Goal: Information Seeking & Learning: Learn about a topic

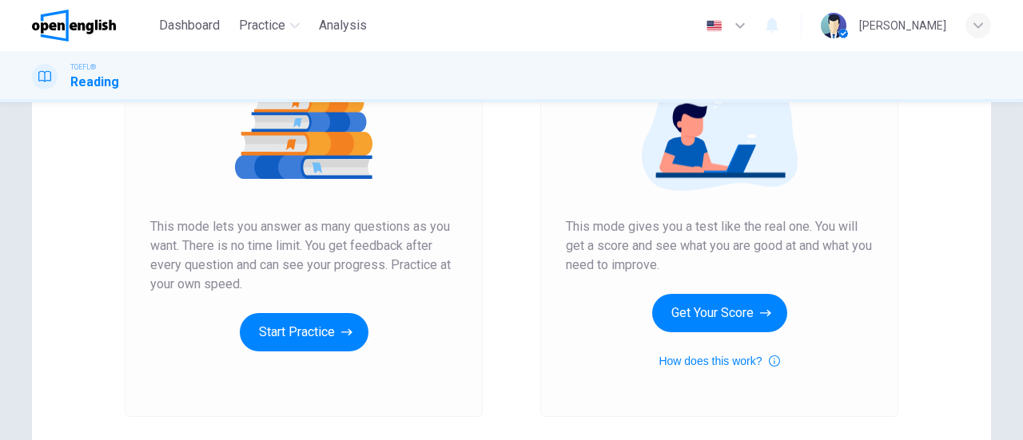
scroll to position [209, 0]
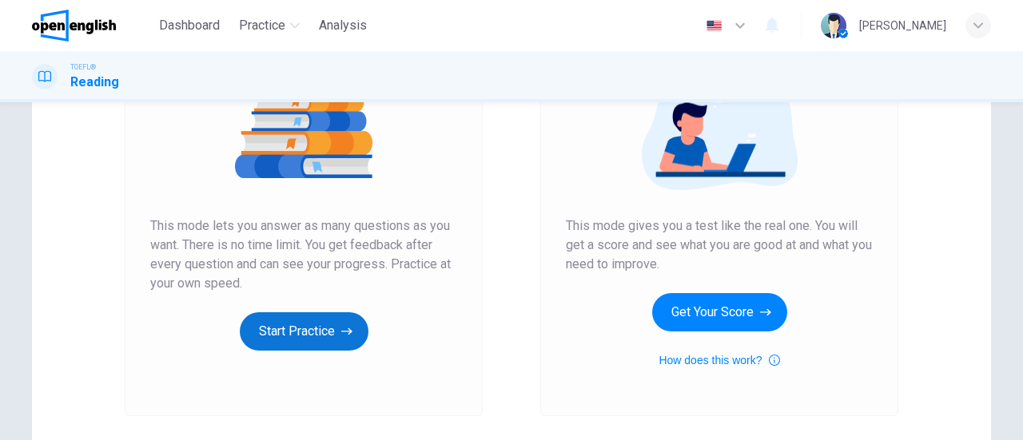
click at [296, 338] on button "Start Practice" at bounding box center [304, 331] width 129 height 38
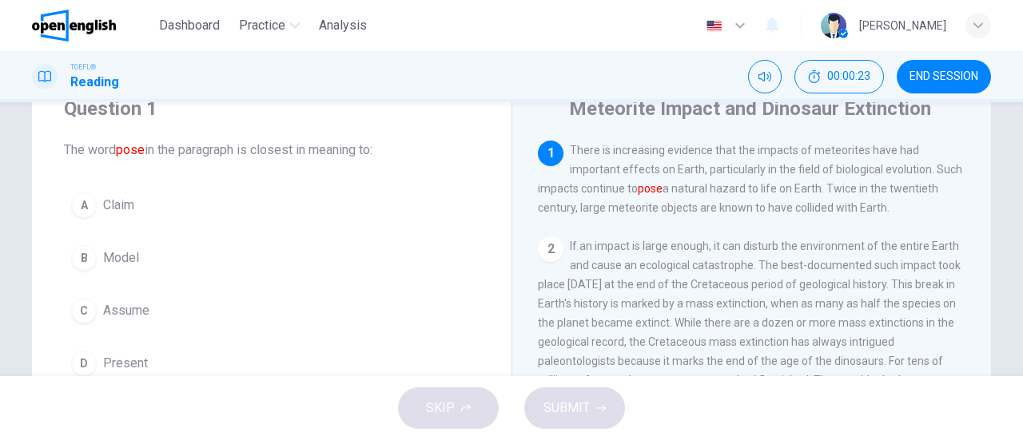
scroll to position [66, 0]
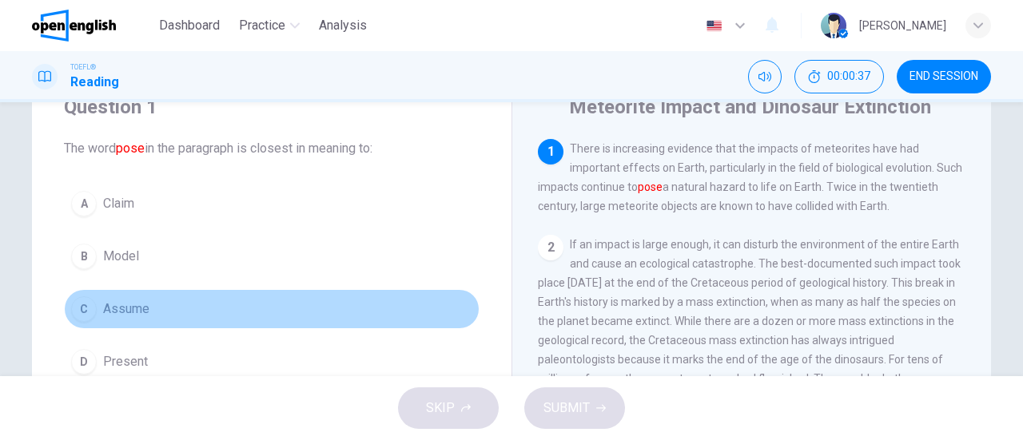
click at [110, 304] on span "Assume" at bounding box center [126, 309] width 46 height 19
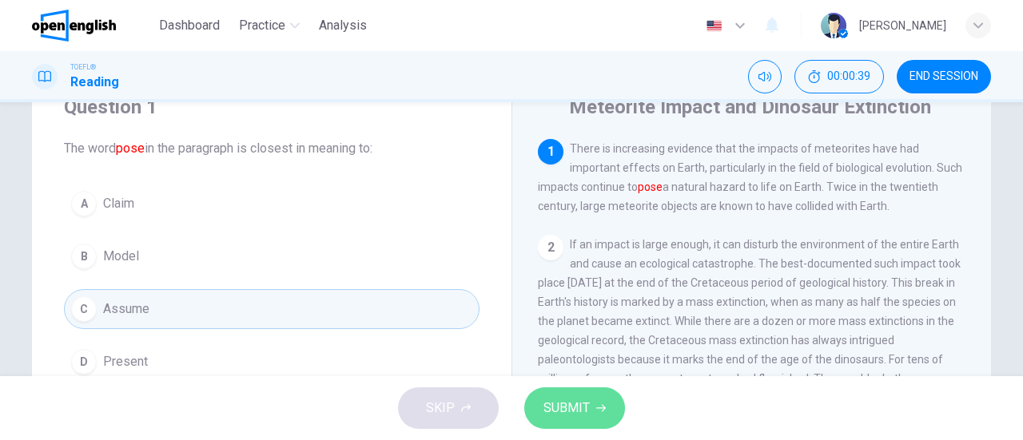
click at [570, 419] on span "SUBMIT" at bounding box center [566, 408] width 46 height 22
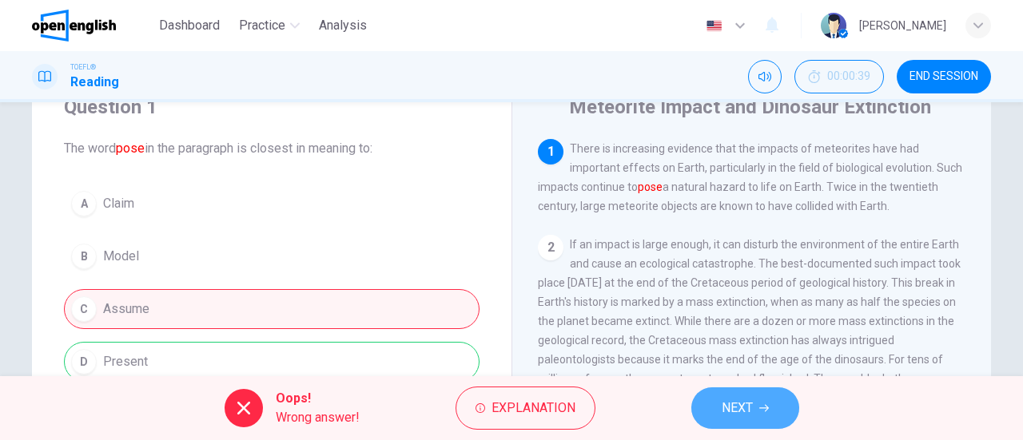
click at [759, 411] on icon "button" at bounding box center [764, 408] width 10 height 10
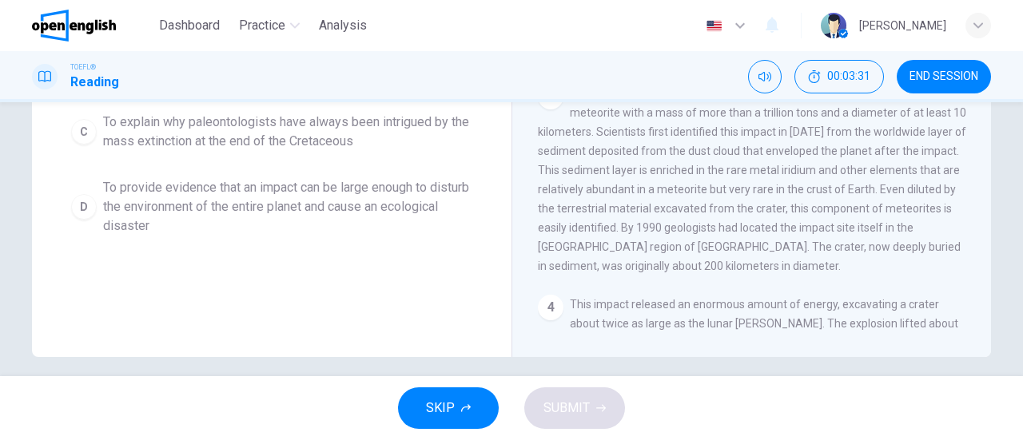
scroll to position [334, 0]
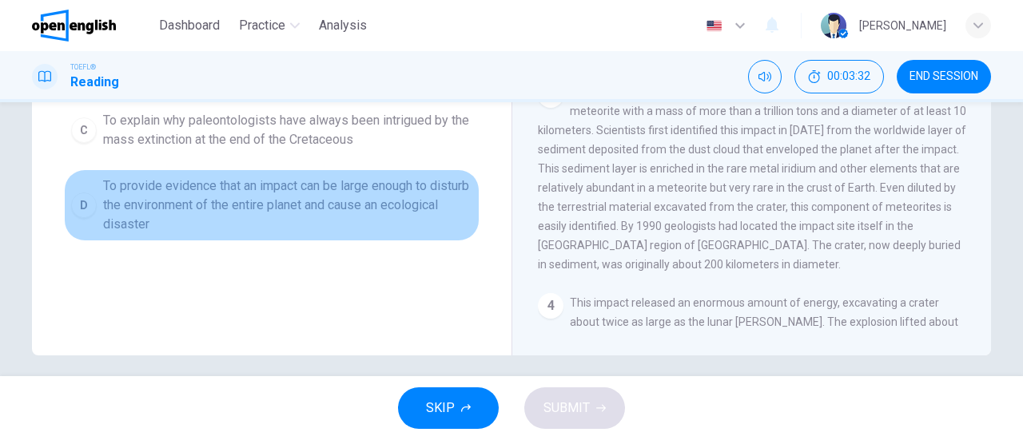
click at [311, 220] on span "To provide evidence that an impact can be large enough to disturb the environme…" at bounding box center [287, 206] width 369 height 58
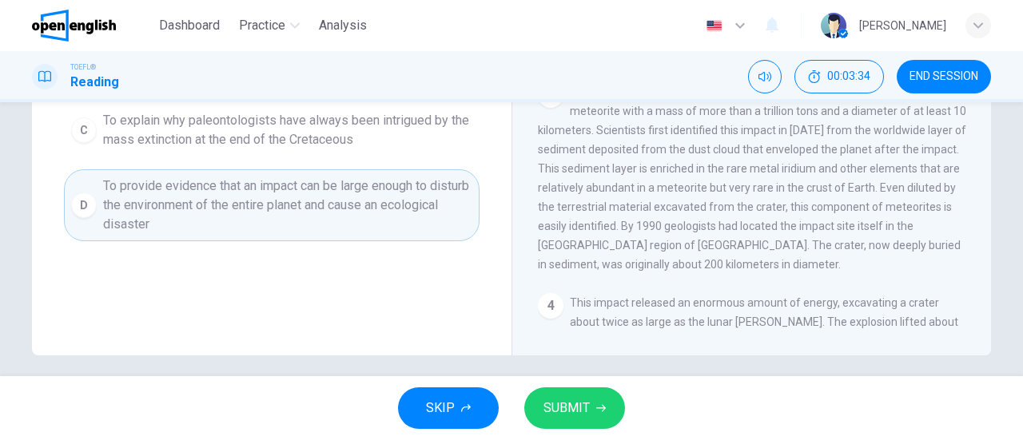
click at [536, 399] on button "SUBMIT" at bounding box center [574, 408] width 101 height 42
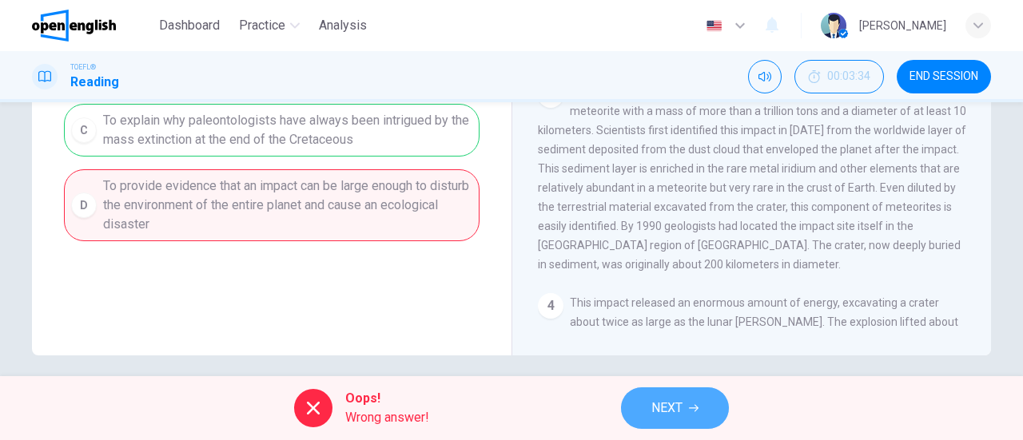
click at [684, 424] on button "NEXT" at bounding box center [675, 408] width 108 height 42
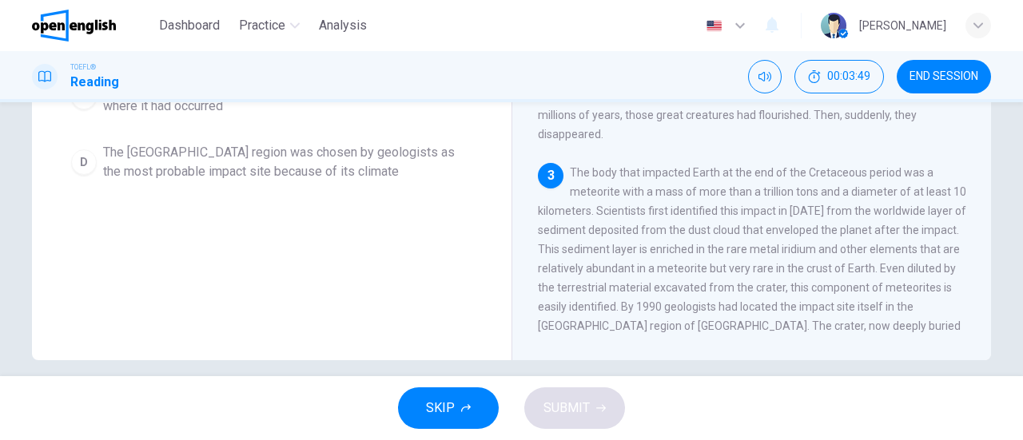
scroll to position [345, 0]
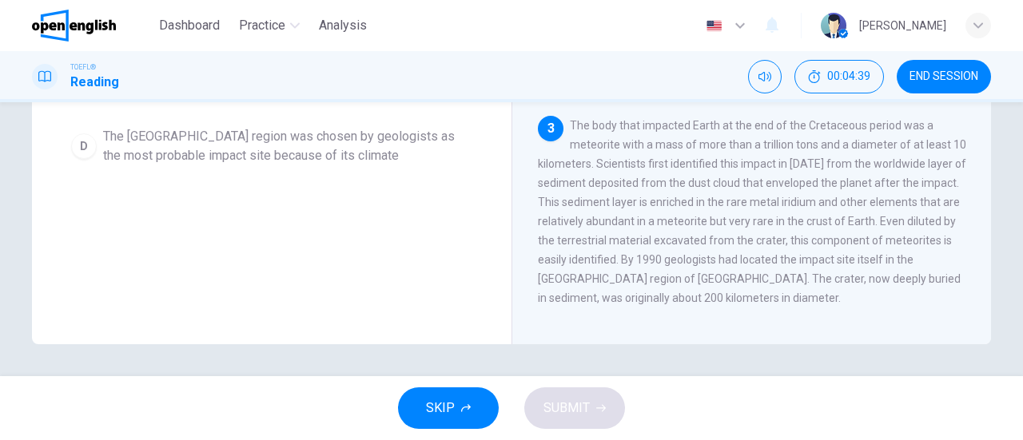
click at [982, 313] on div "1 There is increasing evidence that the impacts of meteorites have had importan…" at bounding box center [762, 88] width 449 height 459
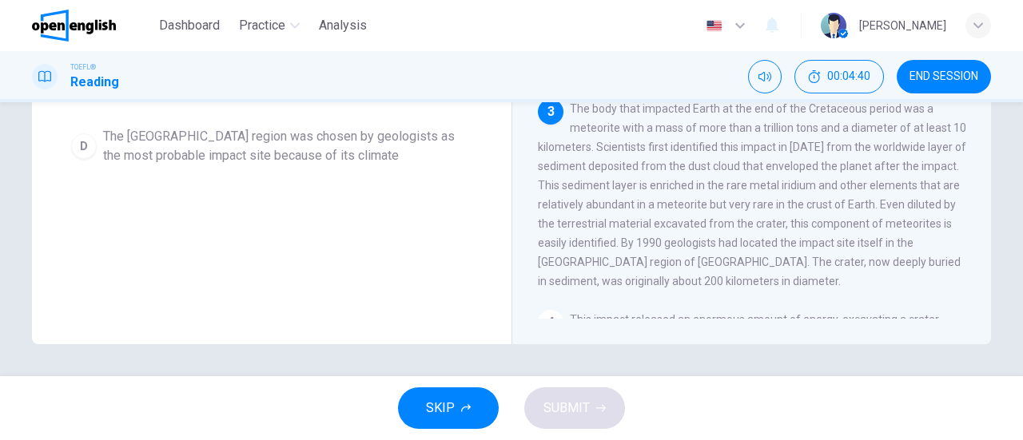
scroll to position [64, 0]
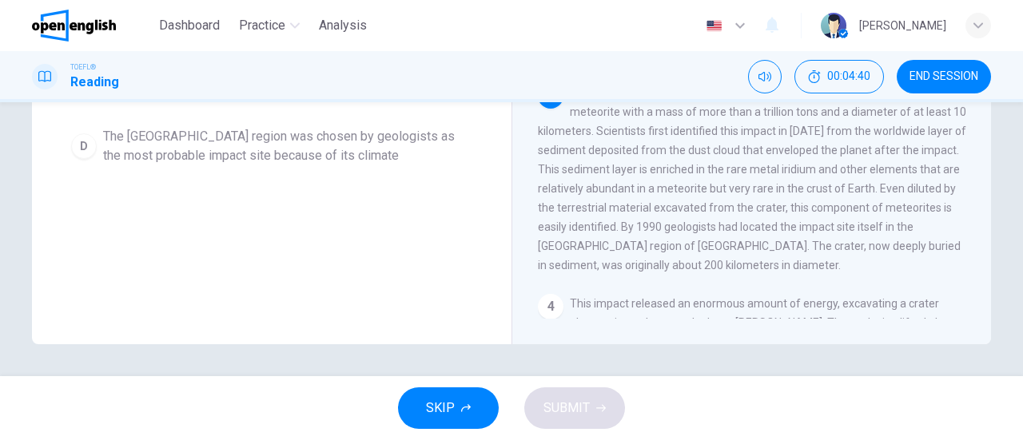
click at [982, 313] on div "1 There is increasing evidence that the impacts of meteorites have had importan…" at bounding box center [762, 88] width 449 height 459
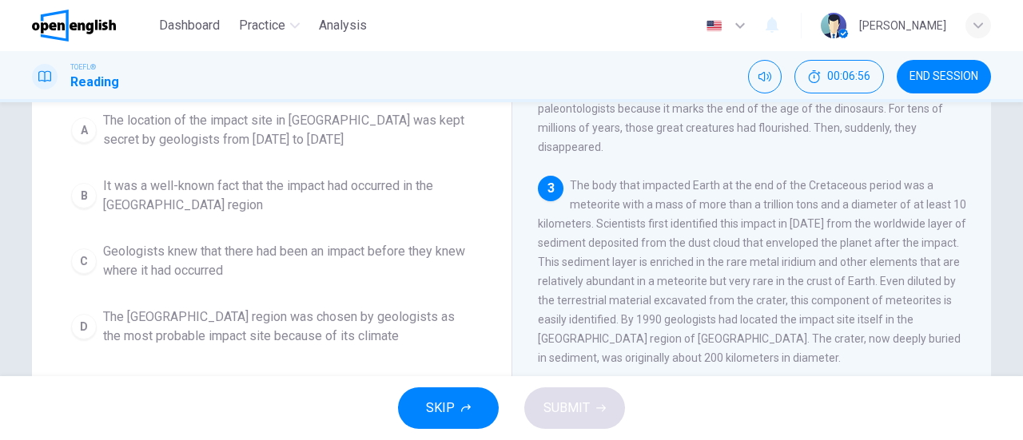
scroll to position [166, 0]
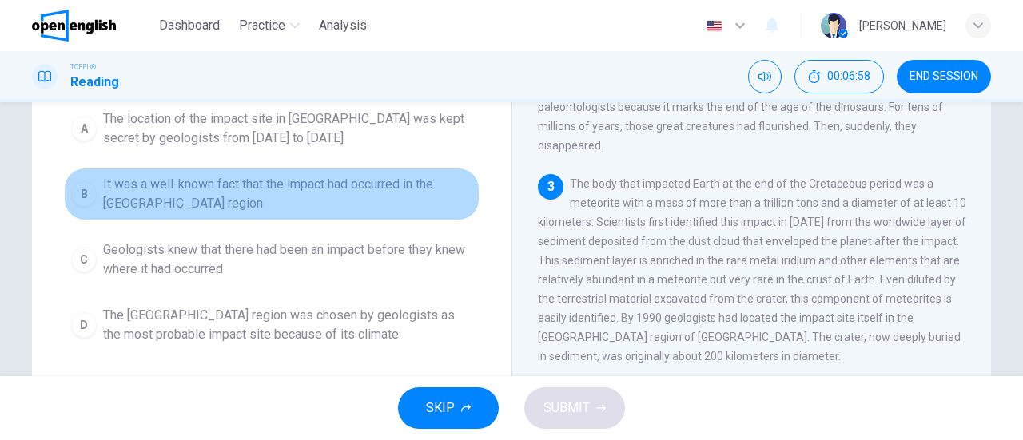
click at [200, 203] on span "It was a well-known fact that the impact had occurred in the [GEOGRAPHIC_DATA] …" at bounding box center [287, 194] width 369 height 38
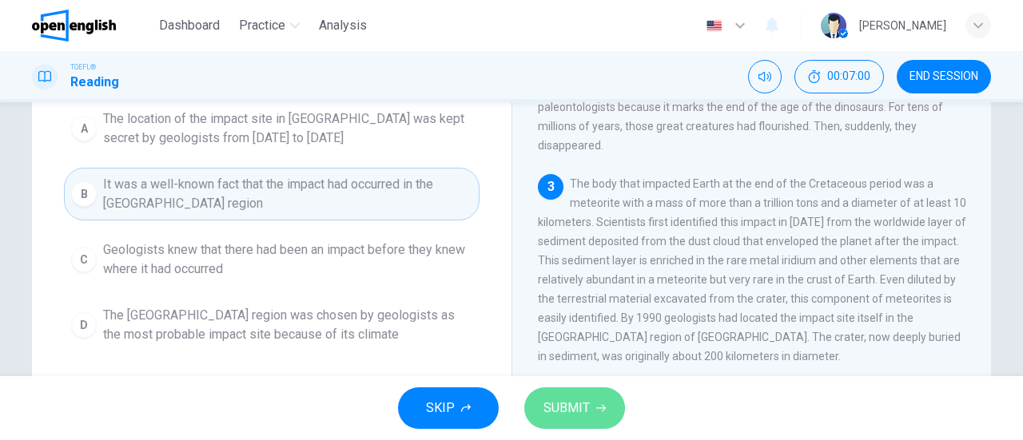
click at [559, 410] on span "SUBMIT" at bounding box center [566, 408] width 46 height 22
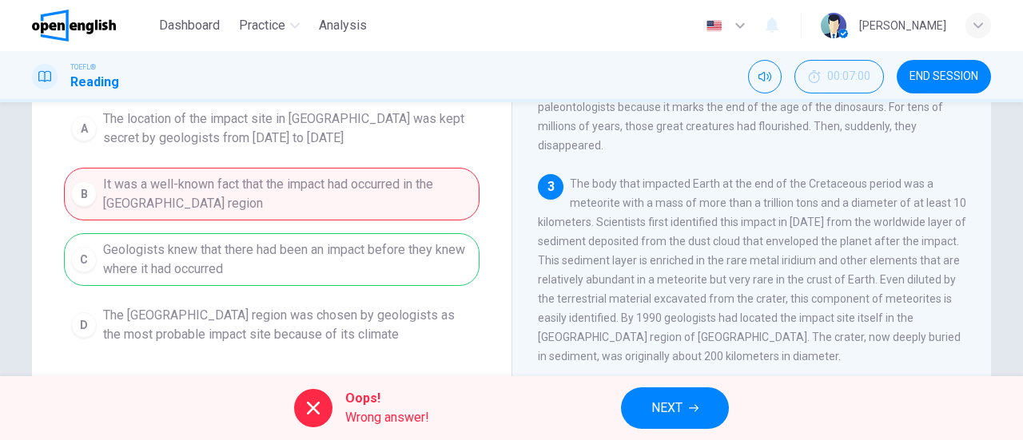
click at [689, 419] on button "NEXT" at bounding box center [675, 408] width 108 height 42
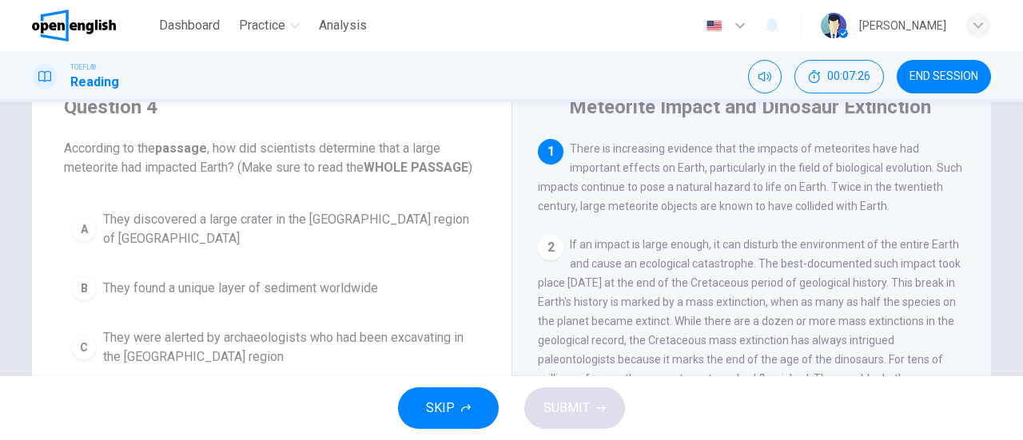
scroll to position [58, 0]
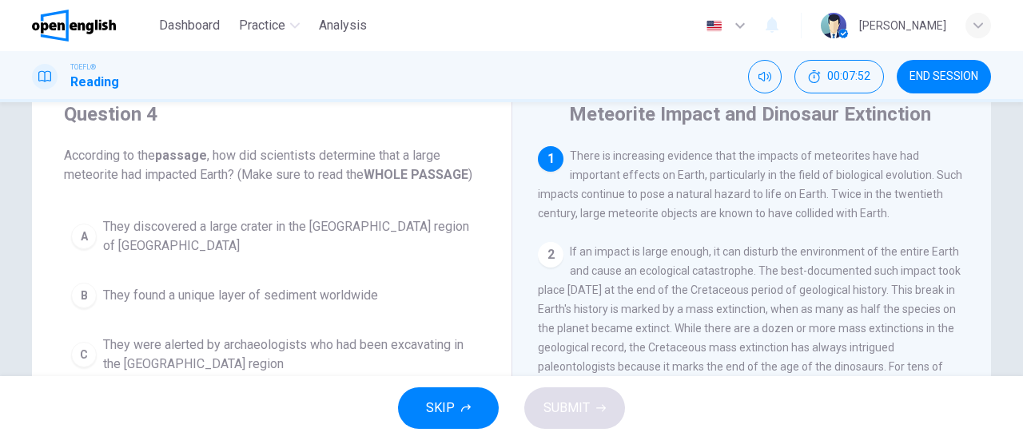
click at [1010, 178] on div "Question 4 According to the passage , how did scientists determine that a large…" at bounding box center [511, 353] width 1010 height 555
drag, startPoint x: 1010, startPoint y: 178, endPoint x: 1010, endPoint y: 210, distance: 32.0
click at [1010, 210] on div "Question 4 According to the passage , how did scientists determine that a large…" at bounding box center [511, 353] width 1010 height 555
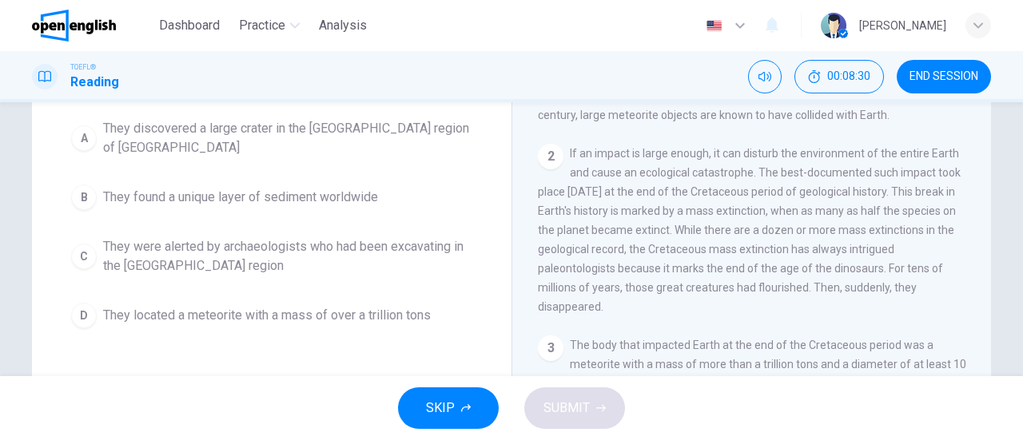
scroll to position [162, 0]
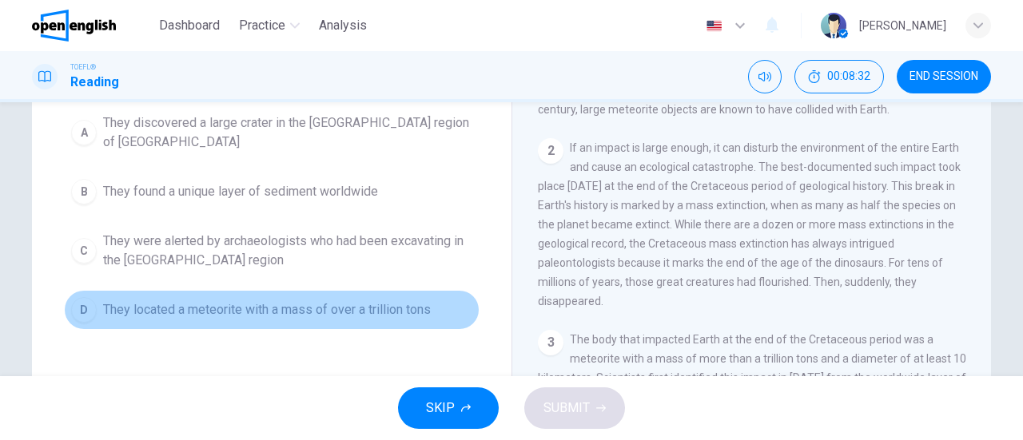
click at [389, 300] on span "They located a meteorite with a mass of over a trillion tons" at bounding box center [267, 309] width 328 height 19
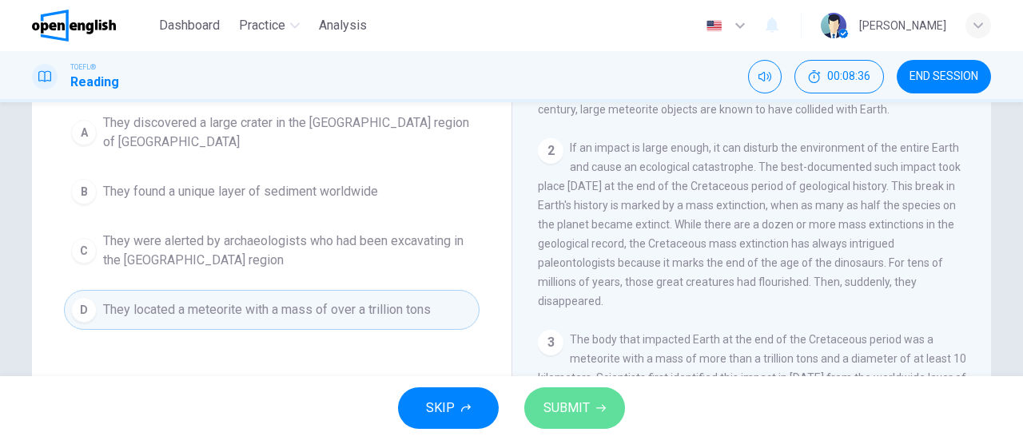
click at [555, 399] on span "SUBMIT" at bounding box center [566, 408] width 46 height 22
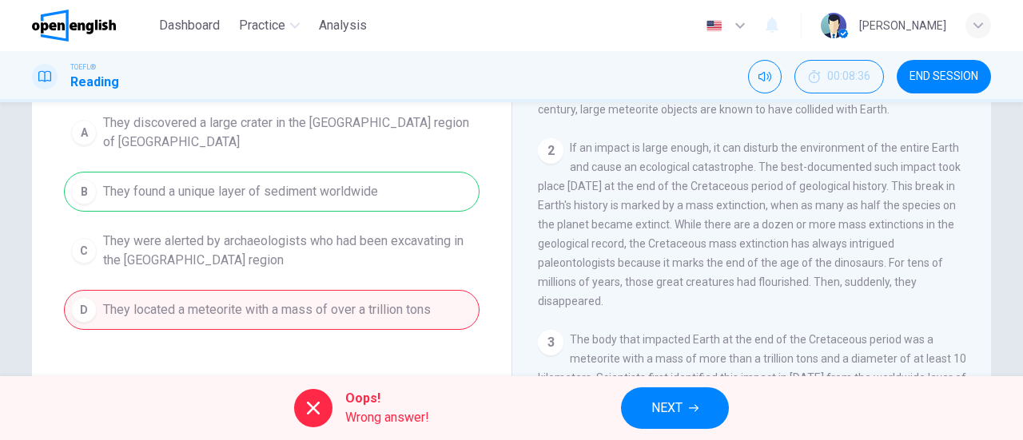
click at [645, 405] on button "NEXT" at bounding box center [675, 408] width 108 height 42
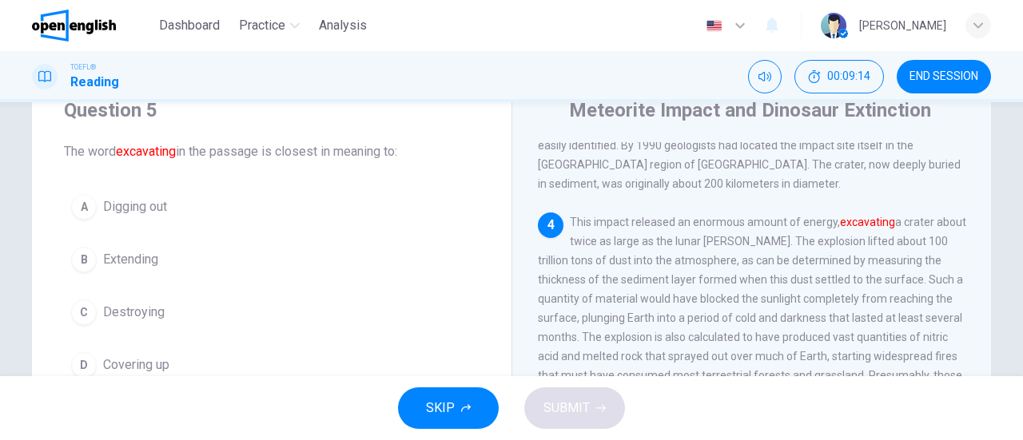
scroll to position [51, 0]
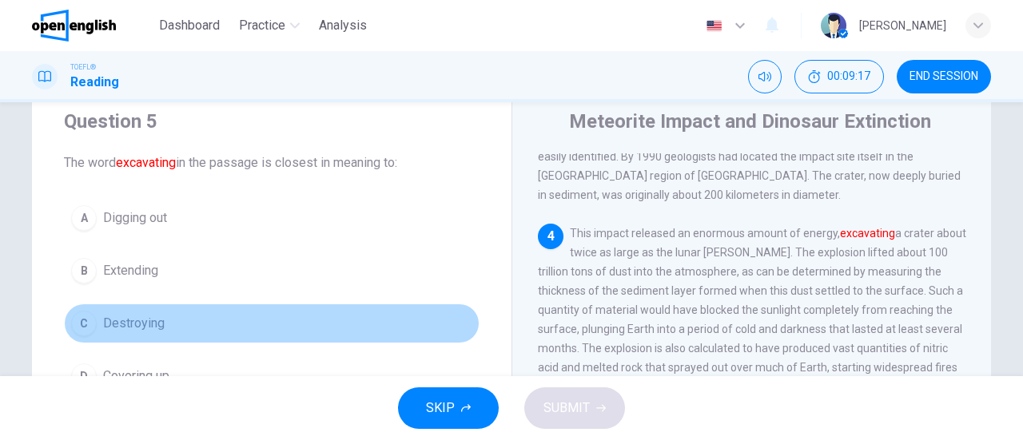
click at [131, 322] on span "Destroying" at bounding box center [134, 323] width 62 height 19
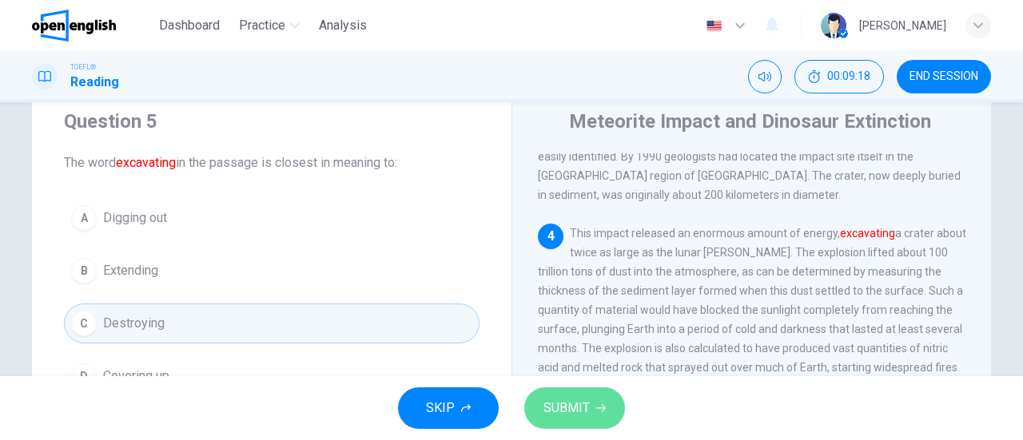
click at [545, 405] on span "SUBMIT" at bounding box center [566, 408] width 46 height 22
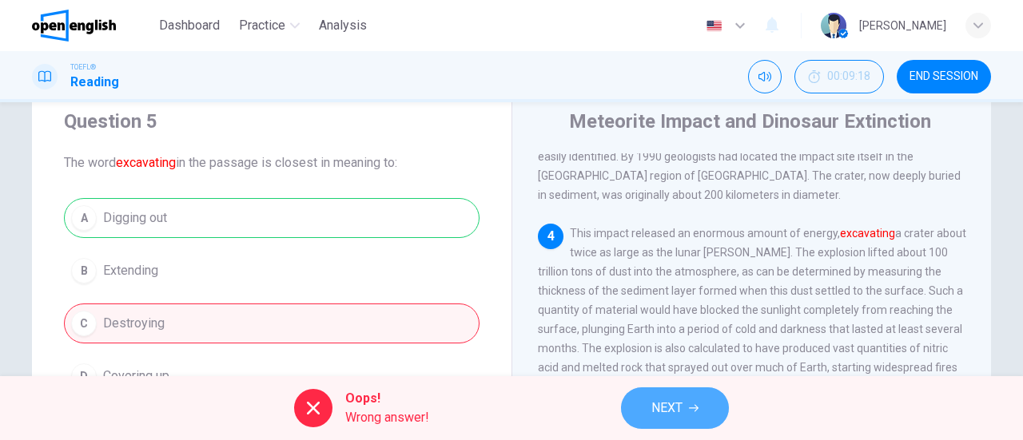
click at [657, 410] on span "NEXT" at bounding box center [666, 408] width 31 height 22
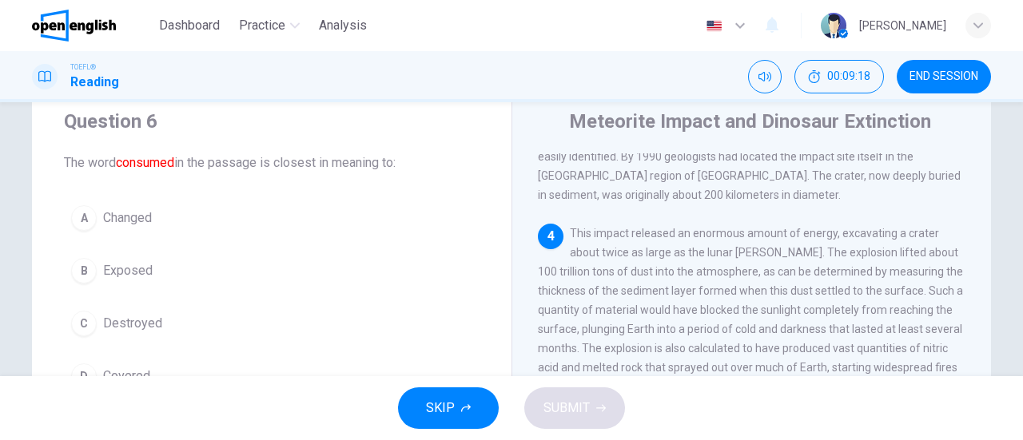
scroll to position [510, 0]
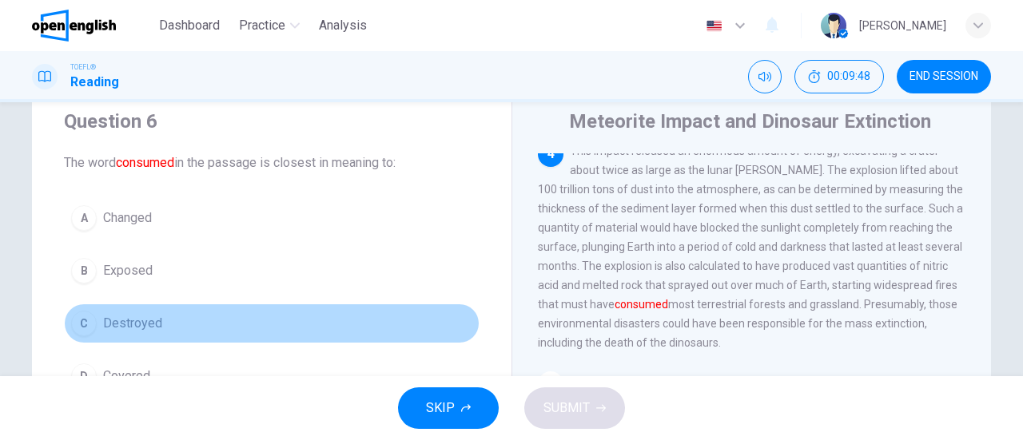
click at [138, 319] on span "Destroyed" at bounding box center [132, 323] width 59 height 19
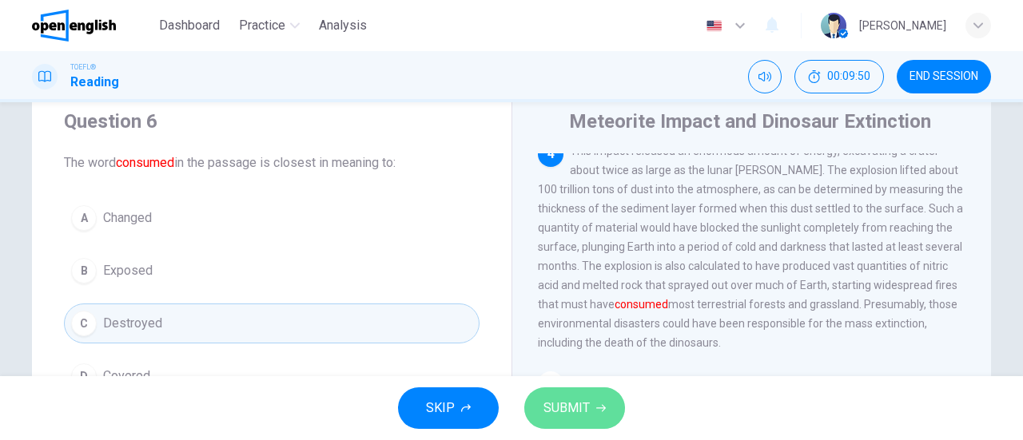
click at [575, 415] on span "SUBMIT" at bounding box center [566, 408] width 46 height 22
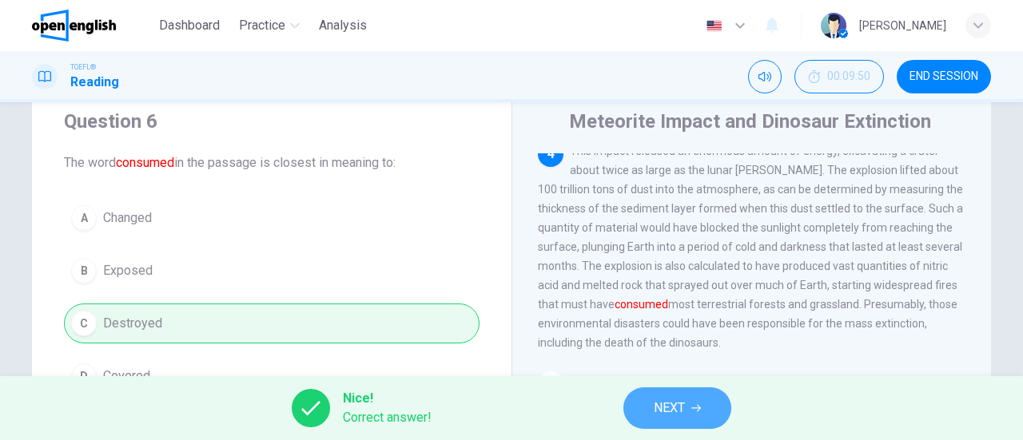
click at [638, 419] on button "NEXT" at bounding box center [677, 408] width 108 height 42
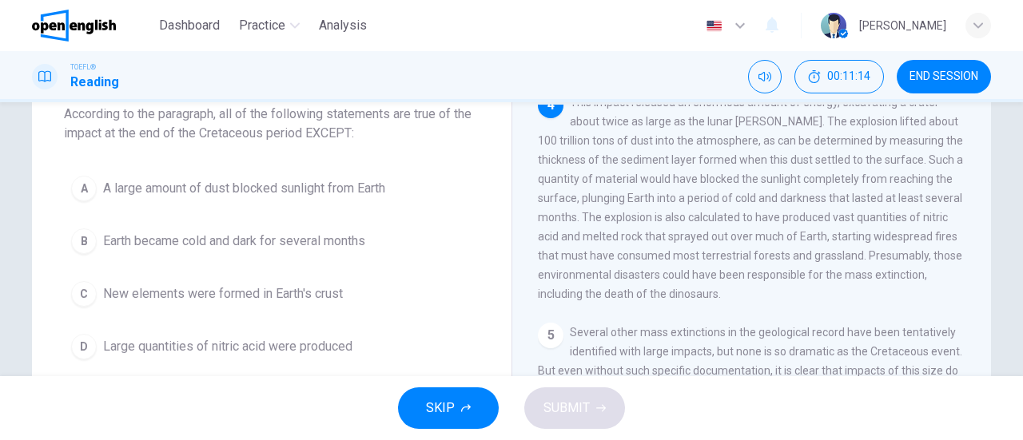
scroll to position [101, 0]
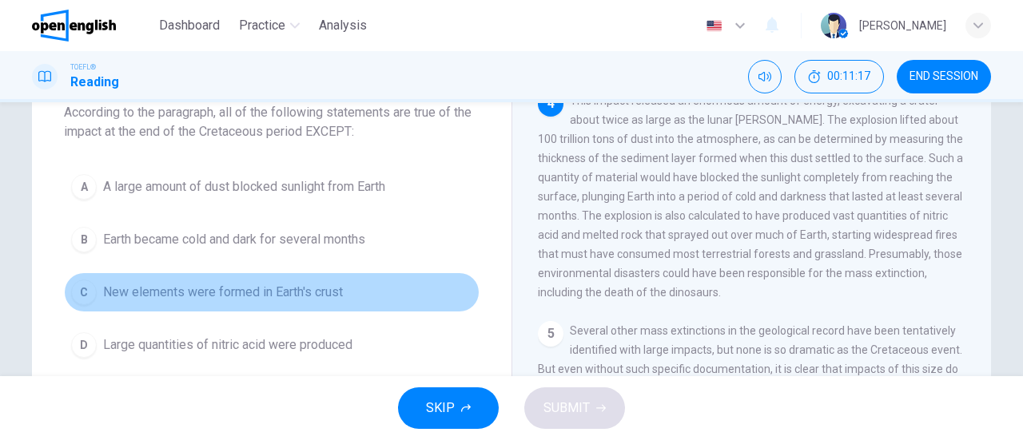
click at [320, 288] on span "New elements were formed in Earth's crust" at bounding box center [223, 292] width 240 height 19
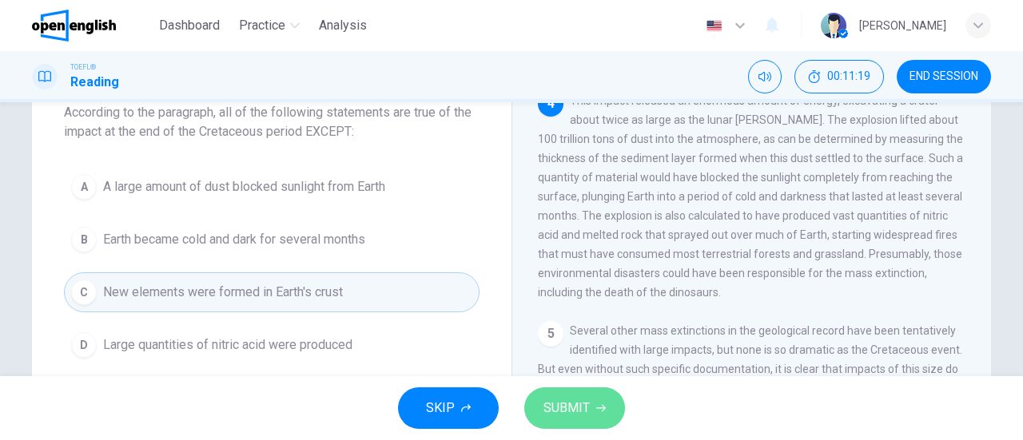
click at [556, 418] on span "SUBMIT" at bounding box center [566, 408] width 46 height 22
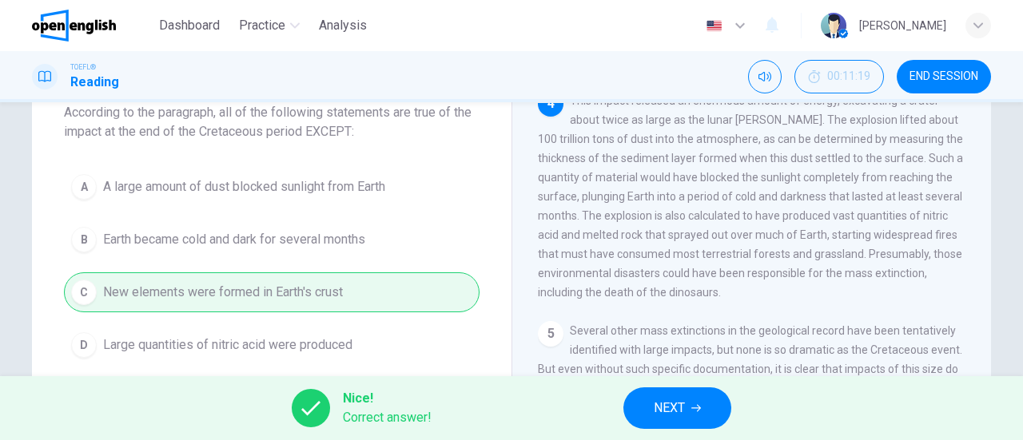
click at [669, 419] on span "NEXT" at bounding box center [668, 408] width 31 height 22
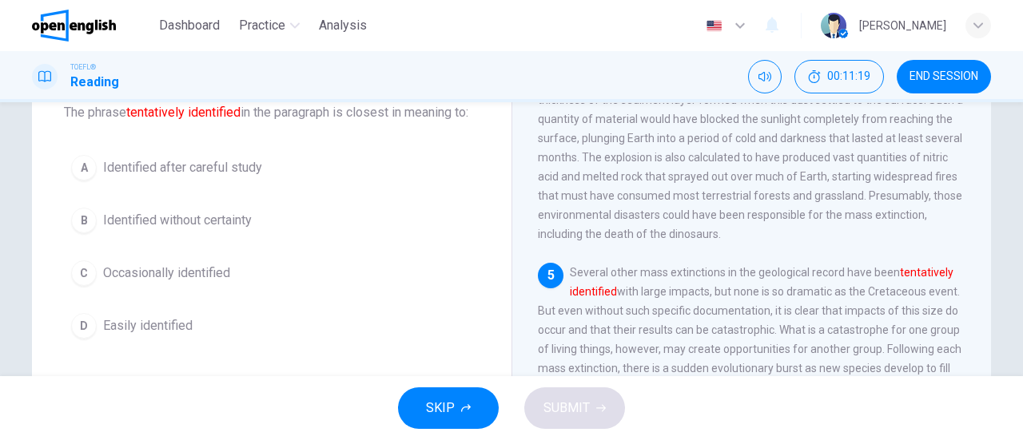
scroll to position [585, 0]
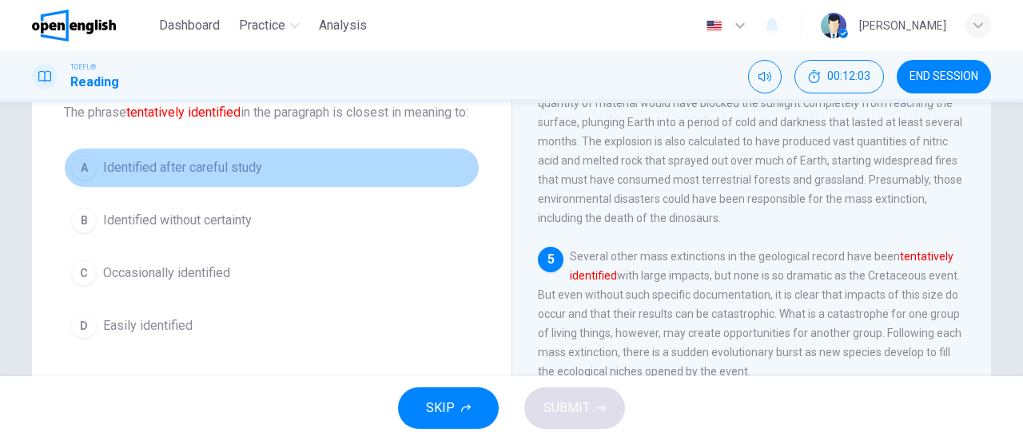
click at [224, 177] on span "Identified after careful study" at bounding box center [182, 167] width 159 height 19
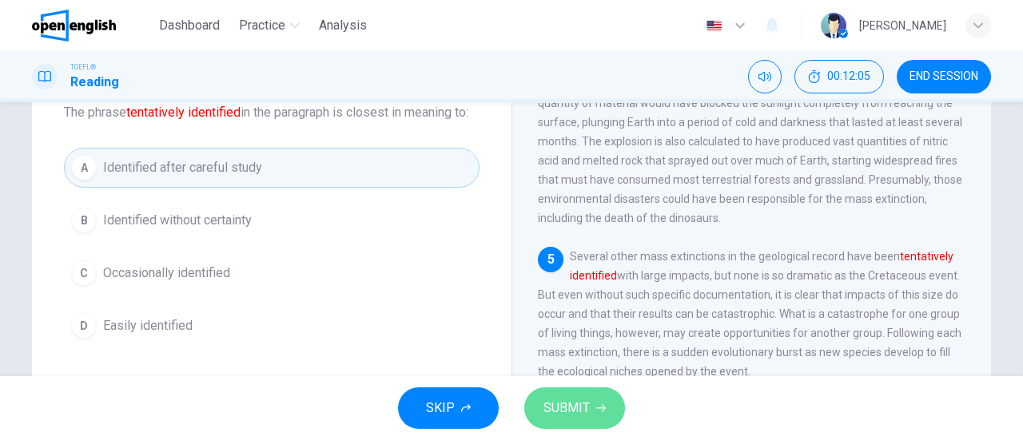
click at [558, 399] on span "SUBMIT" at bounding box center [566, 408] width 46 height 22
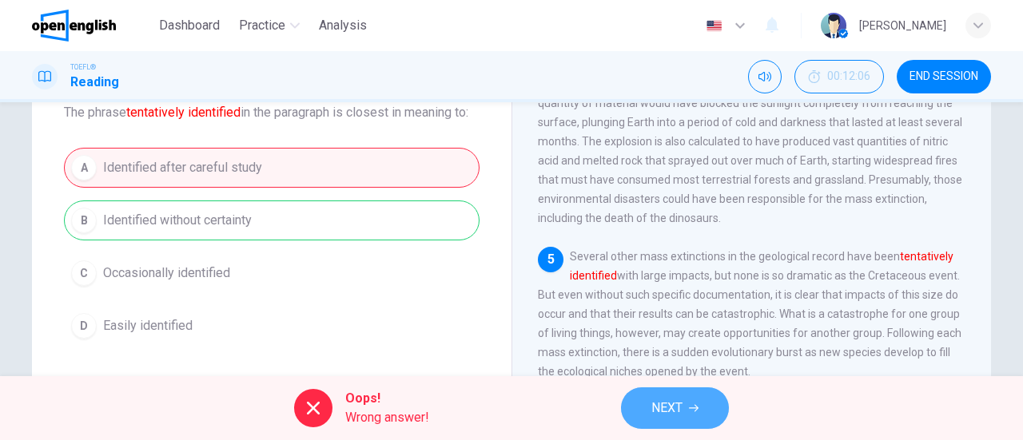
click at [638, 408] on button "NEXT" at bounding box center [675, 408] width 108 height 42
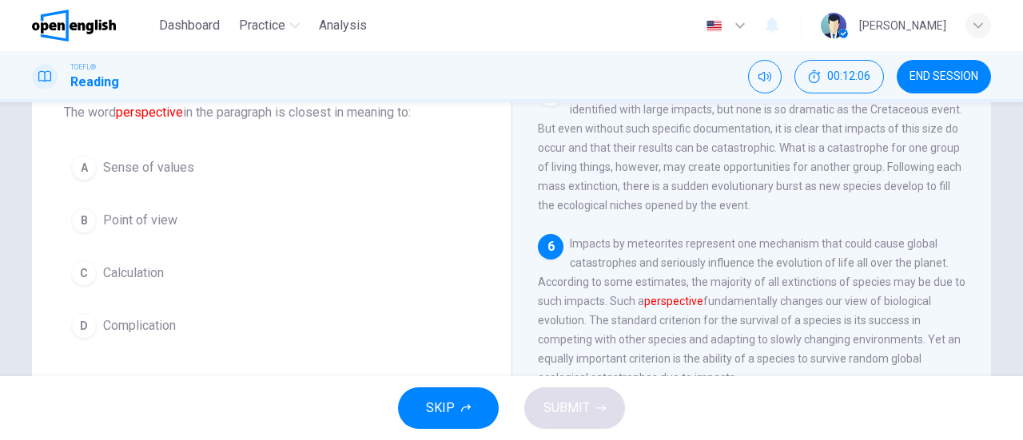
scroll to position [762, 0]
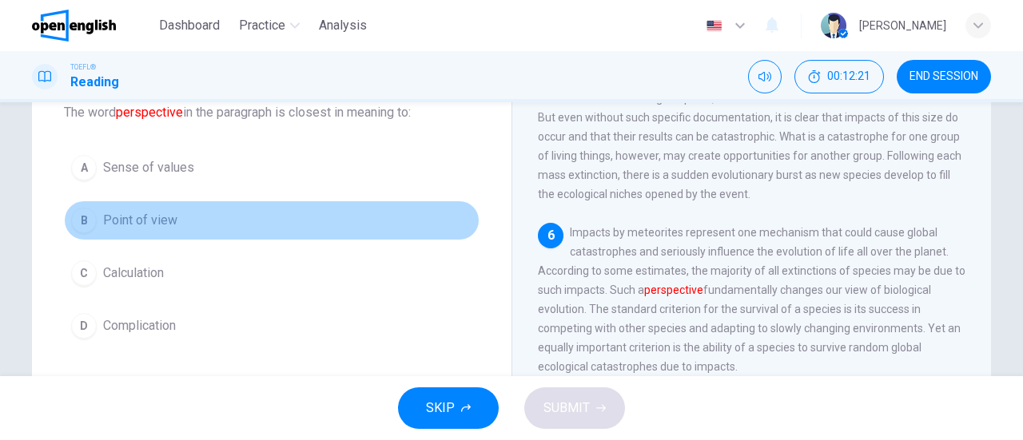
click at [161, 205] on button "B Point of view" at bounding box center [271, 221] width 415 height 40
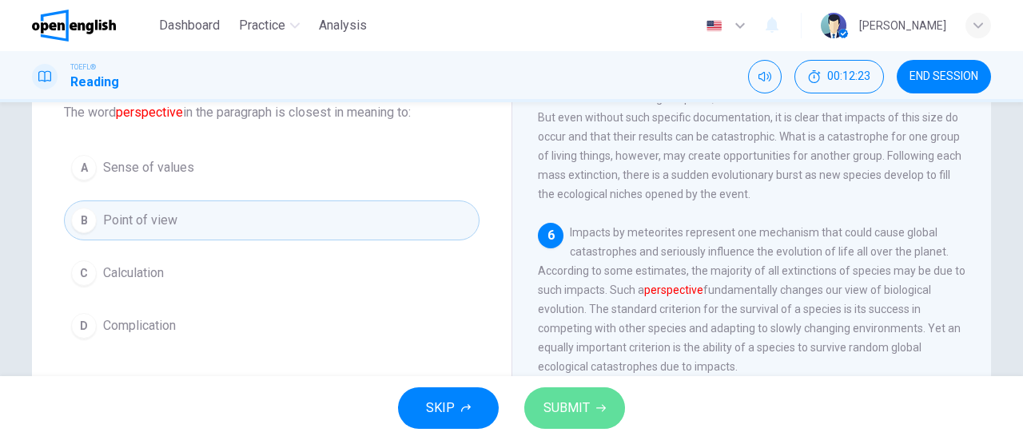
click at [545, 391] on button "SUBMIT" at bounding box center [574, 408] width 101 height 42
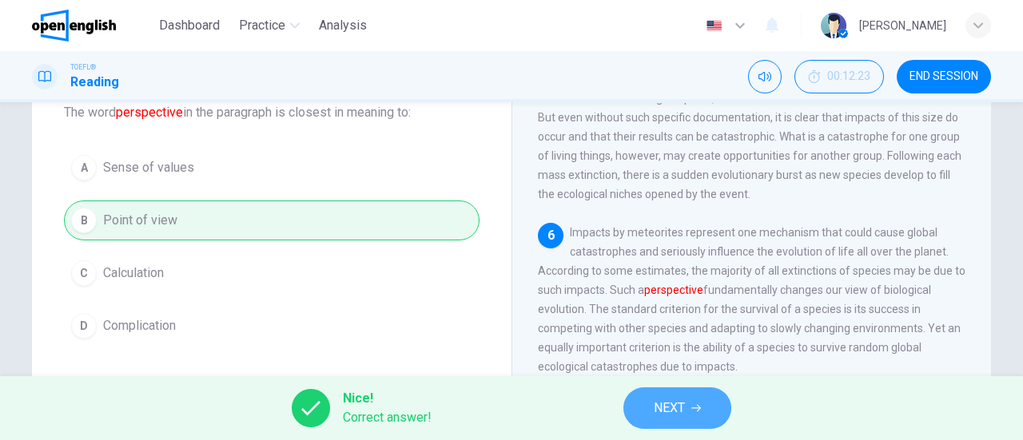
click at [645, 403] on button "NEXT" at bounding box center [677, 408] width 108 height 42
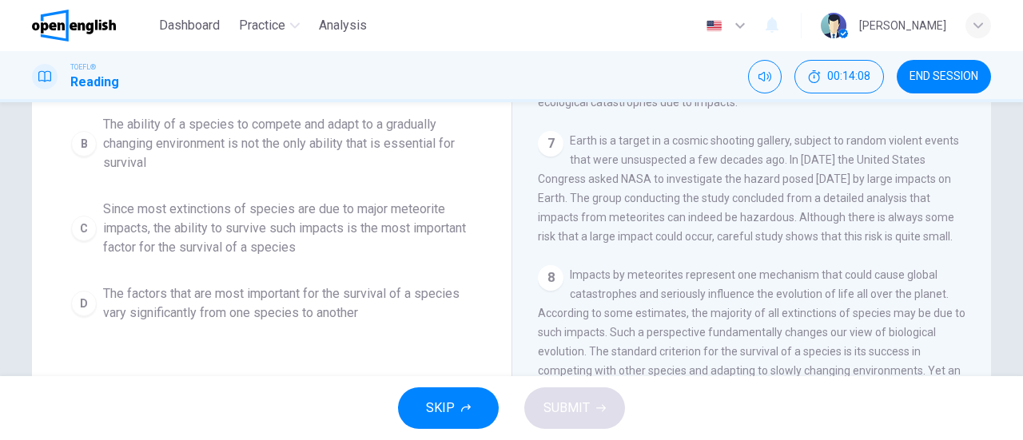
scroll to position [228, 0]
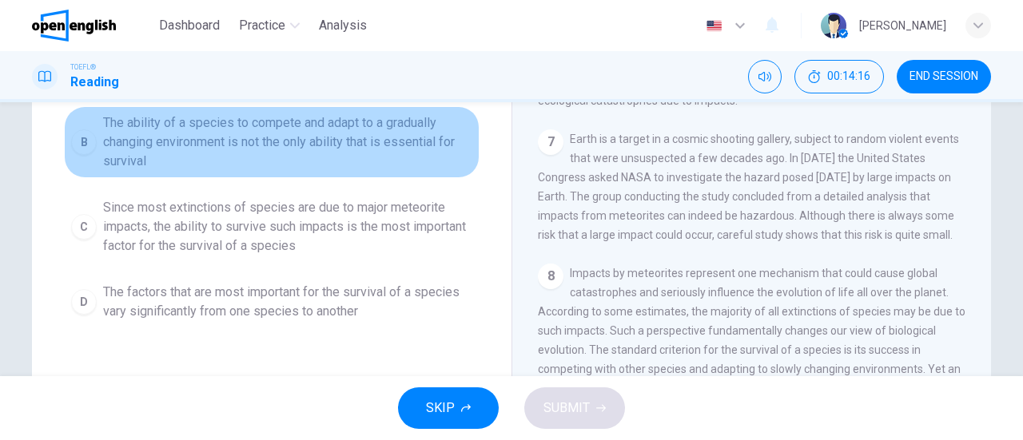
click at [375, 152] on span "The ability of a species to compete and adapt to a gradually changing environme…" at bounding box center [287, 142] width 369 height 58
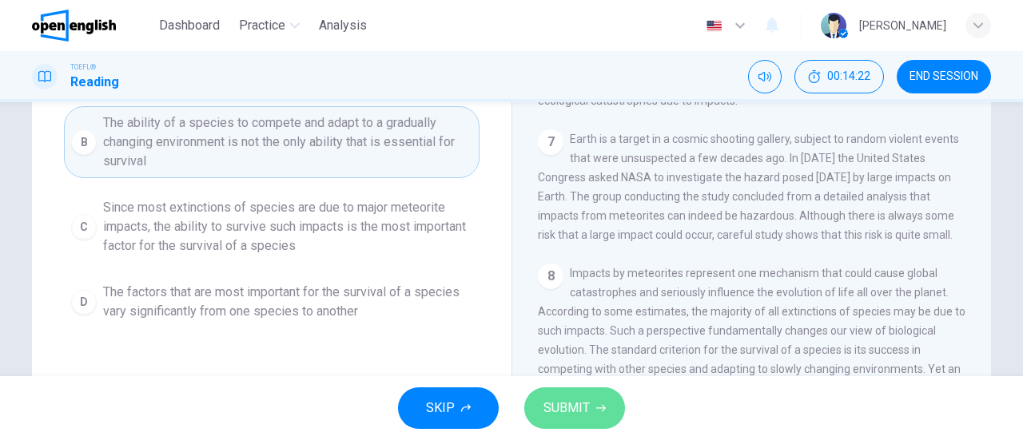
click at [602, 411] on icon "button" at bounding box center [601, 408] width 10 height 10
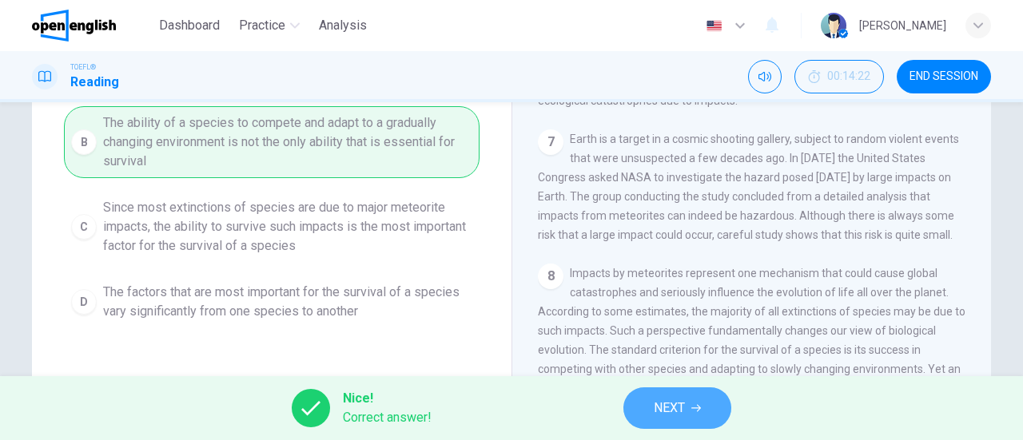
click at [703, 413] on button "NEXT" at bounding box center [677, 408] width 108 height 42
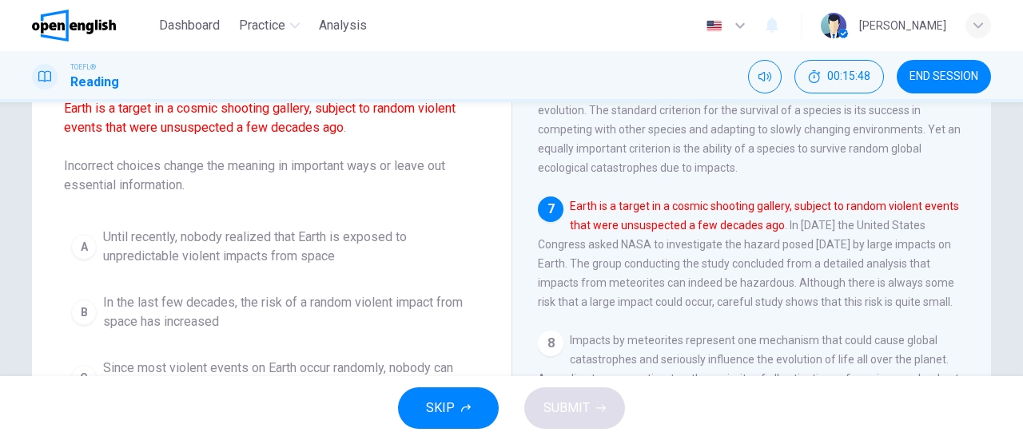
scroll to position [156, 0]
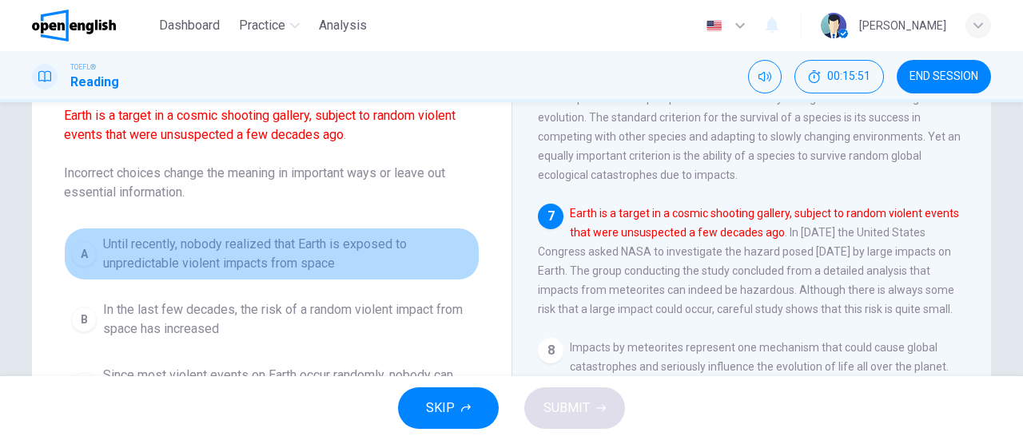
click at [304, 263] on span "Until recently, nobody realized that Earth is exposed to unpredictable violent …" at bounding box center [287, 254] width 369 height 38
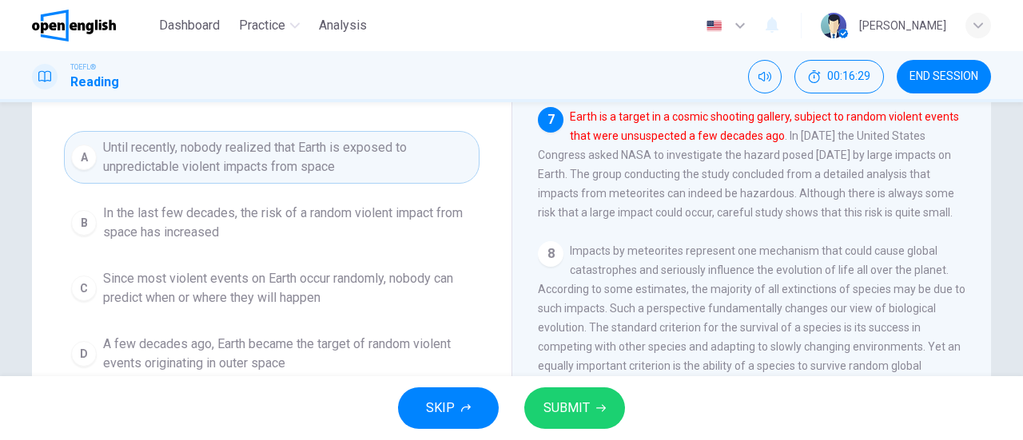
scroll to position [260, 0]
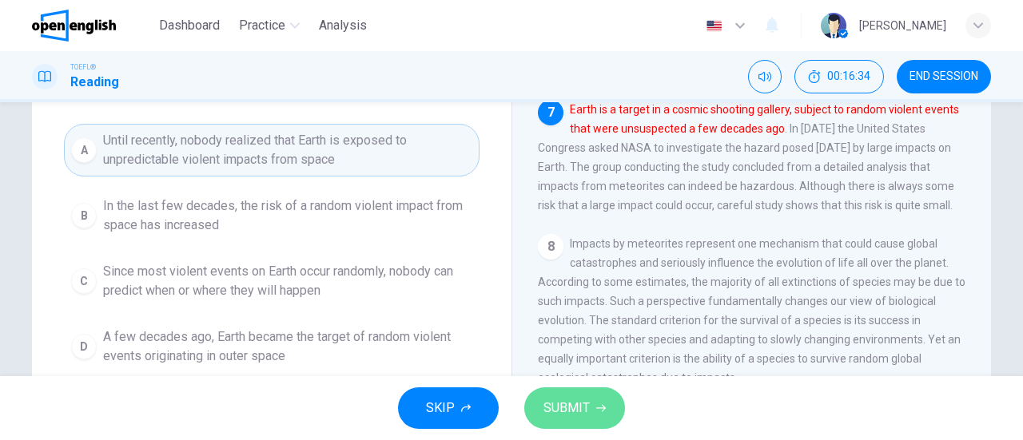
click at [588, 413] on span "SUBMIT" at bounding box center [566, 408] width 46 height 22
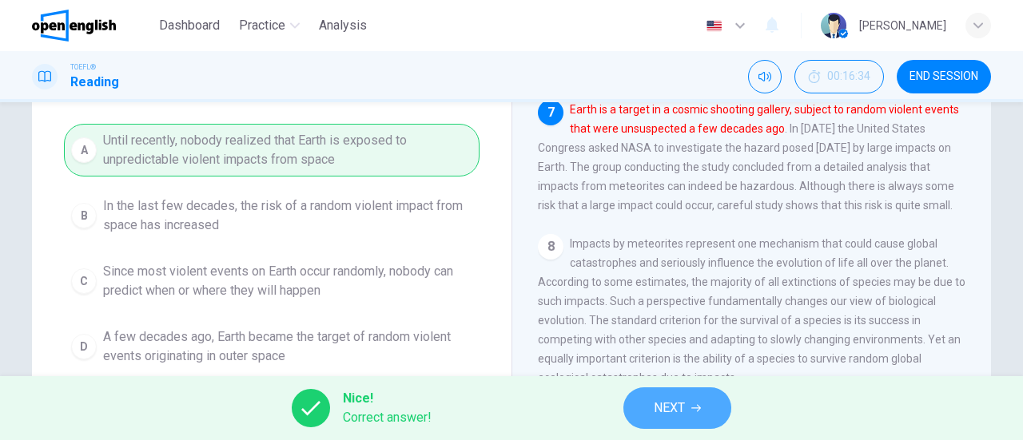
click at [631, 415] on button "NEXT" at bounding box center [677, 408] width 108 height 42
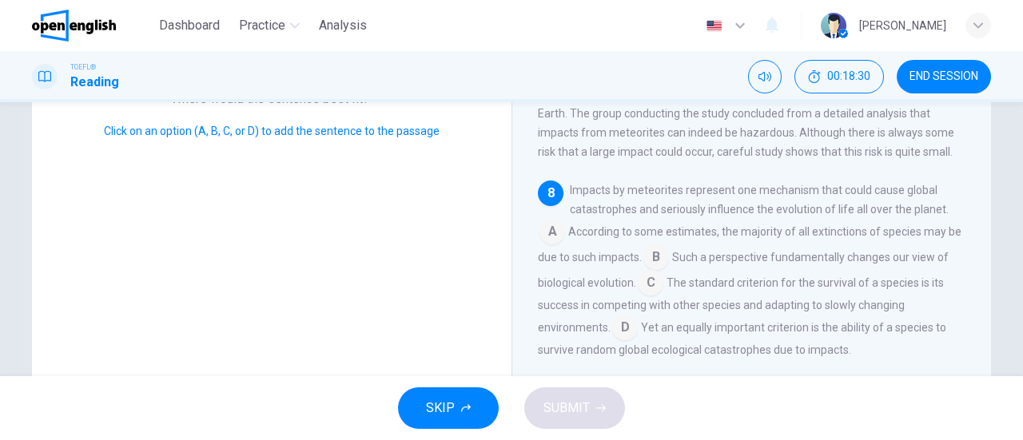
scroll to position [288, 0]
click at [622, 327] on input at bounding box center [625, 327] width 26 height 26
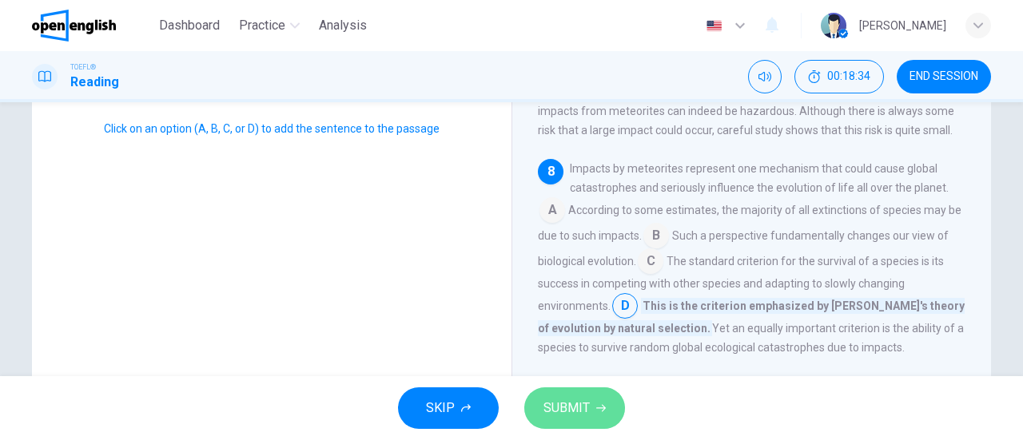
click at [564, 408] on span "SUBMIT" at bounding box center [566, 408] width 46 height 22
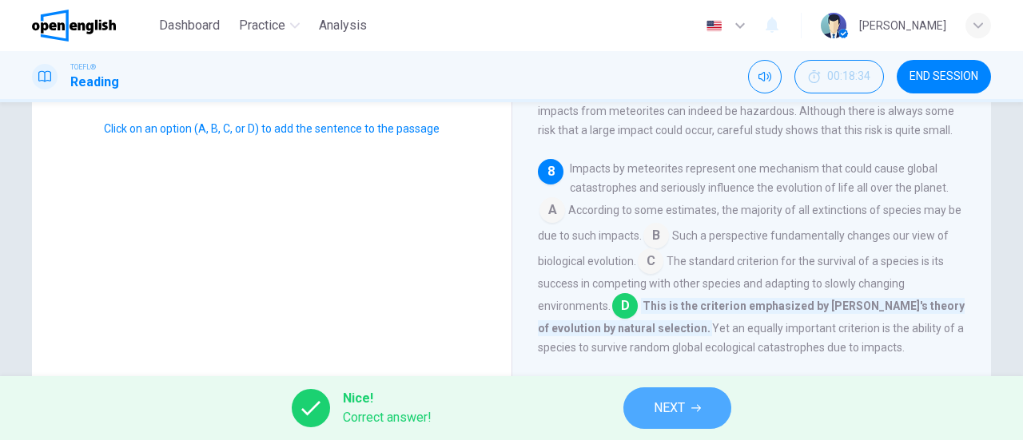
click at [669, 408] on span "NEXT" at bounding box center [668, 408] width 31 height 22
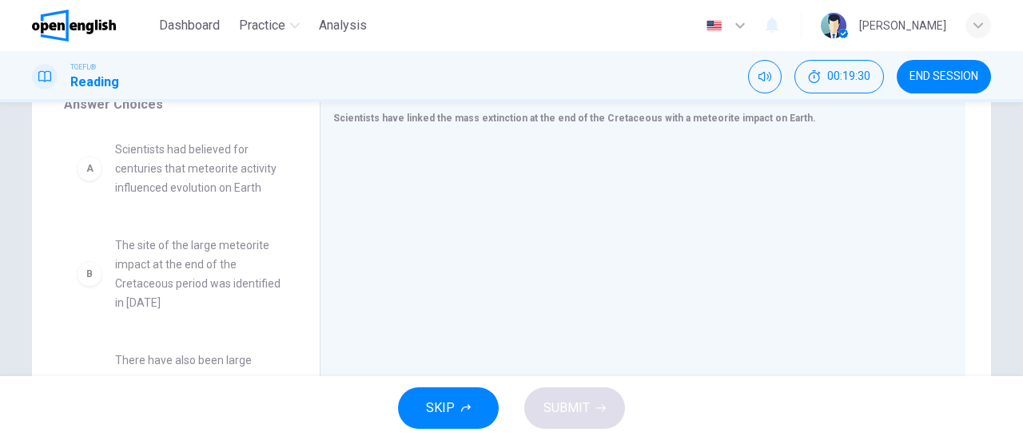
scroll to position [286, 0]
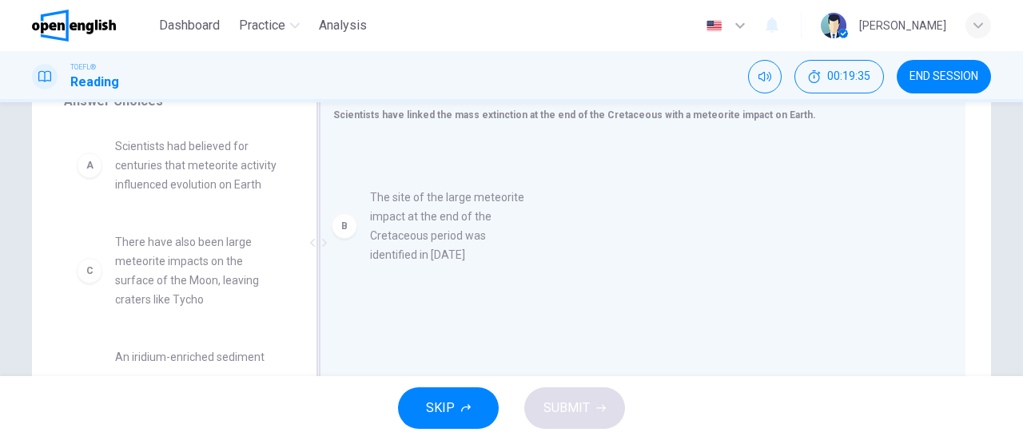
drag, startPoint x: 179, startPoint y: 256, endPoint x: 443, endPoint y: 212, distance: 268.2
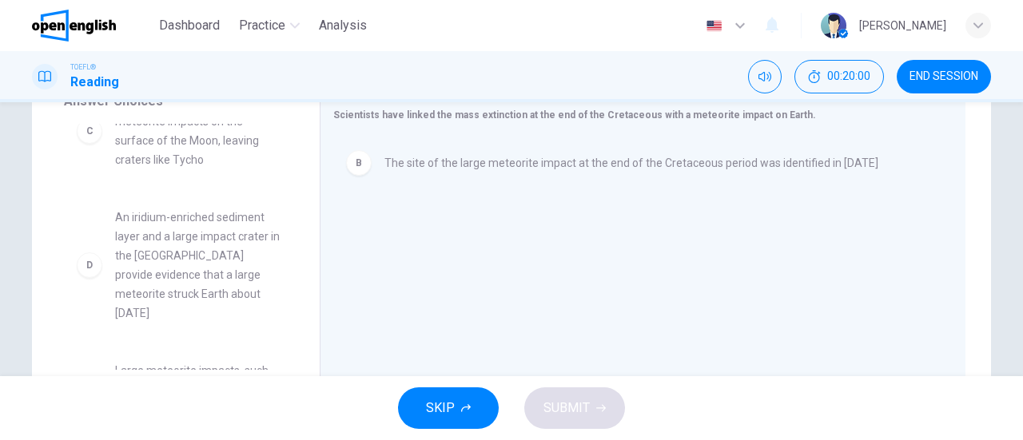
scroll to position [139, 0]
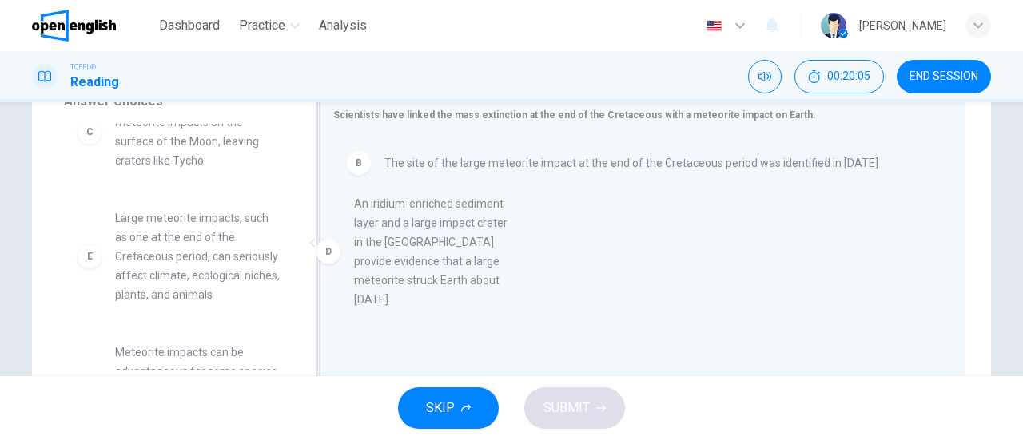
drag, startPoint x: 200, startPoint y: 235, endPoint x: 451, endPoint y: 221, distance: 251.2
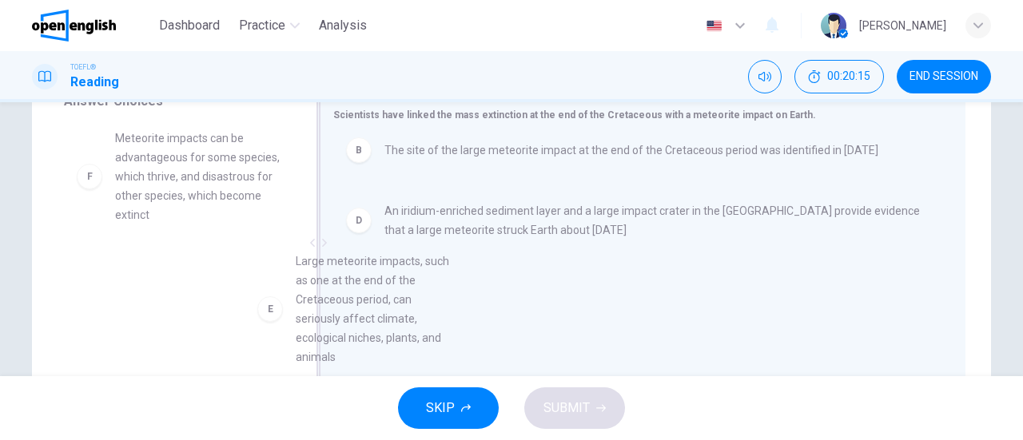
scroll to position [59, 0]
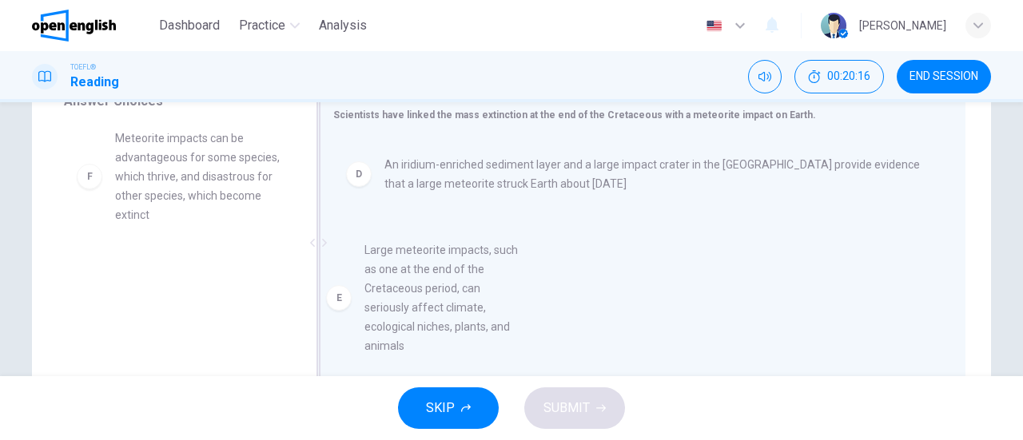
drag, startPoint x: 192, startPoint y: 177, endPoint x: 454, endPoint y: 296, distance: 287.5
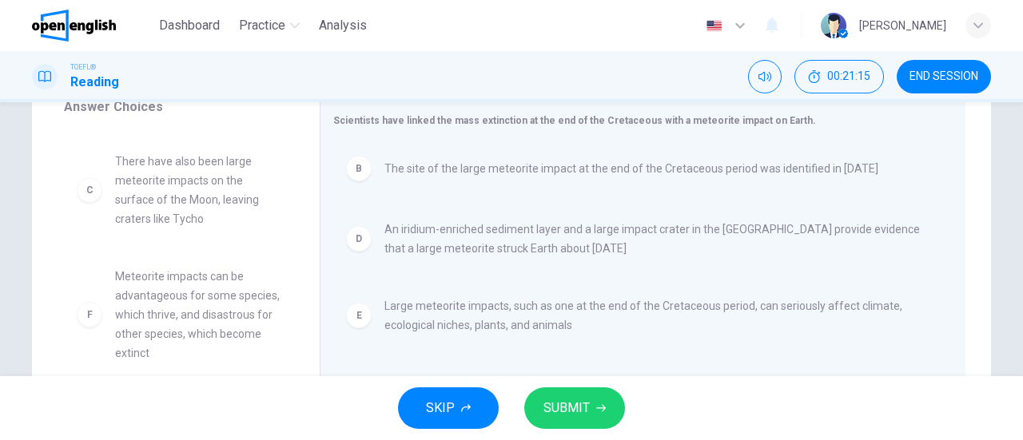
scroll to position [281, 0]
click at [559, 410] on span "SUBMIT" at bounding box center [566, 408] width 46 height 22
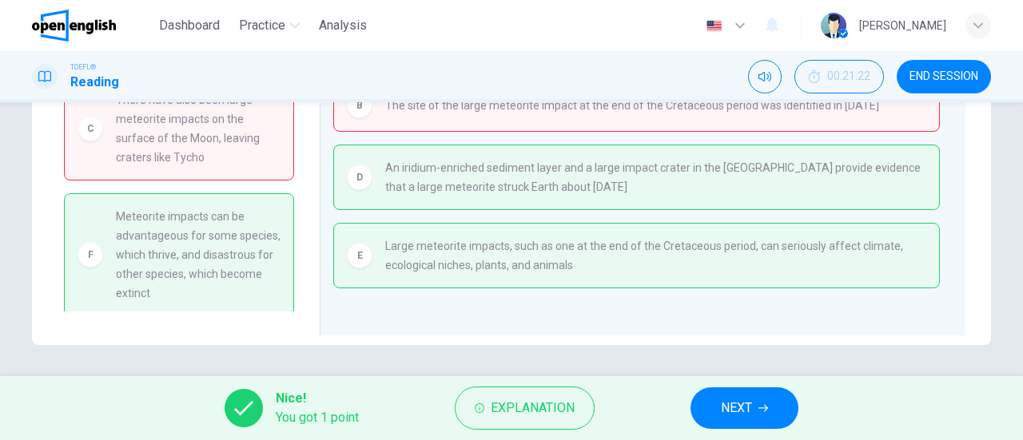
scroll to position [345, 0]
click at [729, 400] on span "NEXT" at bounding box center [736, 408] width 31 height 22
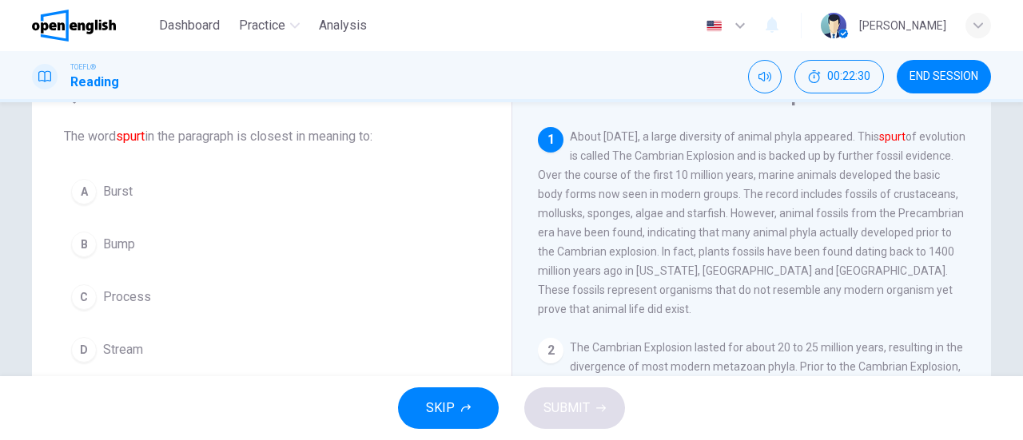
scroll to position [89, 0]
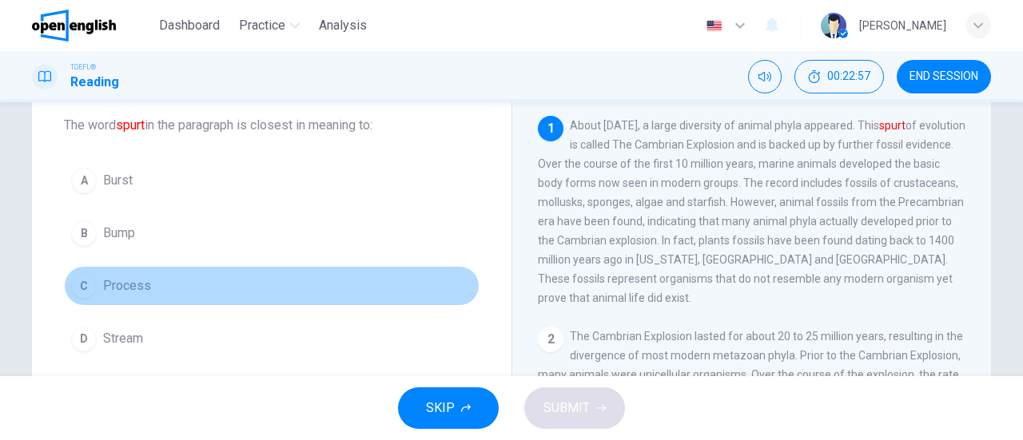
click at [127, 287] on span "Process" at bounding box center [127, 285] width 48 height 19
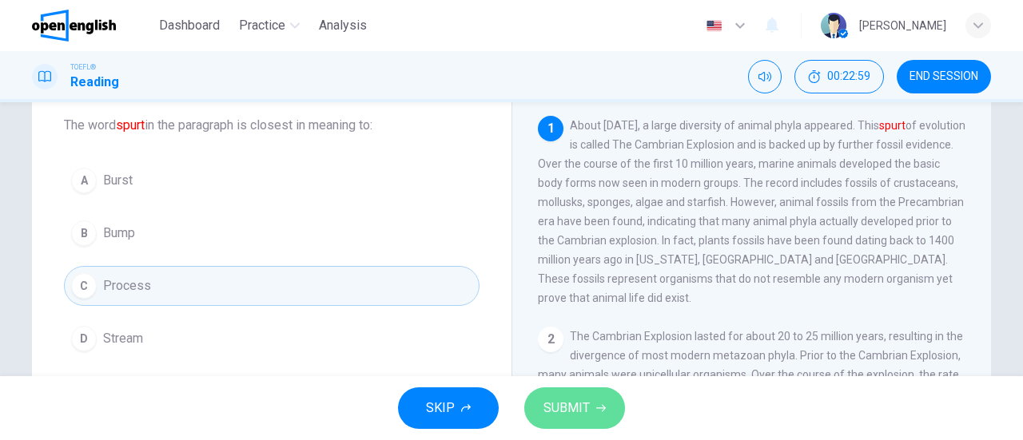
click at [538, 408] on button "SUBMIT" at bounding box center [574, 408] width 101 height 42
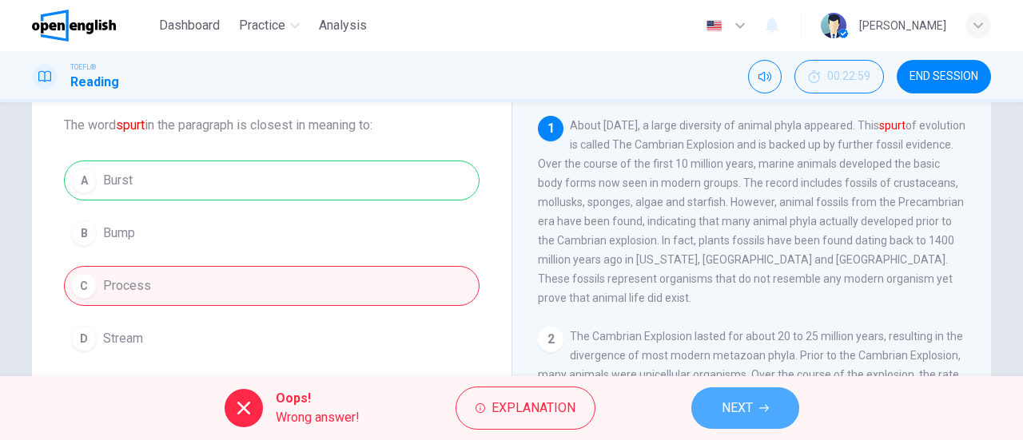
click at [717, 404] on button "NEXT" at bounding box center [745, 408] width 108 height 42
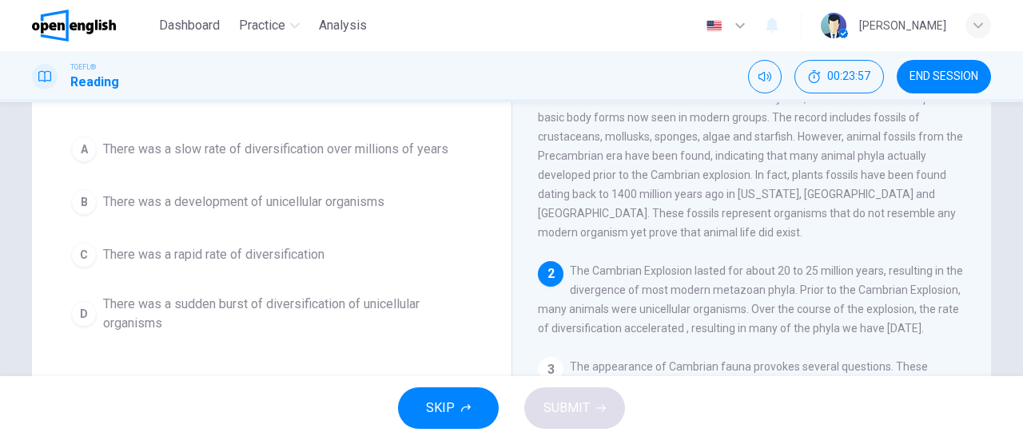
scroll to position [140, 0]
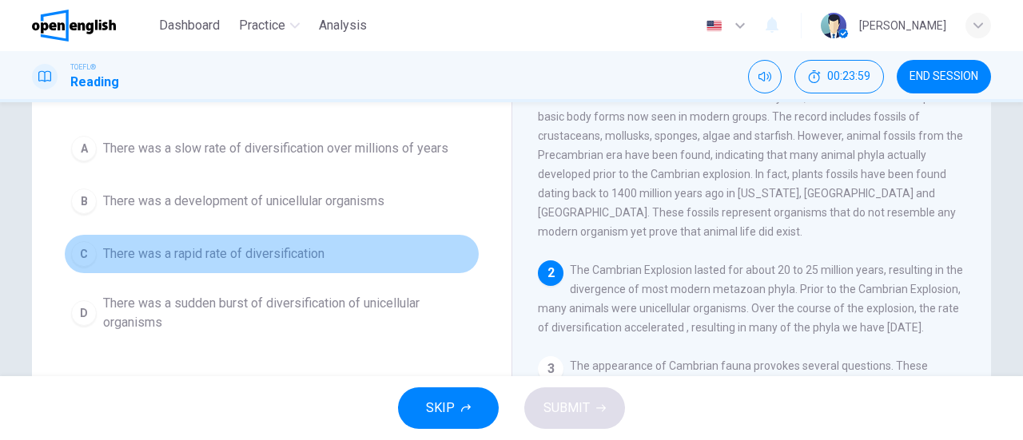
click at [278, 251] on span "There was a rapid rate of diversification" at bounding box center [213, 253] width 221 height 19
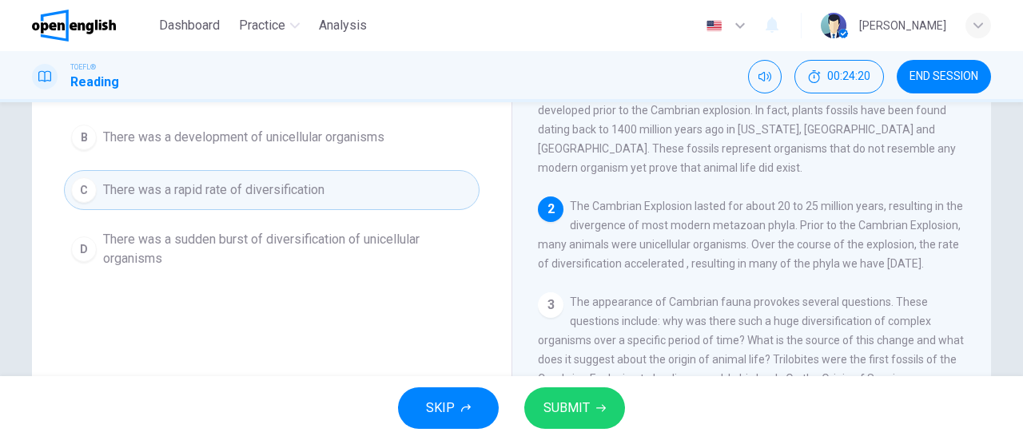
scroll to position [205, 0]
click at [581, 406] on span "SUBMIT" at bounding box center [566, 408] width 46 height 22
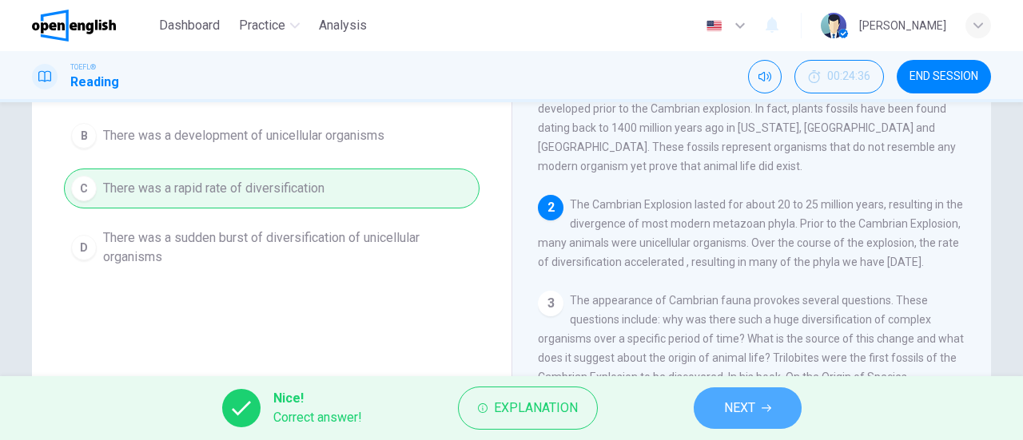
click at [734, 416] on span "NEXT" at bounding box center [739, 408] width 31 height 22
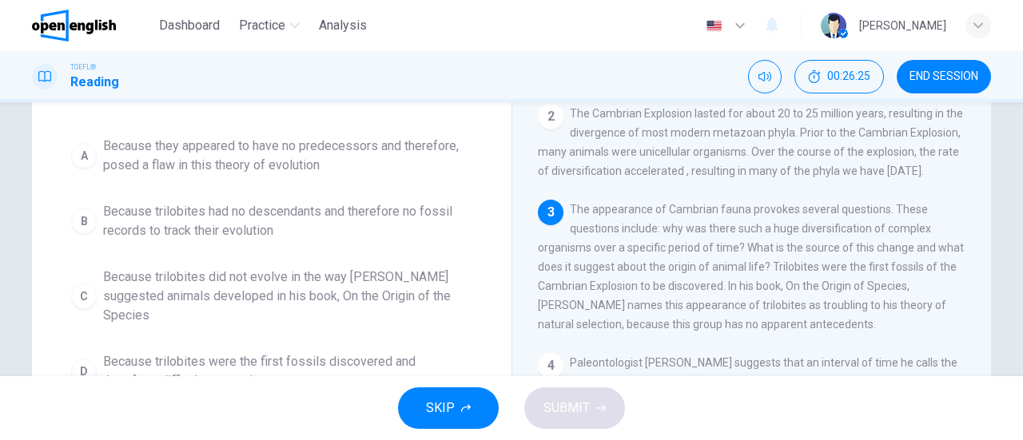
scroll to position [140, 0]
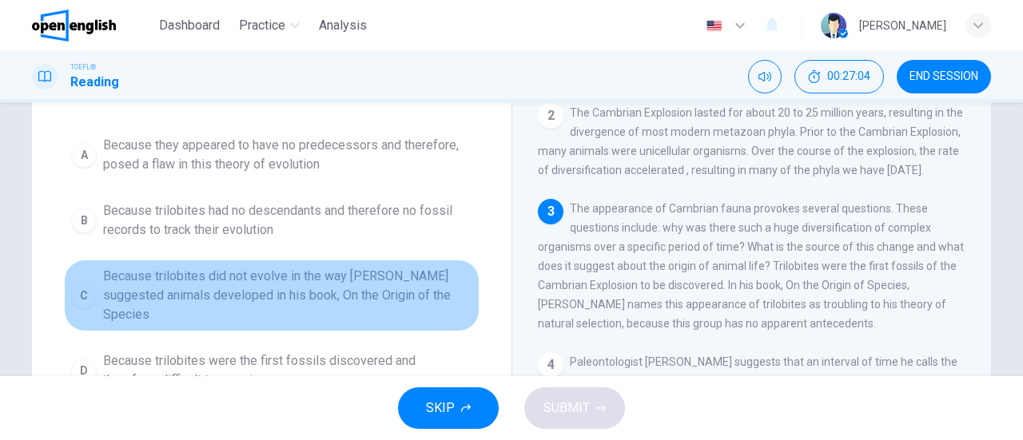
click at [312, 277] on span "Because trilobites did not evolve in the way [PERSON_NAME] suggested animals de…" at bounding box center [287, 296] width 369 height 58
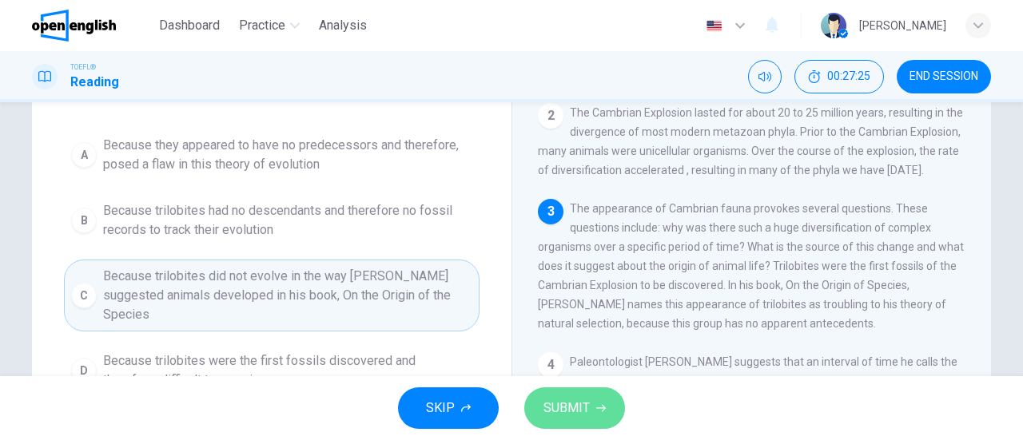
click at [588, 393] on button "SUBMIT" at bounding box center [574, 408] width 101 height 42
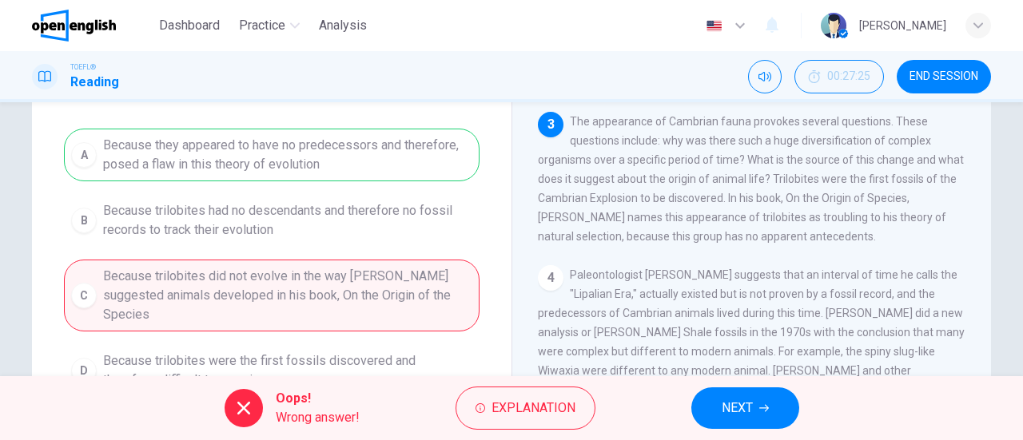
scroll to position [261, 0]
click at [750, 398] on span "NEXT" at bounding box center [736, 408] width 31 height 22
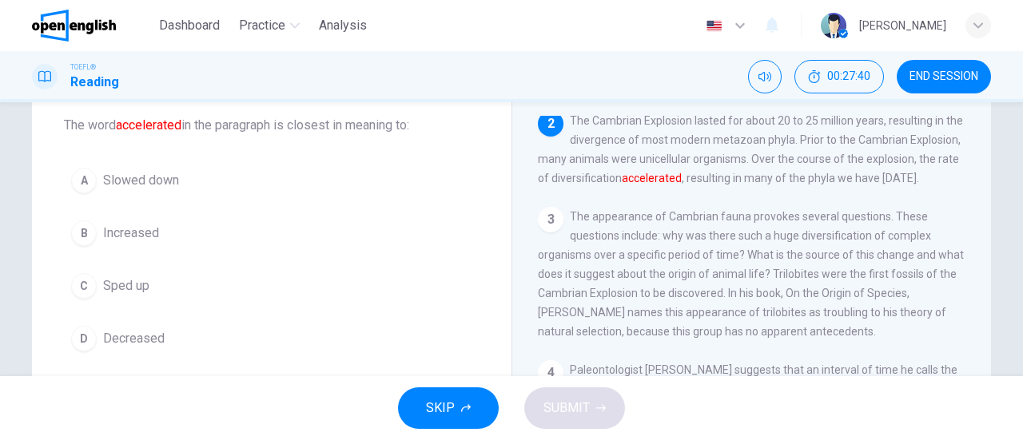
scroll to position [90, 0]
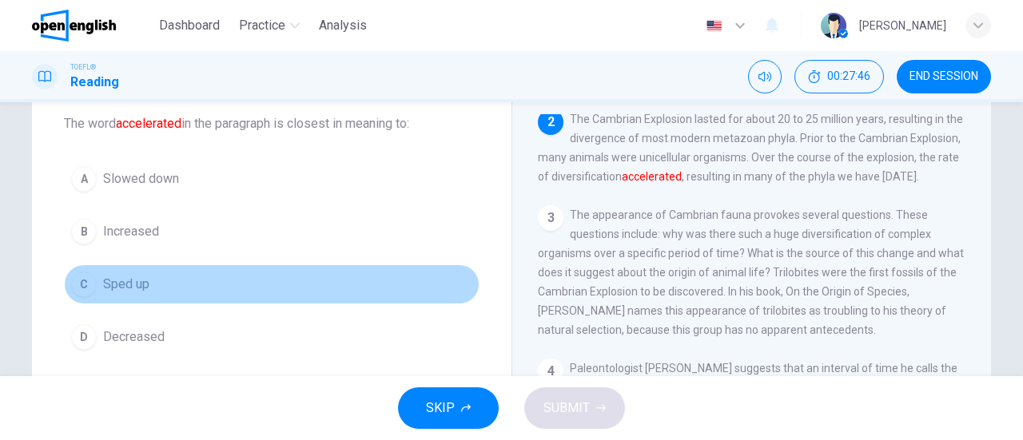
click at [113, 278] on span "Sped up" at bounding box center [126, 284] width 46 height 19
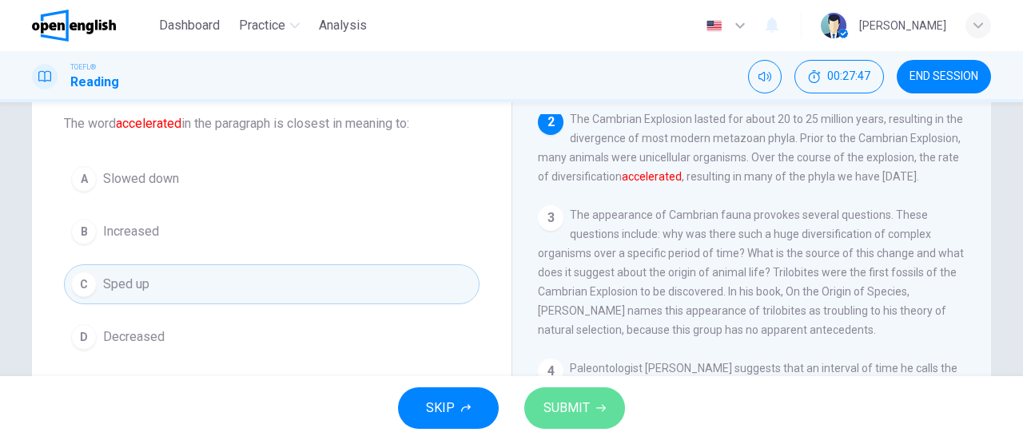
click at [554, 407] on span "SUBMIT" at bounding box center [566, 408] width 46 height 22
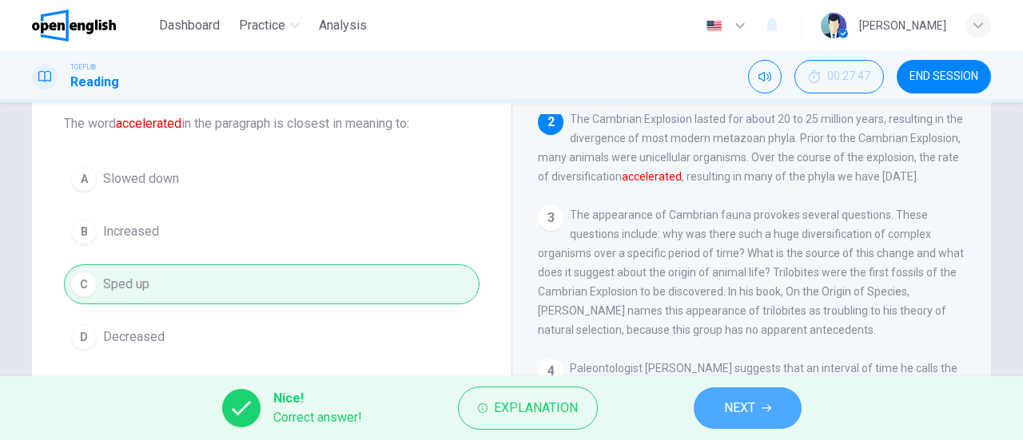
click at [722, 414] on button "NEXT" at bounding box center [747, 408] width 108 height 42
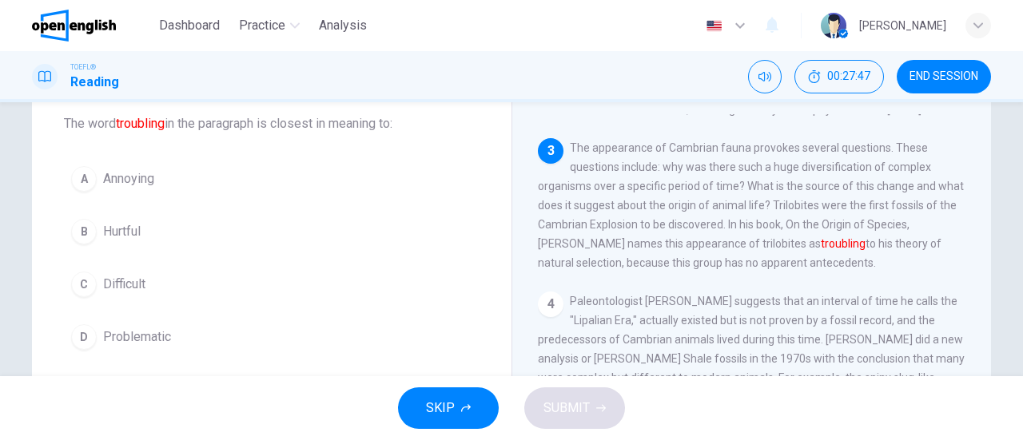
scroll to position [334, 0]
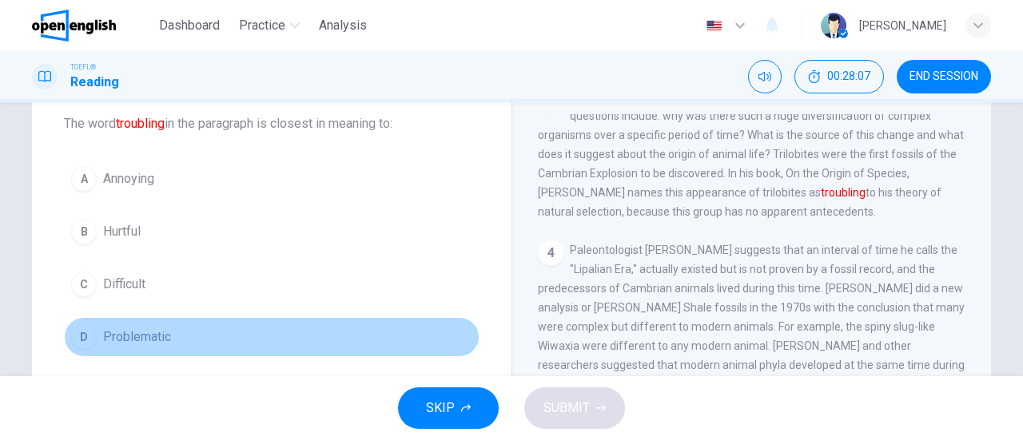
click at [133, 332] on span "Problematic" at bounding box center [137, 337] width 68 height 19
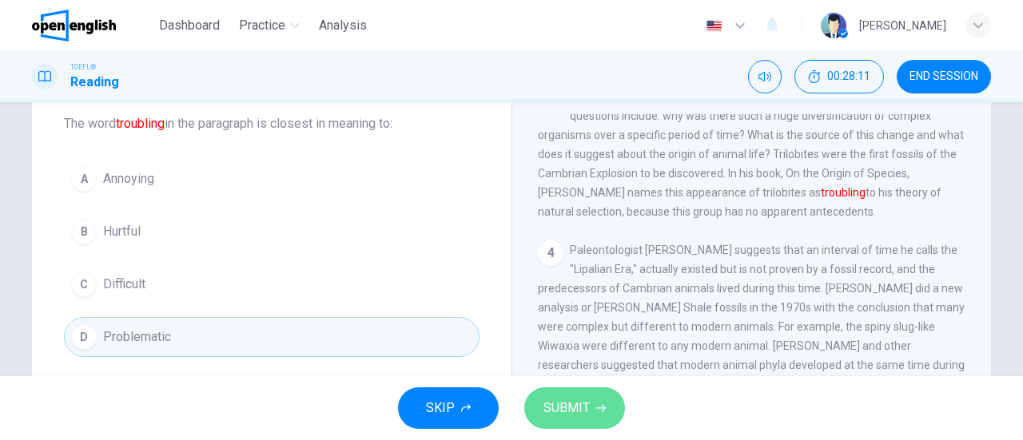
click at [567, 411] on span "SUBMIT" at bounding box center [566, 408] width 46 height 22
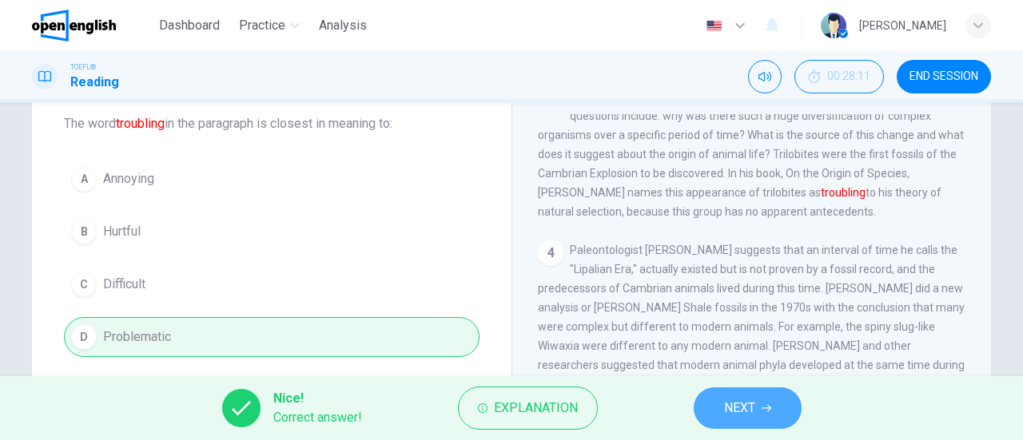
click at [727, 408] on span "NEXT" at bounding box center [739, 408] width 31 height 22
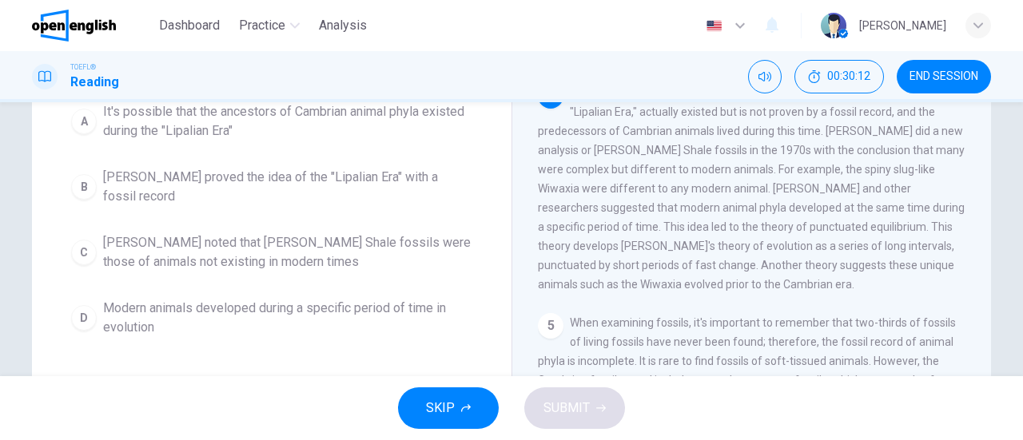
scroll to position [169, 0]
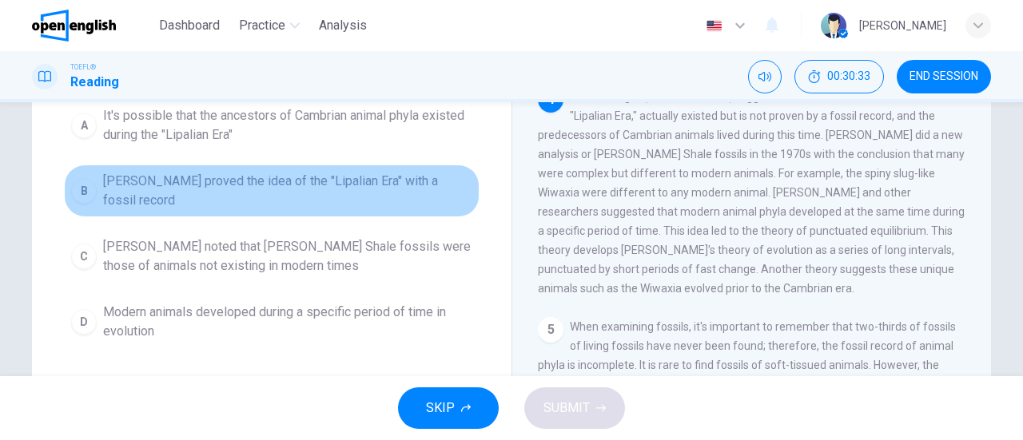
click at [231, 183] on span "[PERSON_NAME] proved the idea of the "Lipalian Era" with a fossil record" at bounding box center [287, 191] width 369 height 38
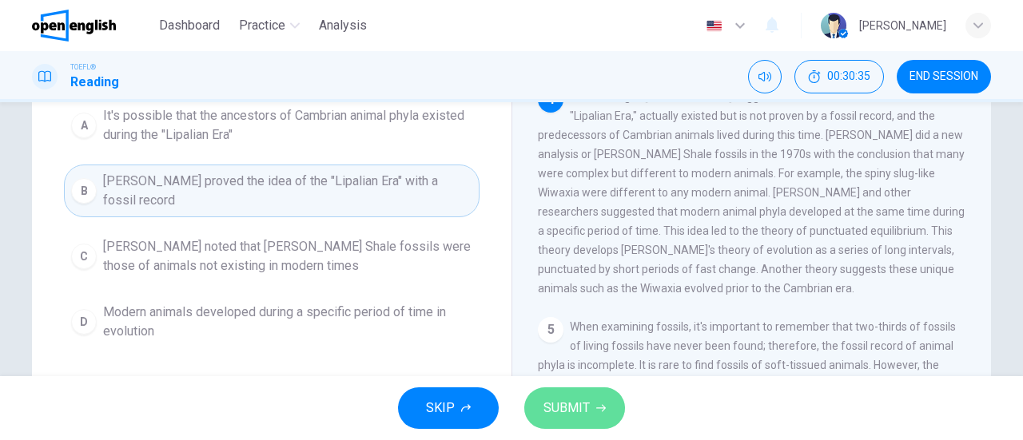
click at [580, 411] on span "SUBMIT" at bounding box center [566, 408] width 46 height 22
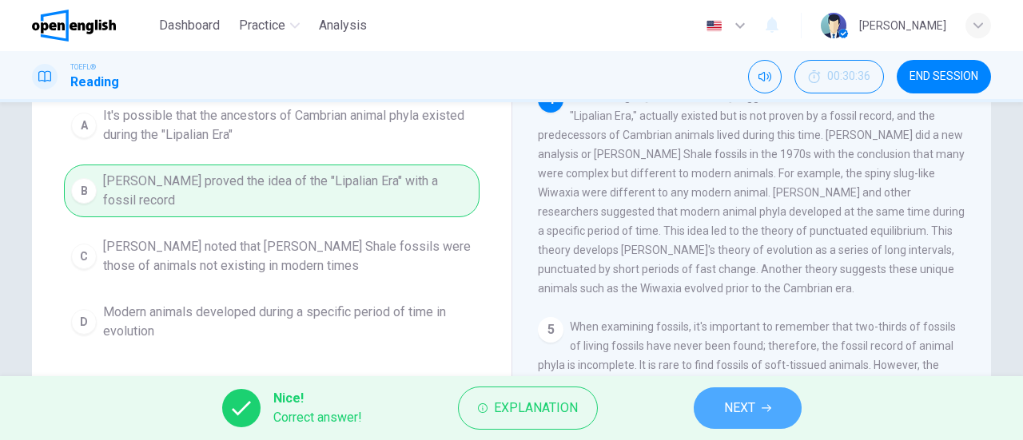
click at [705, 399] on button "NEXT" at bounding box center [747, 408] width 108 height 42
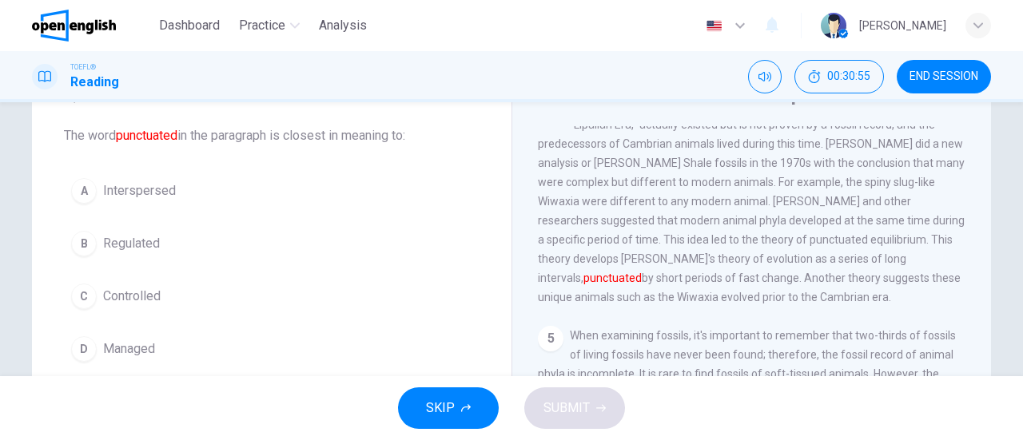
scroll to position [81, 0]
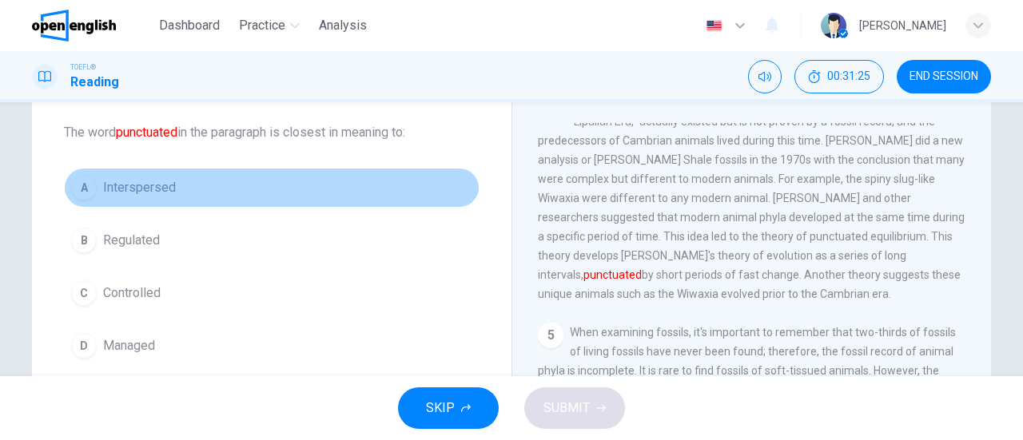
click at [144, 187] on span "Interspersed" at bounding box center [139, 187] width 73 height 19
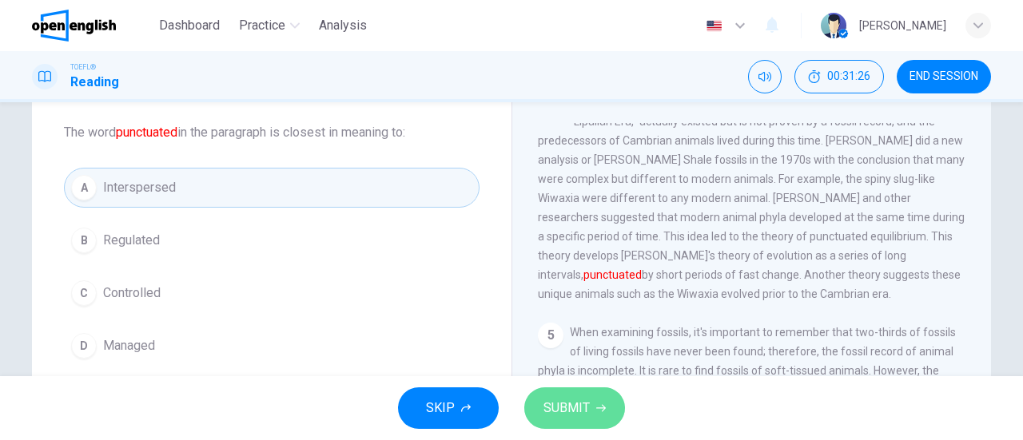
click at [598, 409] on icon "button" at bounding box center [601, 408] width 10 height 10
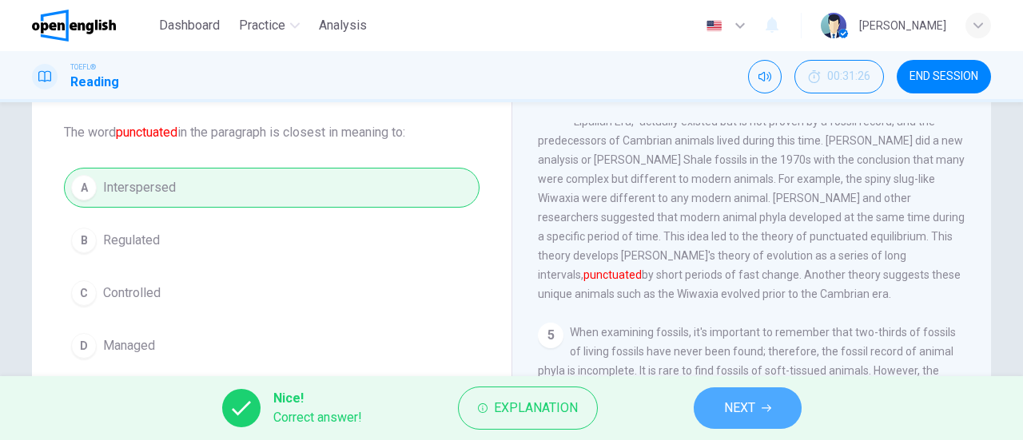
click at [718, 414] on button "NEXT" at bounding box center [747, 408] width 108 height 42
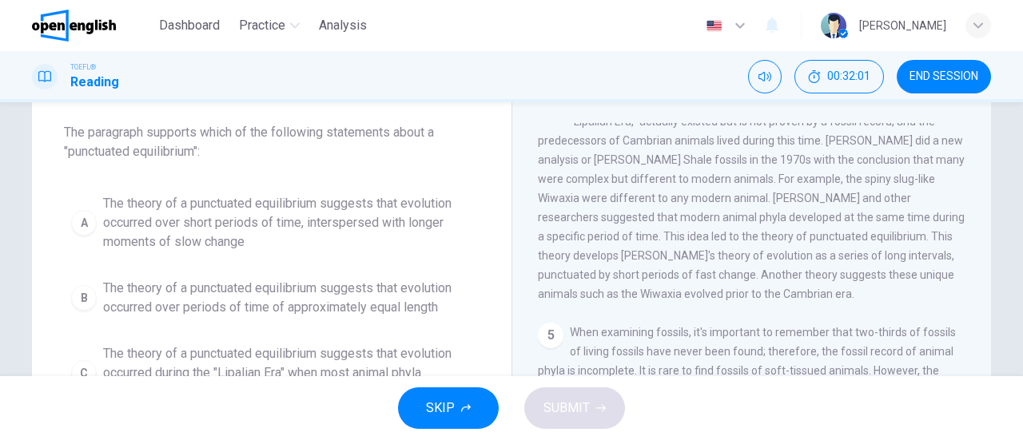
drag, startPoint x: 1014, startPoint y: 247, endPoint x: 1007, endPoint y: 269, distance: 23.3
click at [1007, 269] on div "Question 21 The paragraph supports which of the following statements about a "p…" at bounding box center [511, 239] width 1023 height 274
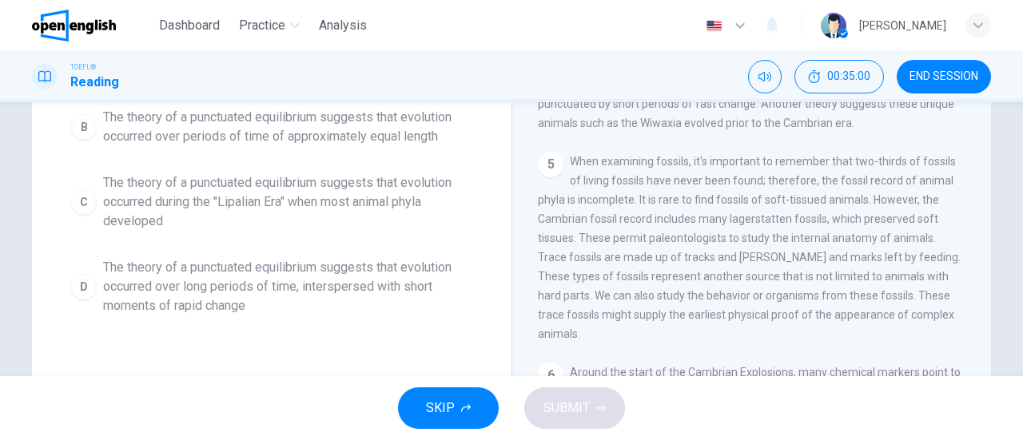
scroll to position [256, 0]
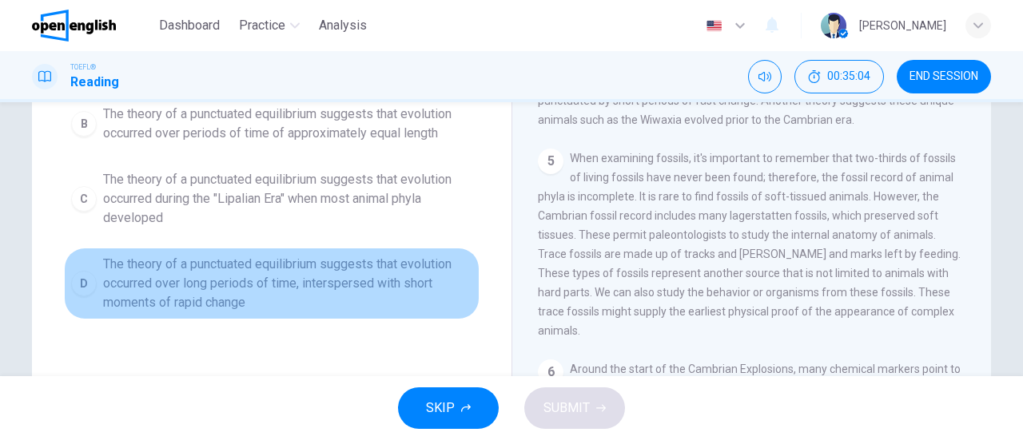
click at [261, 291] on span "The theory of a punctuated equilibrium suggests that evolution occurred over lo…" at bounding box center [287, 284] width 369 height 58
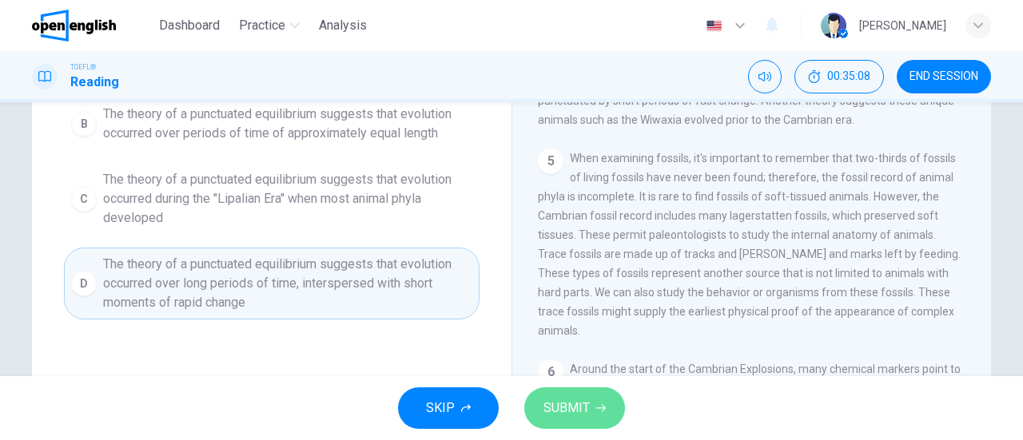
click at [582, 405] on span "SUBMIT" at bounding box center [566, 408] width 46 height 22
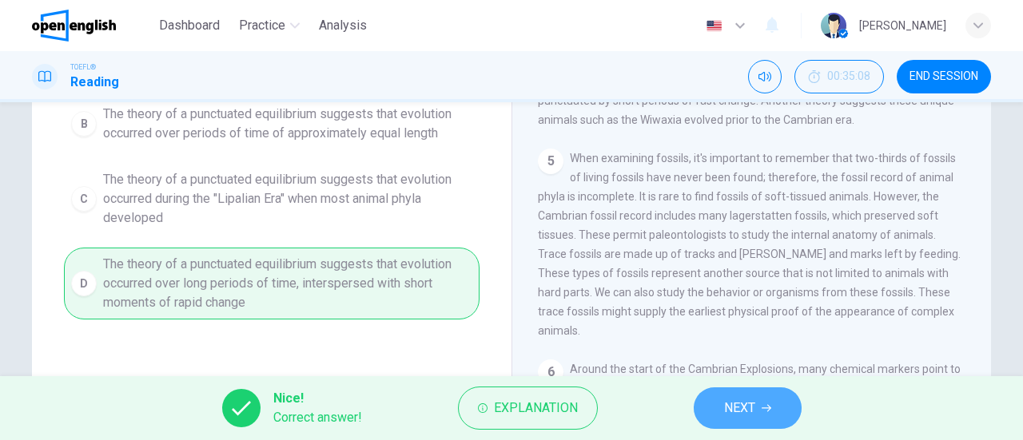
click at [754, 407] on span "NEXT" at bounding box center [739, 408] width 31 height 22
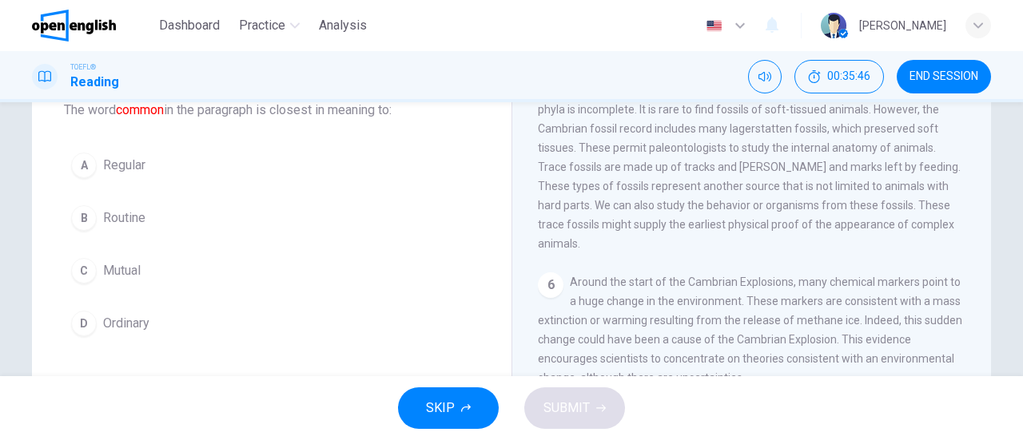
scroll to position [105, 0]
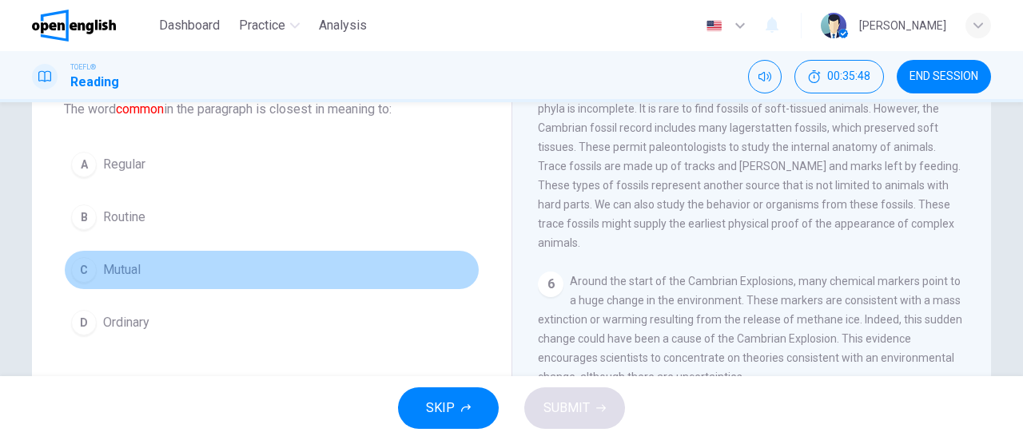
click at [121, 270] on span "Mutual" at bounding box center [122, 269] width 38 height 19
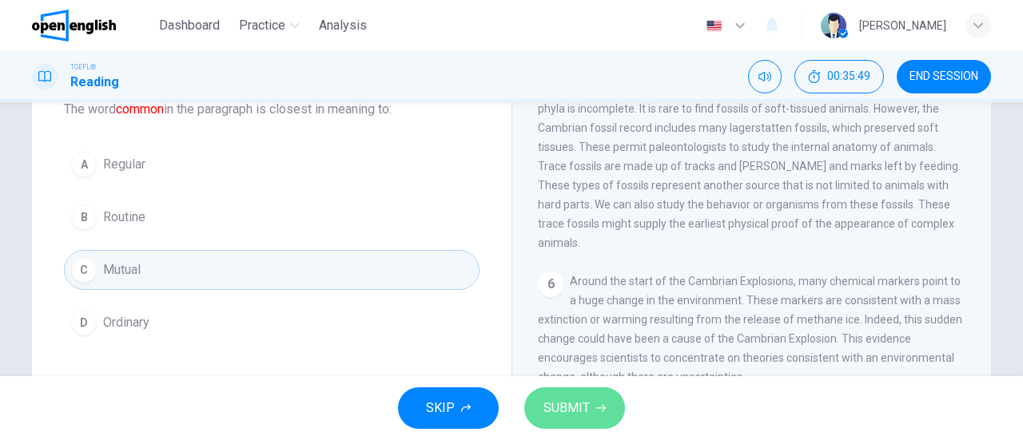
click at [541, 398] on button "SUBMIT" at bounding box center [574, 408] width 101 height 42
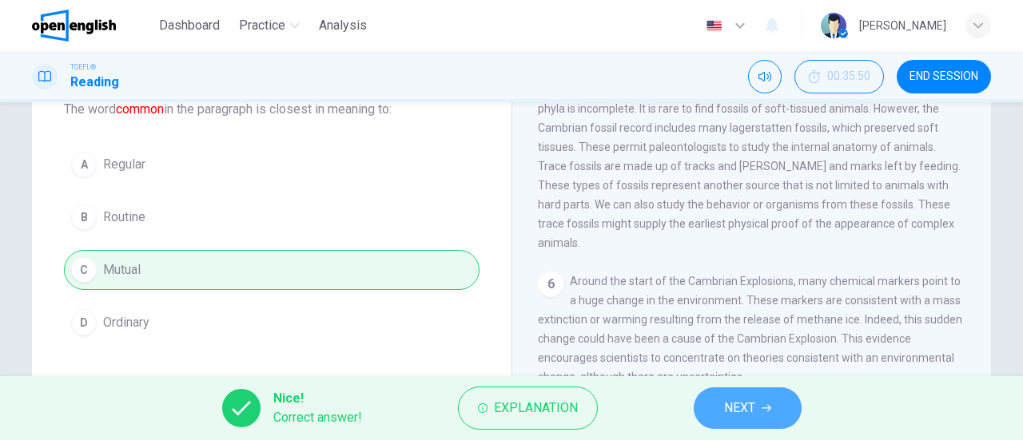
click at [739, 413] on span "NEXT" at bounding box center [739, 408] width 31 height 22
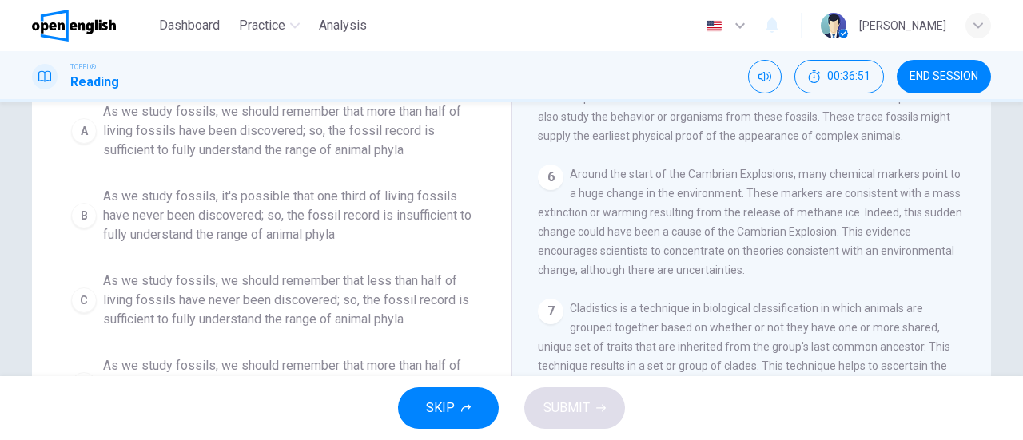
scroll to position [121, 0]
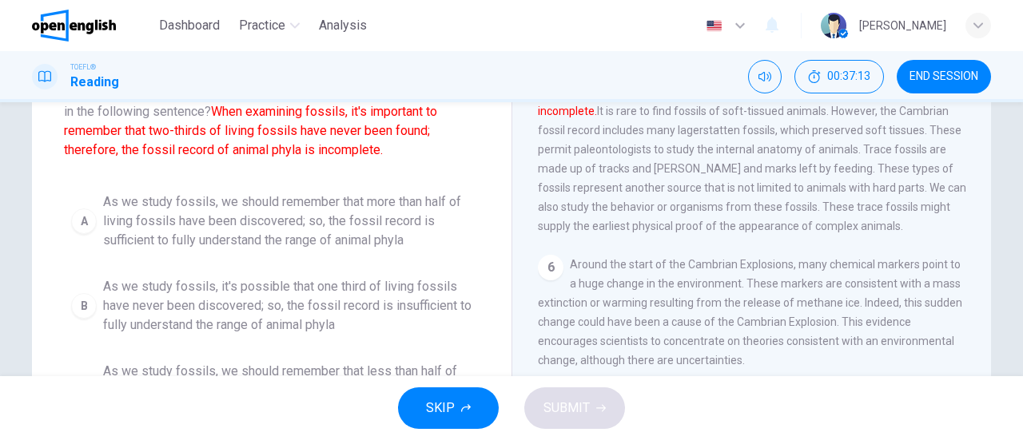
click at [1011, 252] on div "Question 23 Which of the sentences below best expresses the essential informati…" at bounding box center [511, 239] width 1023 height 274
drag, startPoint x: 1011, startPoint y: 252, endPoint x: 1009, endPoint y: 284, distance: 32.0
click at [1009, 284] on div "Question 23 Which of the sentences below best expresses the essential informati…" at bounding box center [511, 290] width 1010 height 555
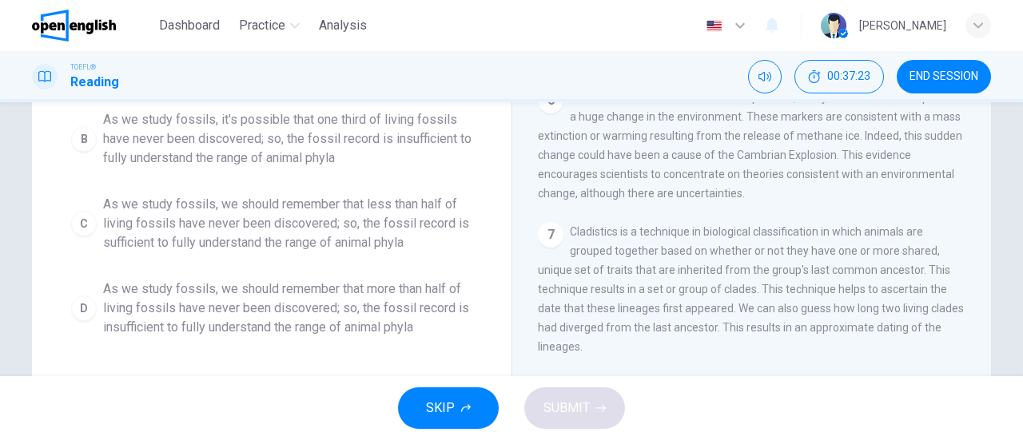
scroll to position [291, 0]
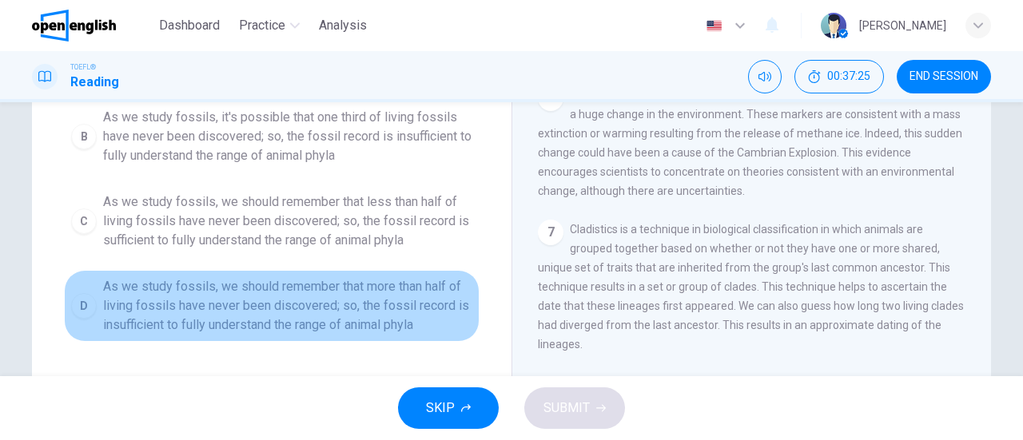
click at [433, 300] on span "As we study fossils, we should remember that more than half of living fossils h…" at bounding box center [287, 306] width 369 height 58
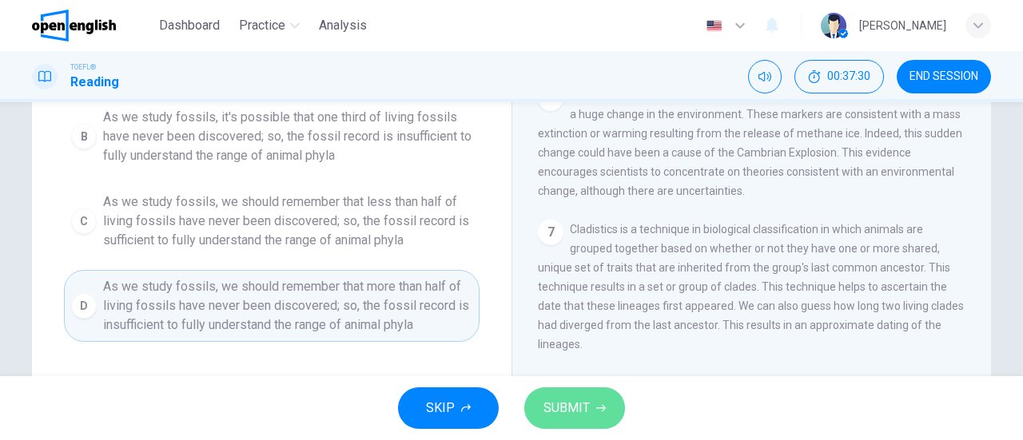
click at [572, 401] on span "SUBMIT" at bounding box center [566, 408] width 46 height 22
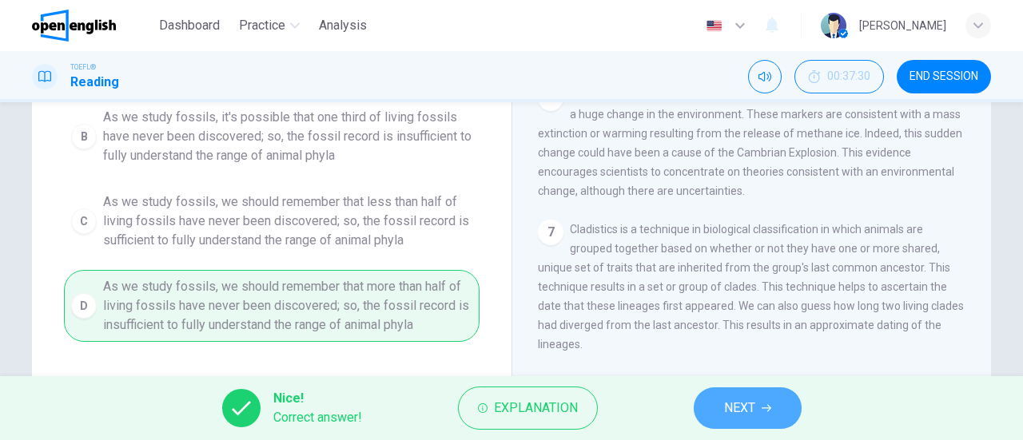
click at [716, 411] on button "NEXT" at bounding box center [747, 408] width 108 height 42
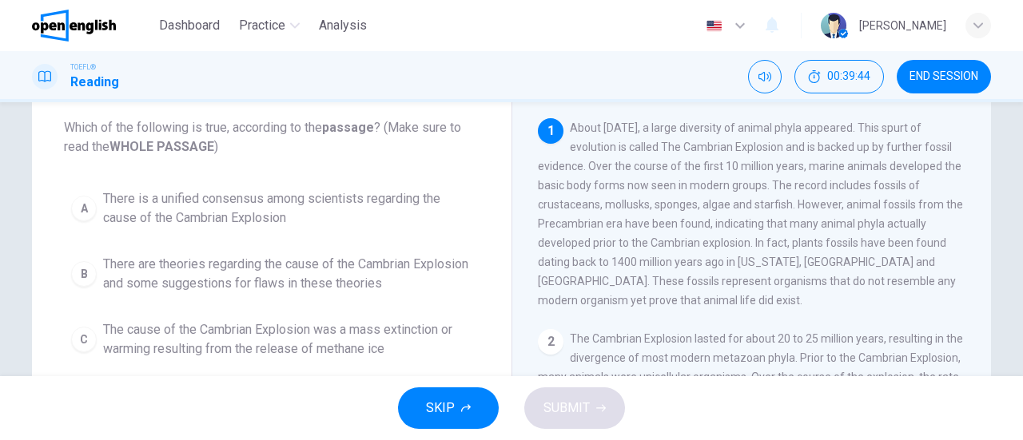
scroll to position [88, 0]
click at [338, 272] on span "There are theories regarding the cause of the Cambrian Explosion and some sugge…" at bounding box center [287, 272] width 369 height 38
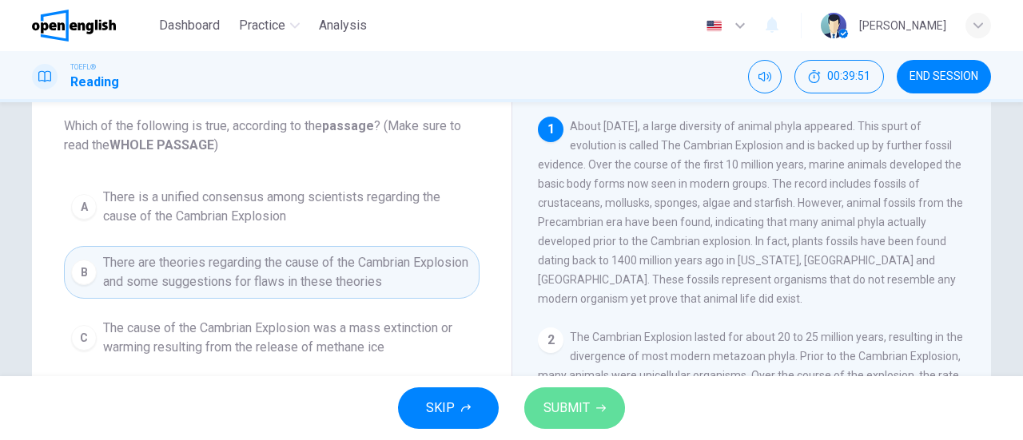
click at [566, 399] on span "SUBMIT" at bounding box center [566, 408] width 46 height 22
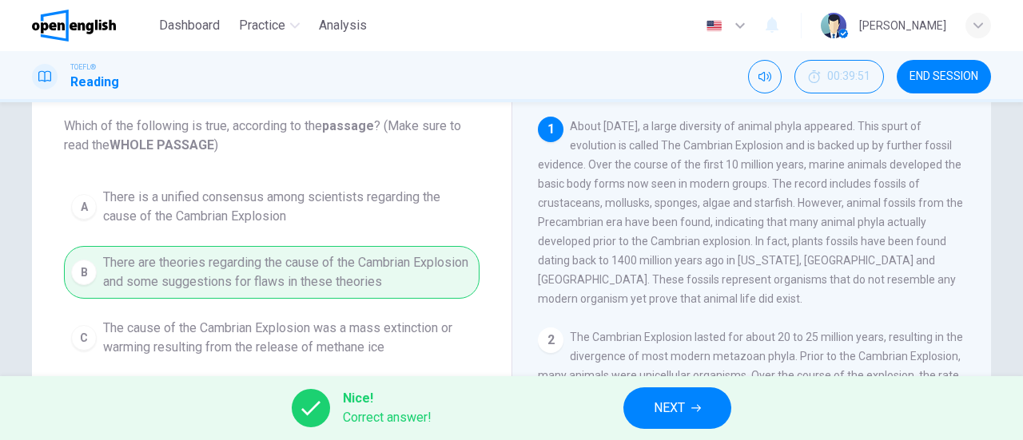
click at [651, 419] on button "NEXT" at bounding box center [677, 408] width 108 height 42
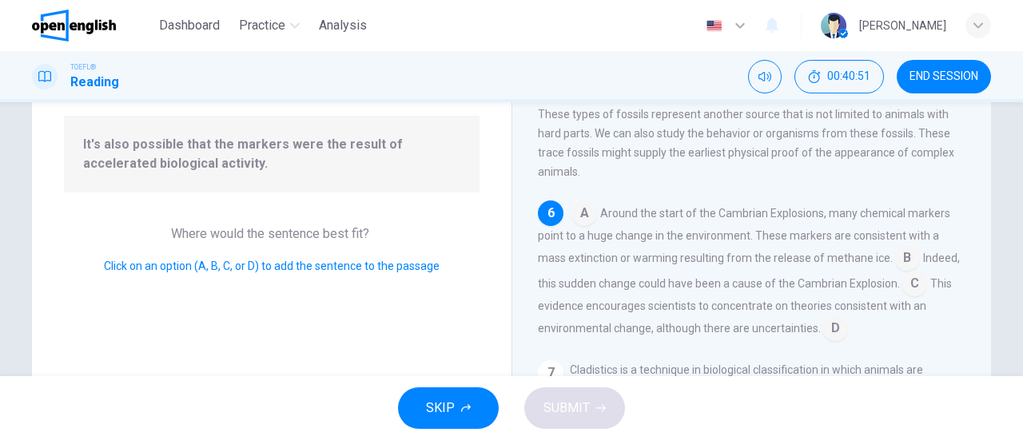
scroll to position [149, 0]
click at [894, 273] on input at bounding box center [907, 261] width 26 height 26
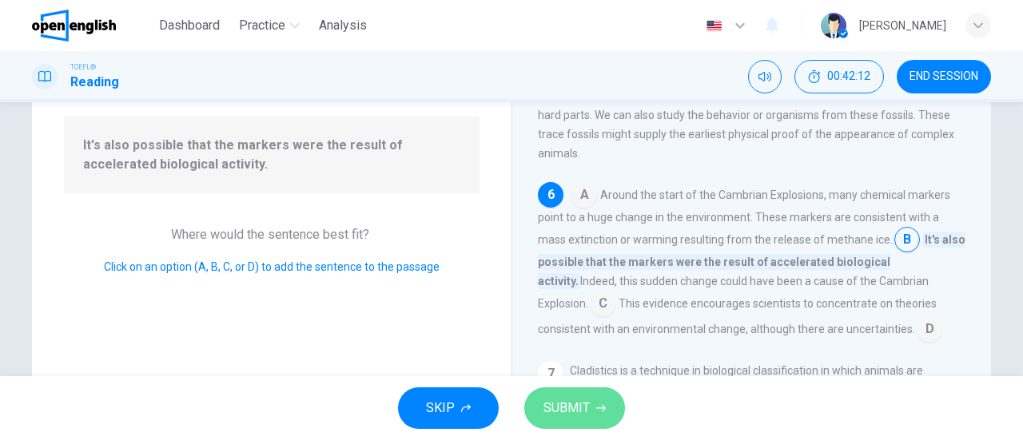
click at [586, 420] on button "SUBMIT" at bounding box center [574, 408] width 101 height 42
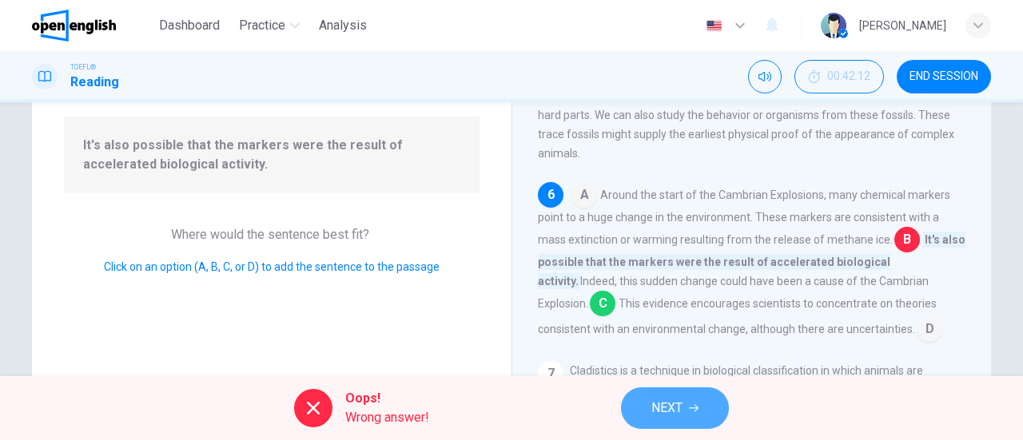
click at [666, 405] on span "NEXT" at bounding box center [666, 408] width 31 height 22
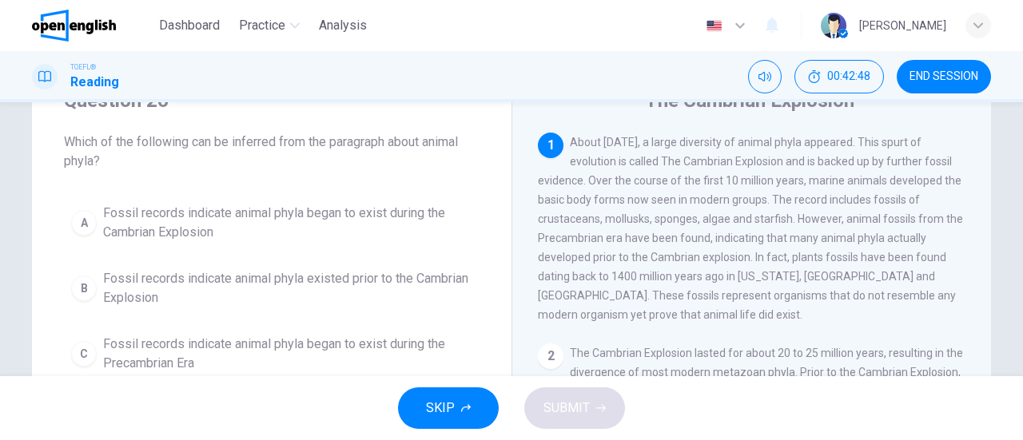
scroll to position [73, 0]
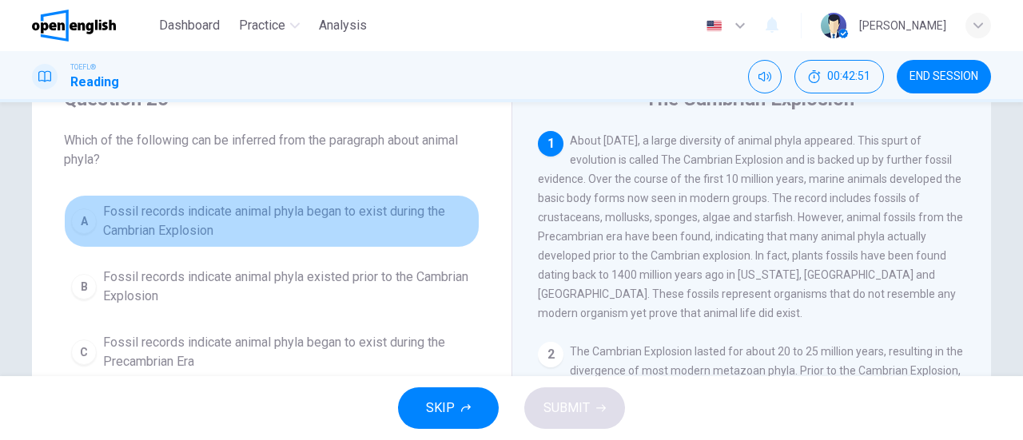
click at [341, 213] on span "Fossil records indicate animal phyla began to exist during the Cambrian Explosi…" at bounding box center [287, 221] width 369 height 38
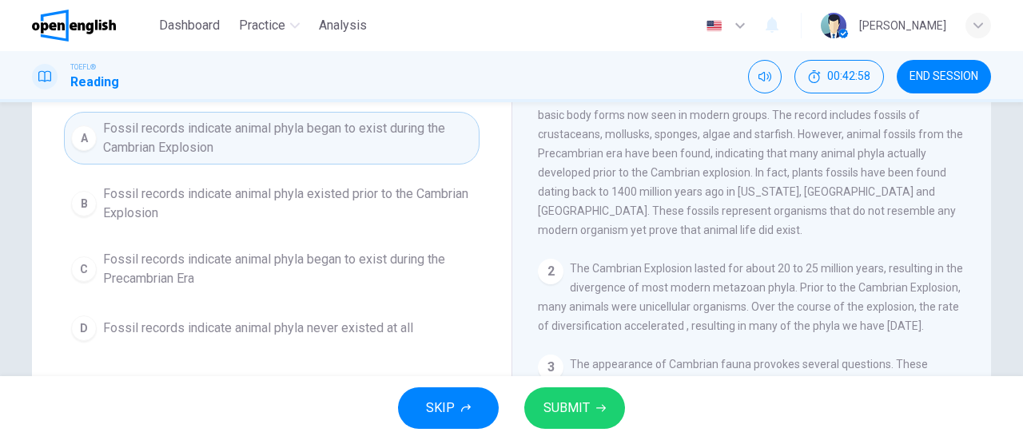
scroll to position [158, 0]
click at [559, 423] on button "SUBMIT" at bounding box center [574, 408] width 101 height 42
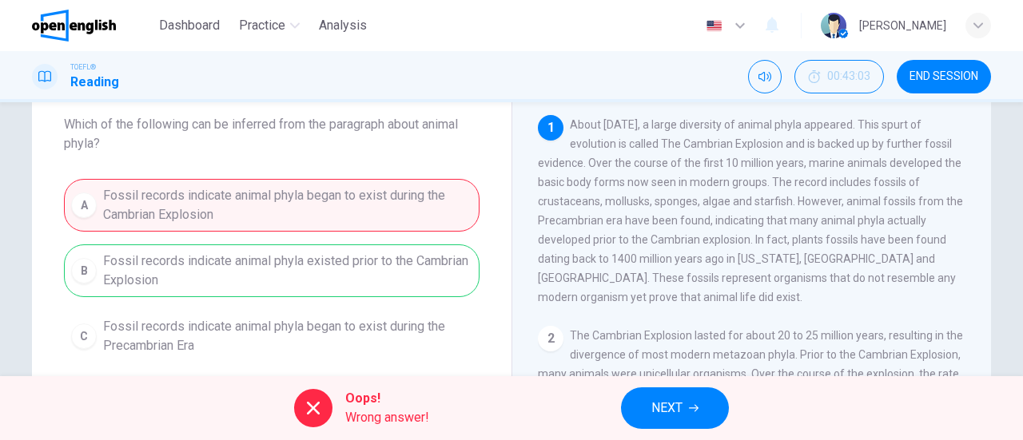
scroll to position [80, 0]
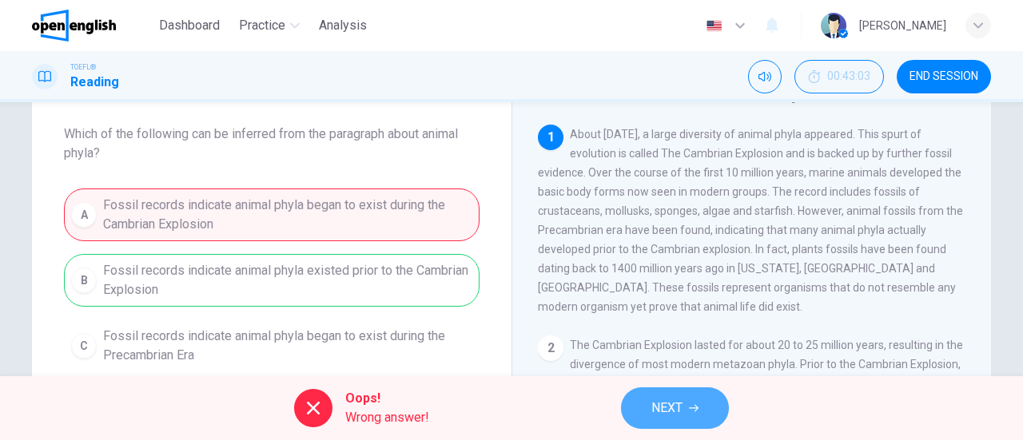
click at [697, 415] on button "NEXT" at bounding box center [675, 408] width 108 height 42
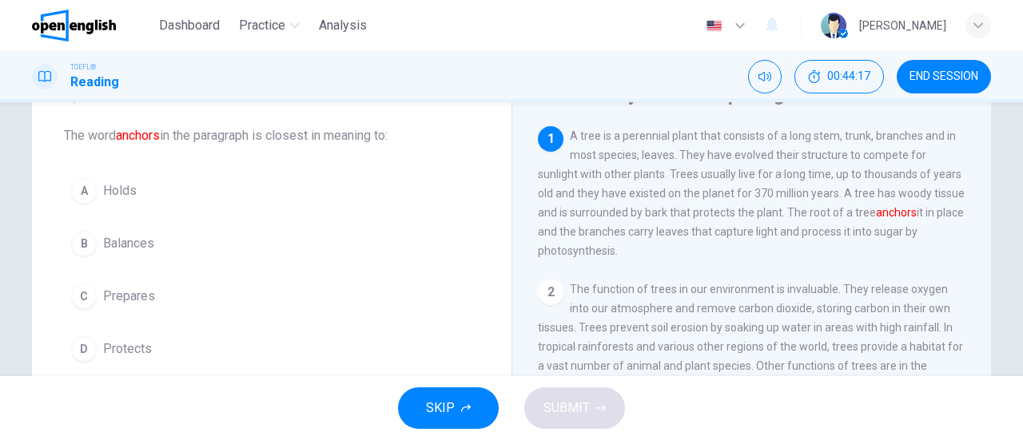
scroll to position [64, 0]
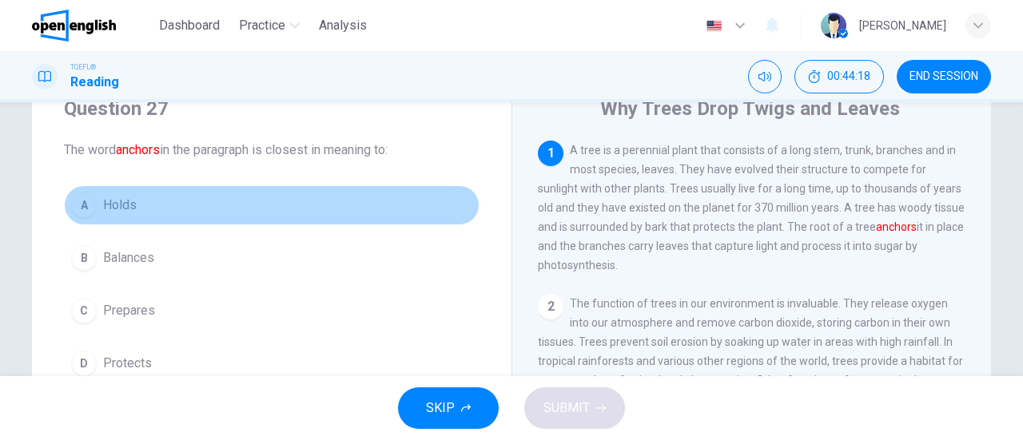
click at [126, 213] on span "Holds" at bounding box center [120, 205] width 34 height 19
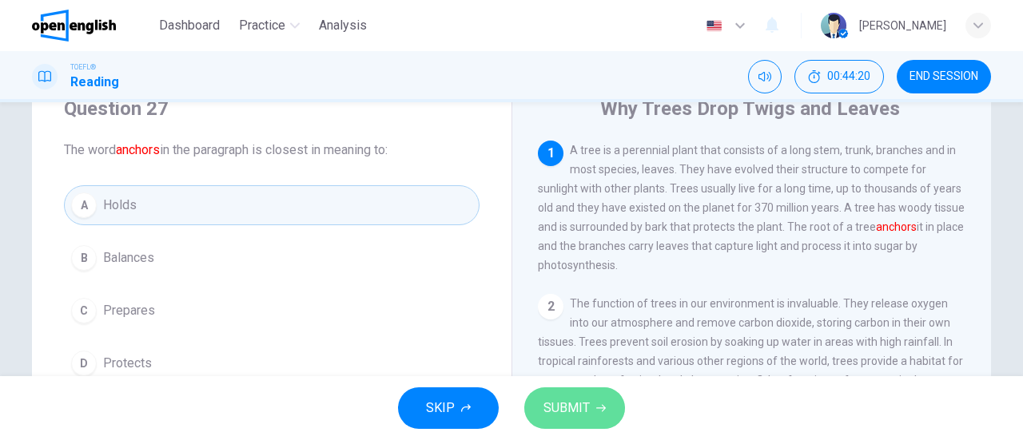
click at [562, 407] on span "SUBMIT" at bounding box center [566, 408] width 46 height 22
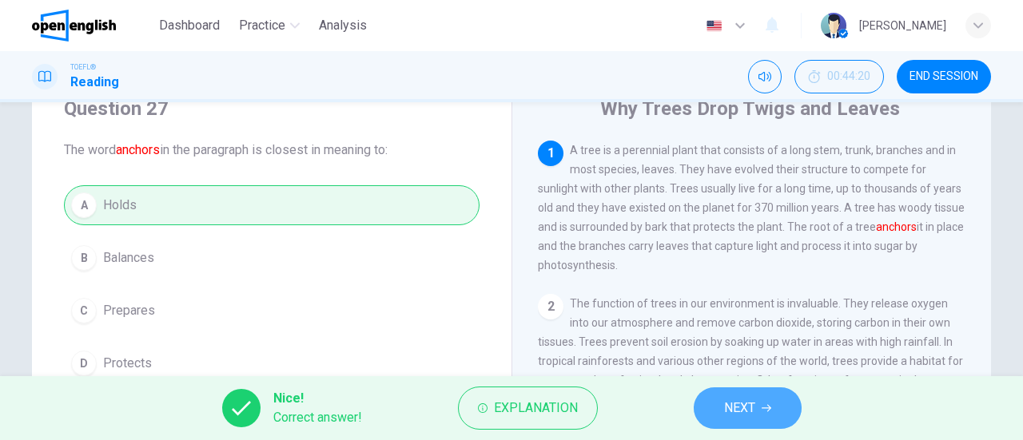
click at [749, 410] on span "NEXT" at bounding box center [739, 408] width 31 height 22
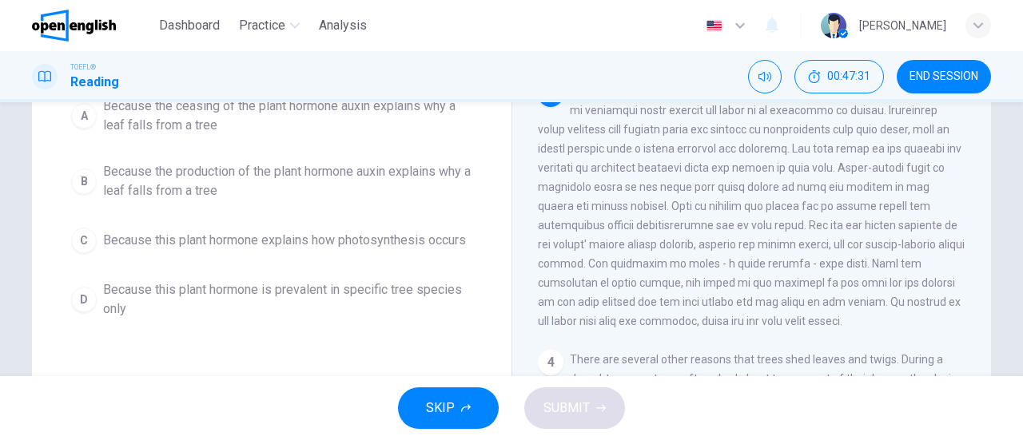
scroll to position [161, 0]
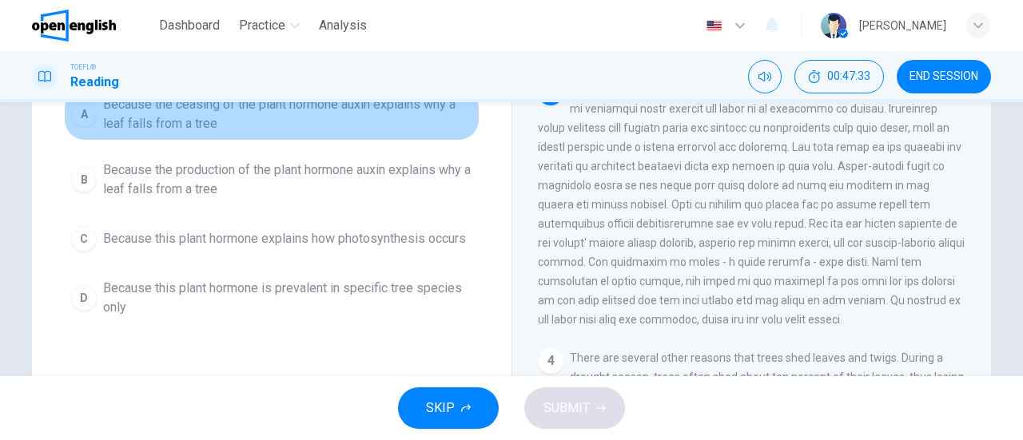
click at [152, 118] on span "Because the ceasing of the plant hormone auxin explains why a leaf falls from a…" at bounding box center [287, 114] width 369 height 38
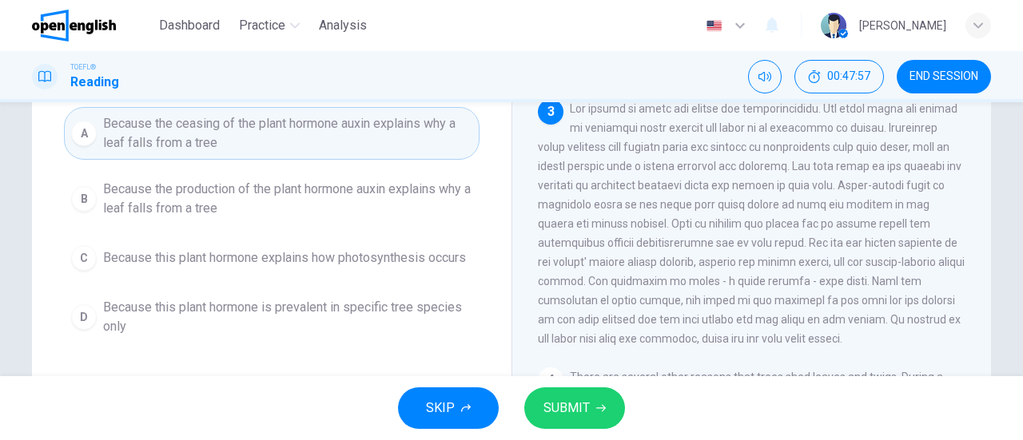
scroll to position [144, 0]
click at [578, 399] on span "SUBMIT" at bounding box center [566, 408] width 46 height 22
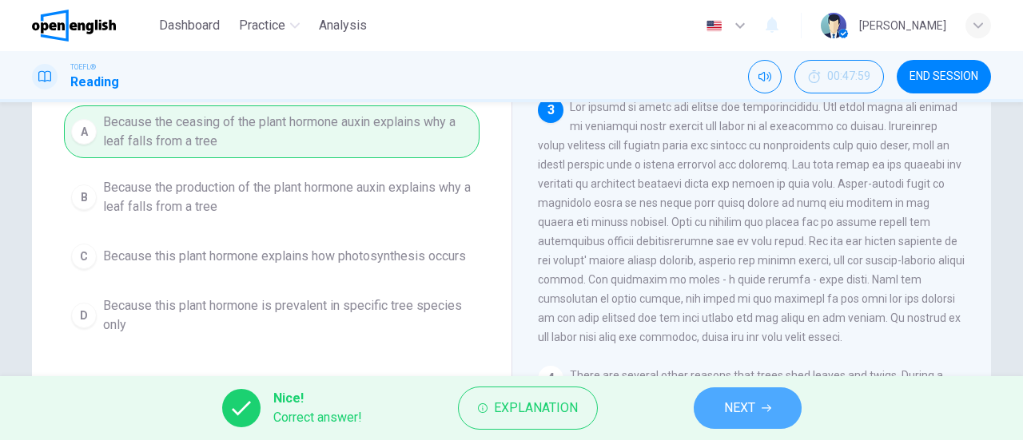
click at [751, 392] on button "NEXT" at bounding box center [747, 408] width 108 height 42
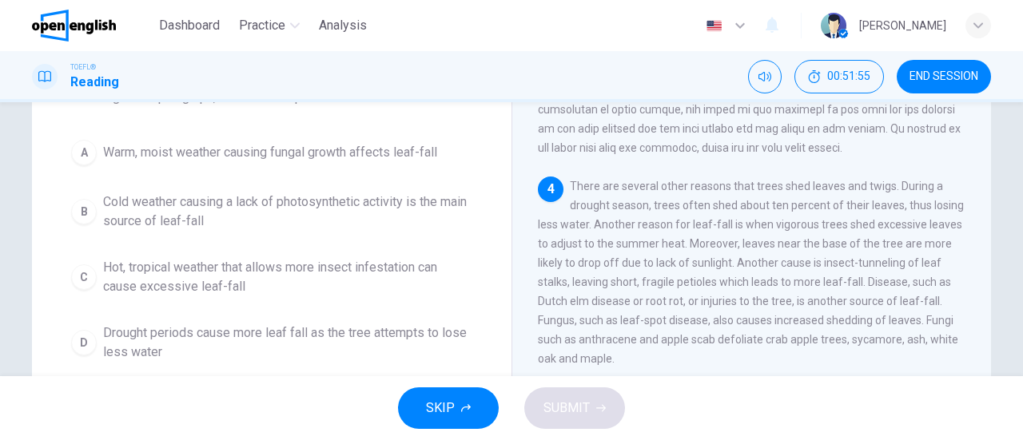
scroll to position [118, 0]
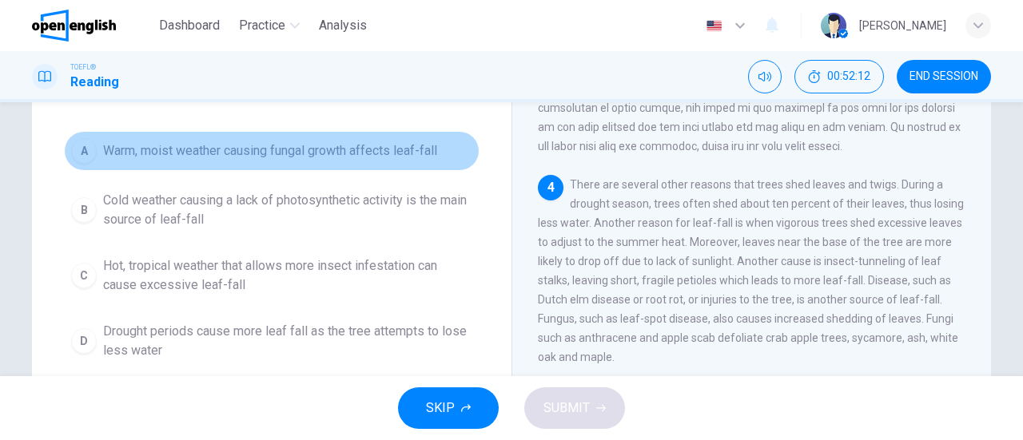
click at [286, 146] on span "Warm, moist weather causing fungal growth affects leaf-fall" at bounding box center [270, 150] width 334 height 19
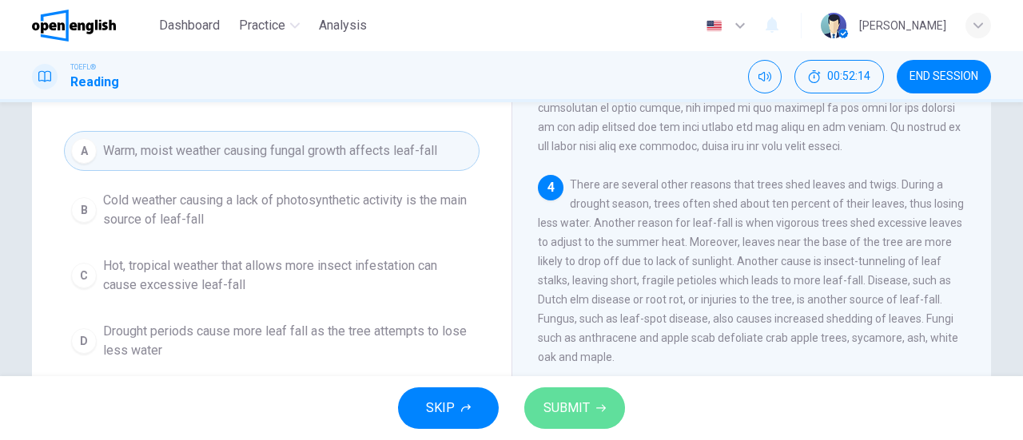
click at [601, 416] on button "SUBMIT" at bounding box center [574, 408] width 101 height 42
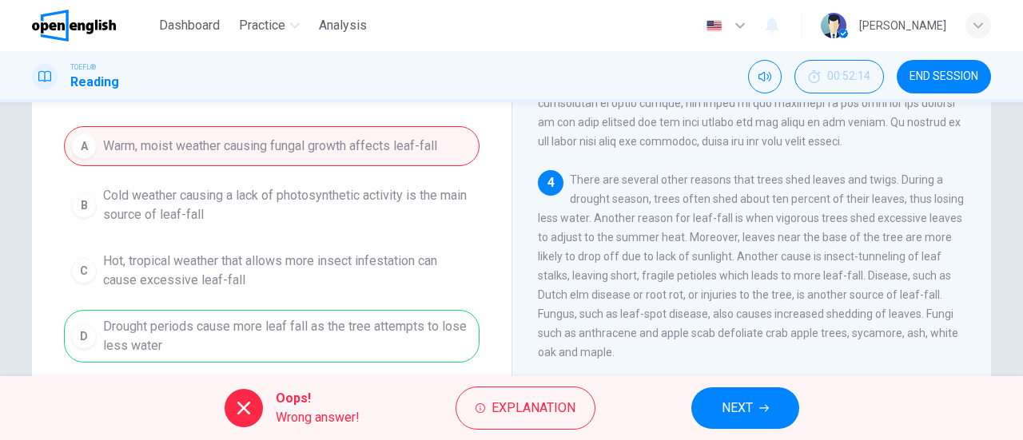
scroll to position [121, 0]
click at [754, 415] on button "NEXT" at bounding box center [745, 408] width 108 height 42
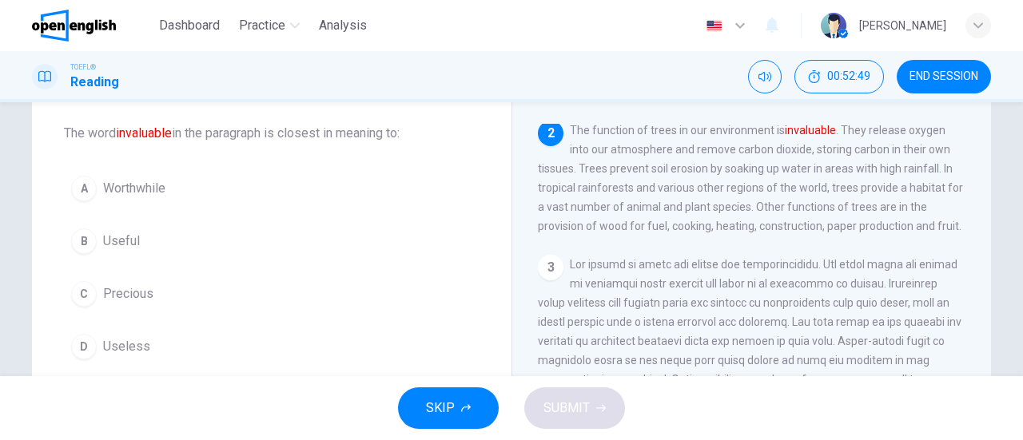
scroll to position [91, 0]
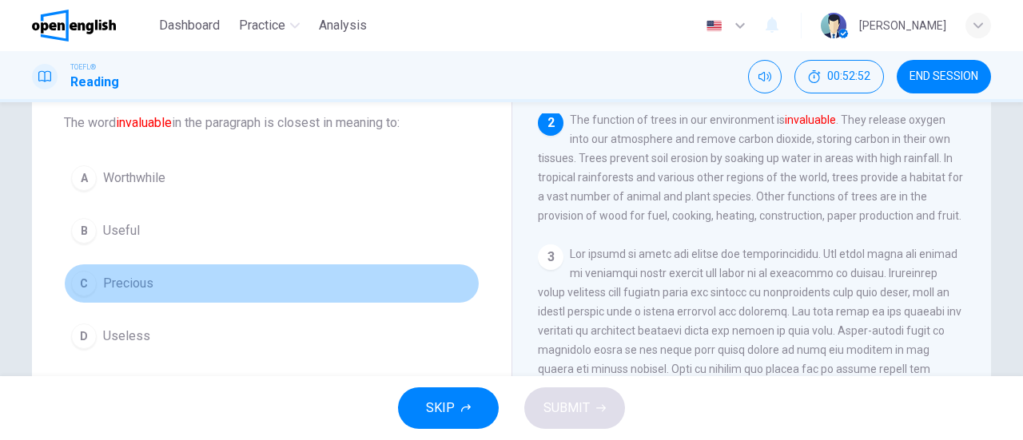
click at [103, 290] on span "Precious" at bounding box center [128, 283] width 50 height 19
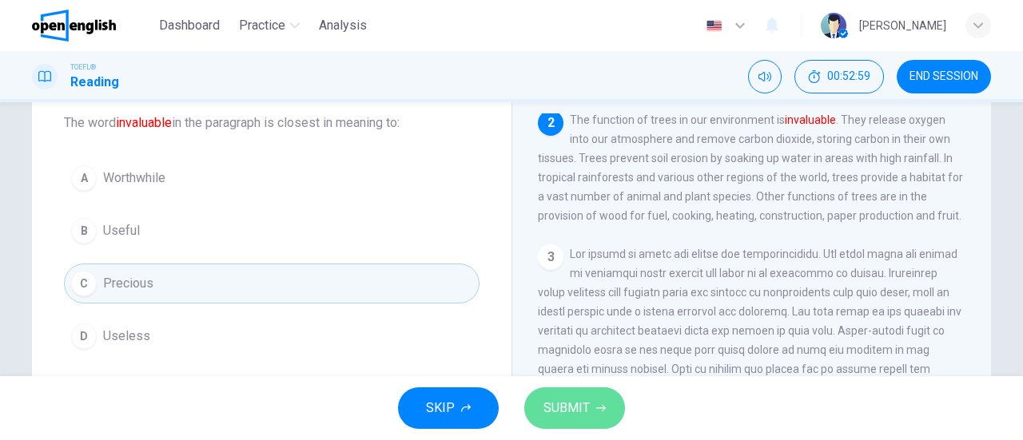
click at [546, 399] on span "SUBMIT" at bounding box center [566, 408] width 46 height 22
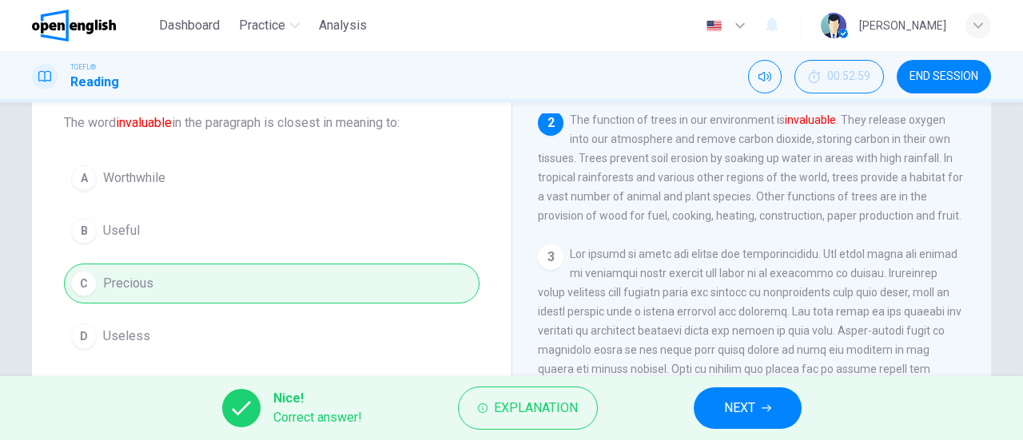
click at [728, 419] on span "NEXT" at bounding box center [739, 408] width 31 height 22
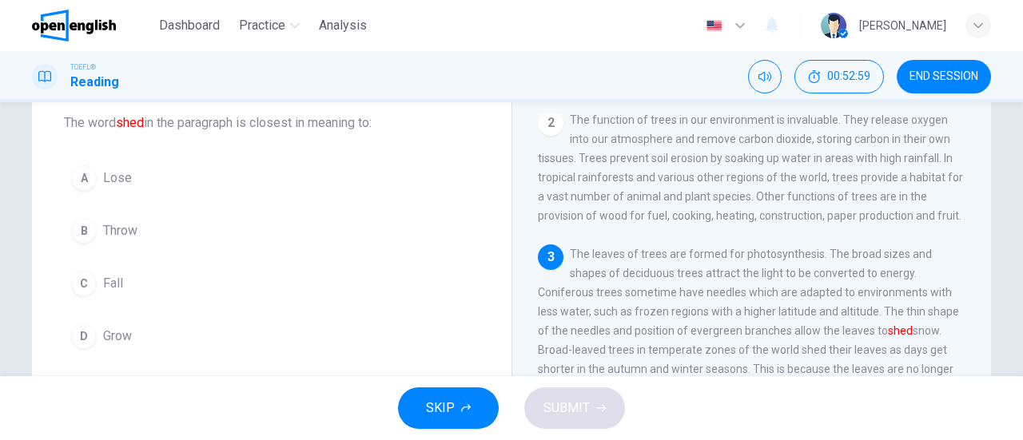
scroll to position [251, 0]
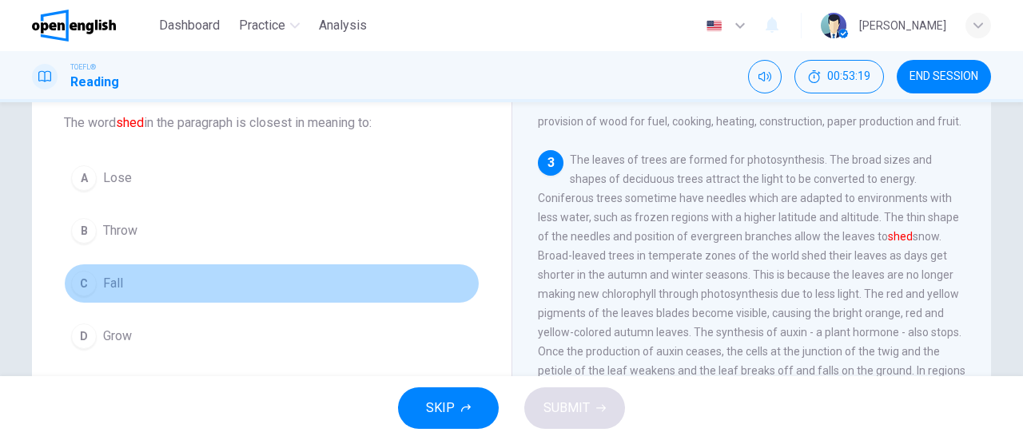
click at [104, 283] on span "Fall" at bounding box center [113, 283] width 20 height 19
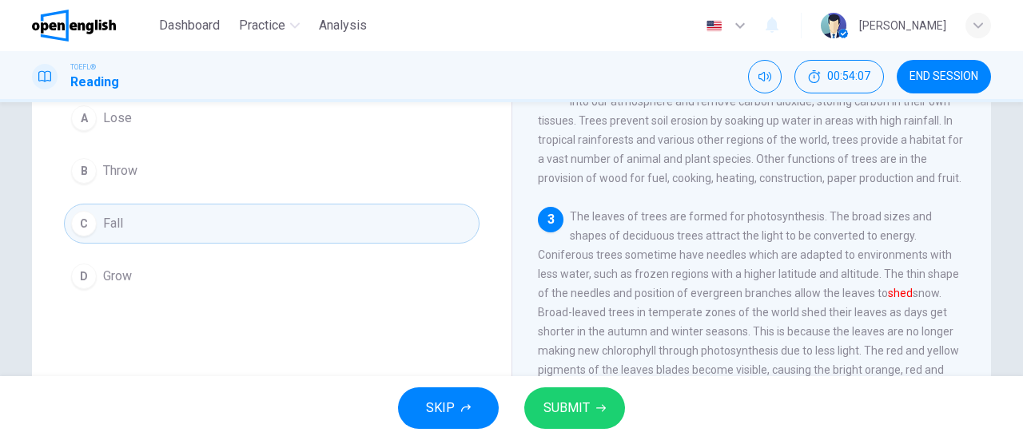
scroll to position [138, 0]
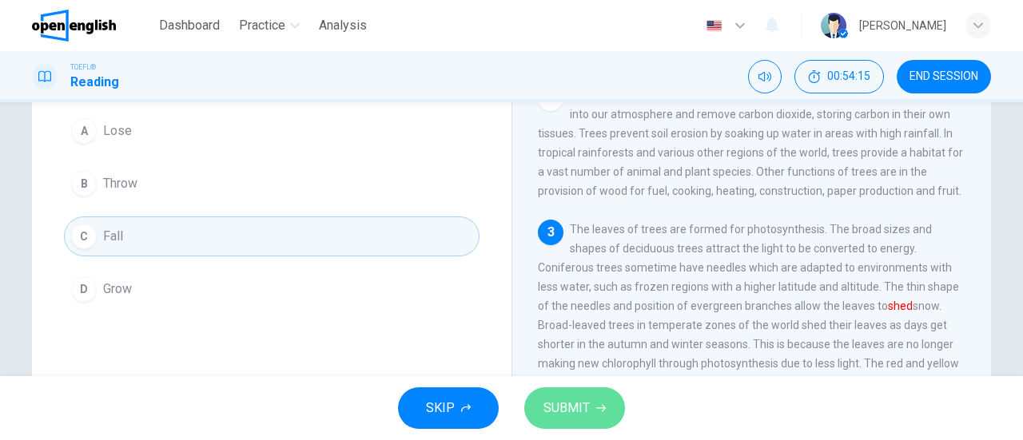
click at [576, 397] on span "SUBMIT" at bounding box center [566, 408] width 46 height 22
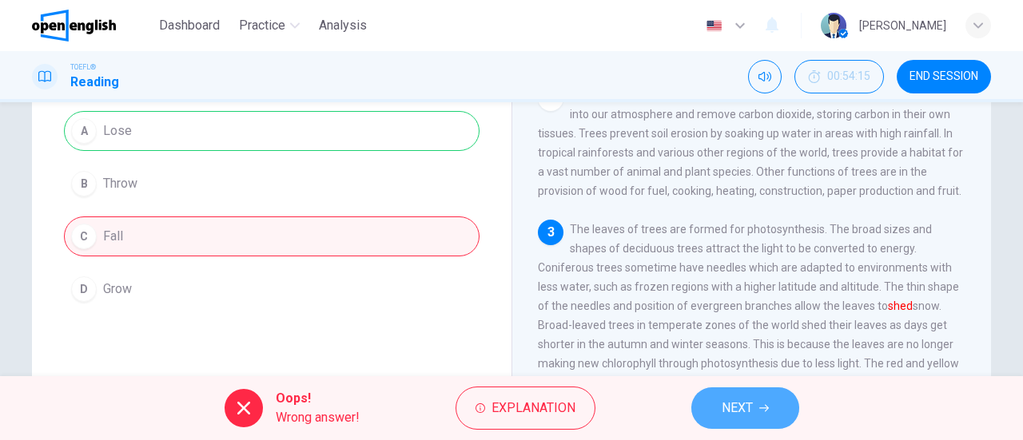
click at [719, 409] on button "NEXT" at bounding box center [745, 408] width 108 height 42
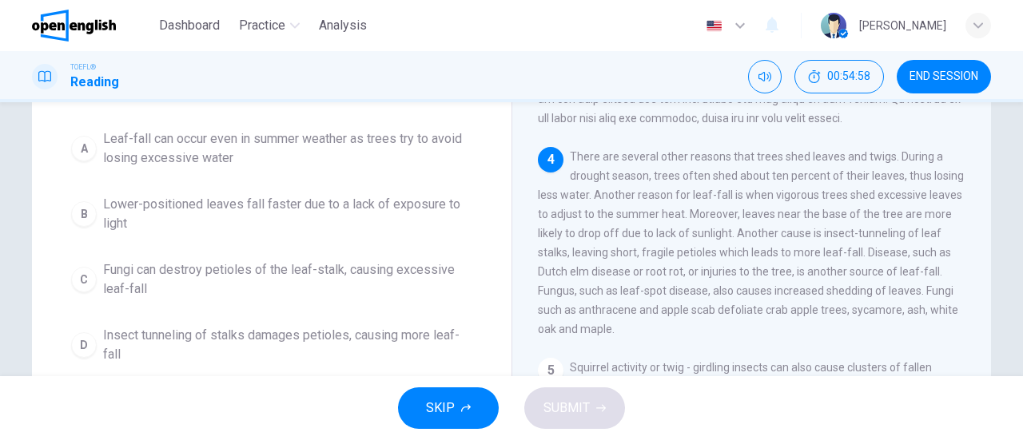
scroll to position [148, 0]
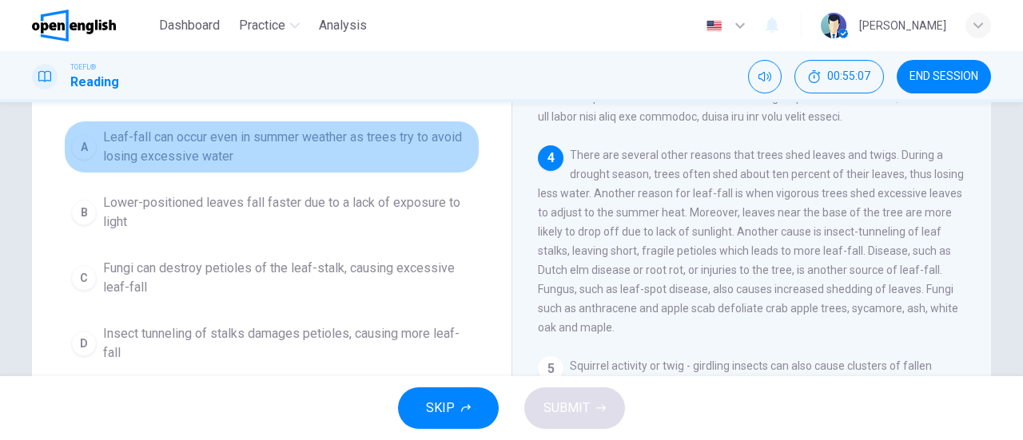
click at [213, 137] on span "Leaf-fall can occur even in summer weather as trees try to avoid losing excessi…" at bounding box center [287, 147] width 369 height 38
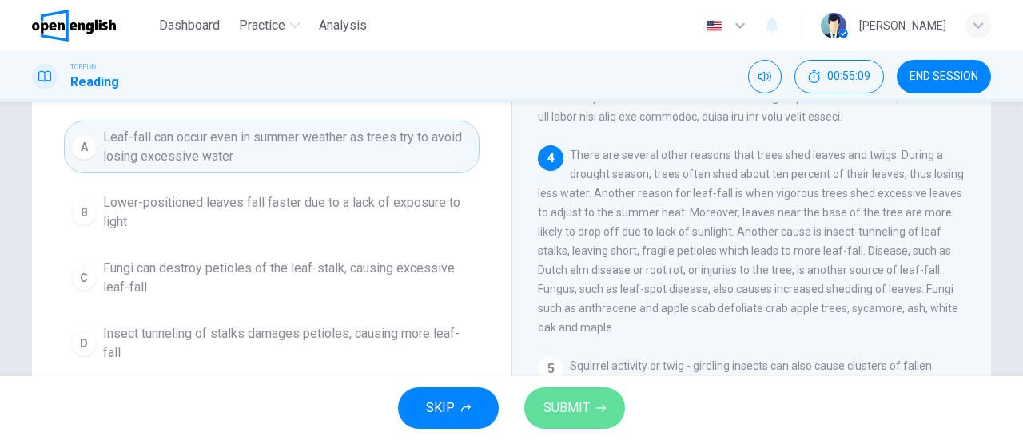
click at [553, 400] on span "SUBMIT" at bounding box center [566, 408] width 46 height 22
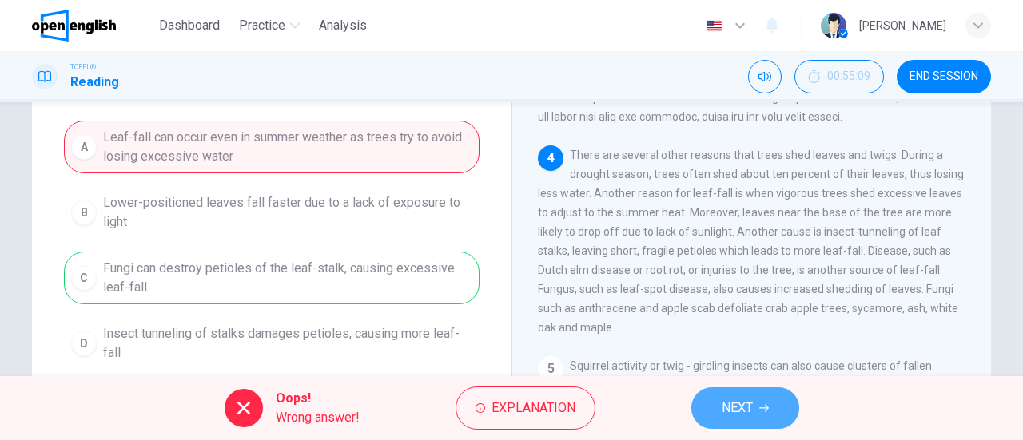
click at [725, 402] on span "NEXT" at bounding box center [736, 408] width 31 height 22
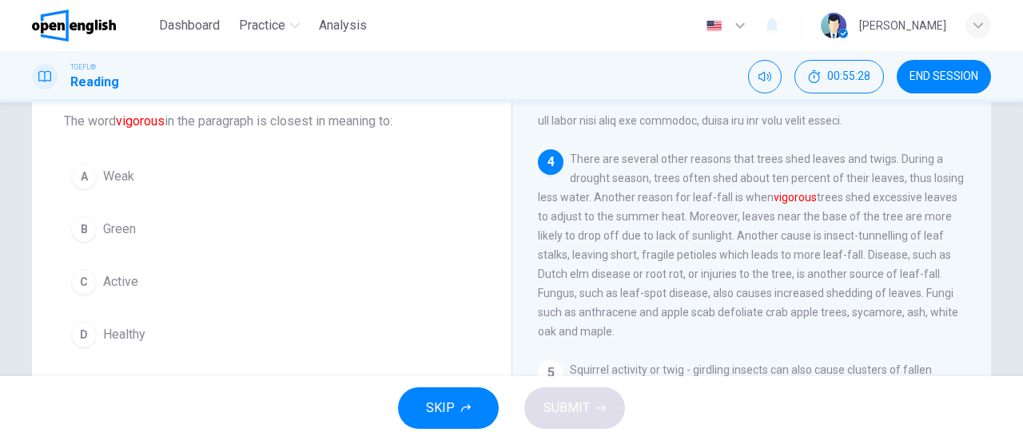
scroll to position [96, 0]
click at [116, 287] on span "Active" at bounding box center [120, 278] width 35 height 19
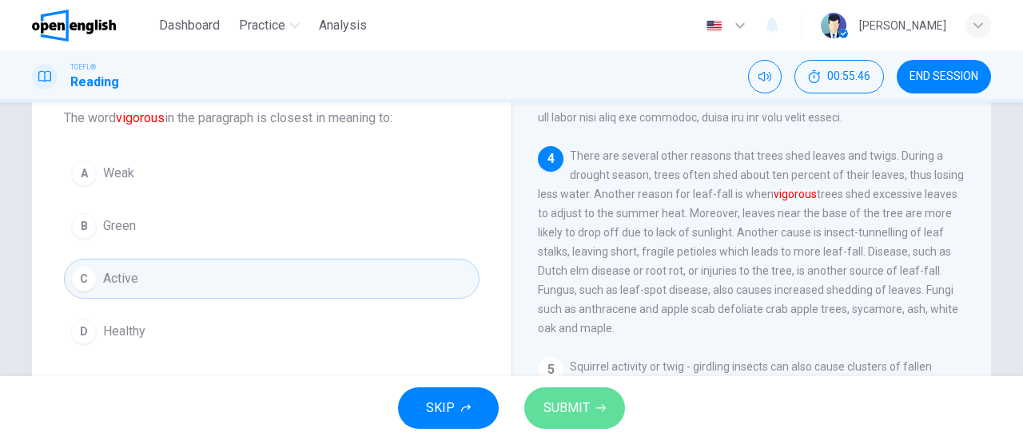
click at [582, 415] on span "SUBMIT" at bounding box center [566, 408] width 46 height 22
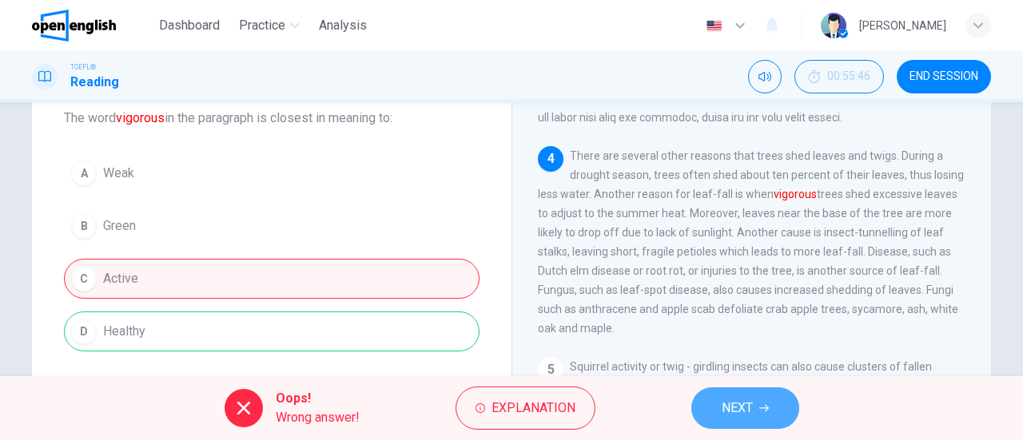
click at [719, 415] on button "NEXT" at bounding box center [745, 408] width 108 height 42
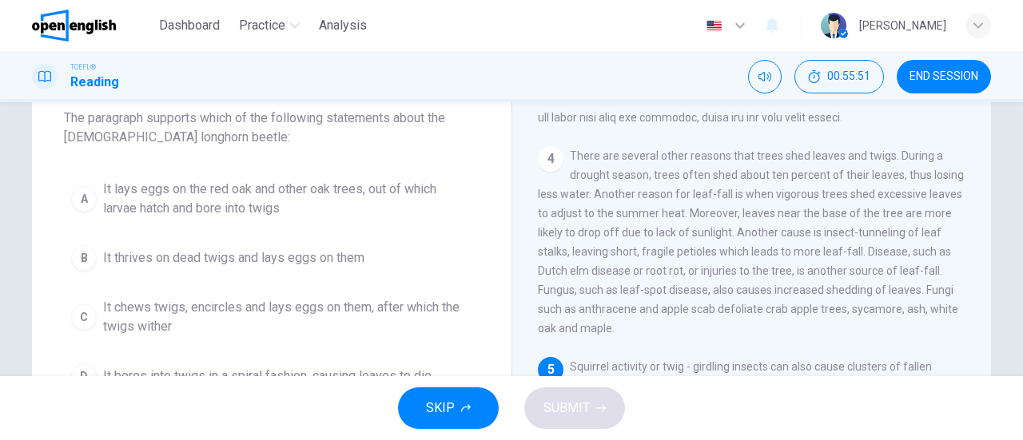
click at [924, 76] on span "END SESSION" at bounding box center [943, 76] width 69 height 13
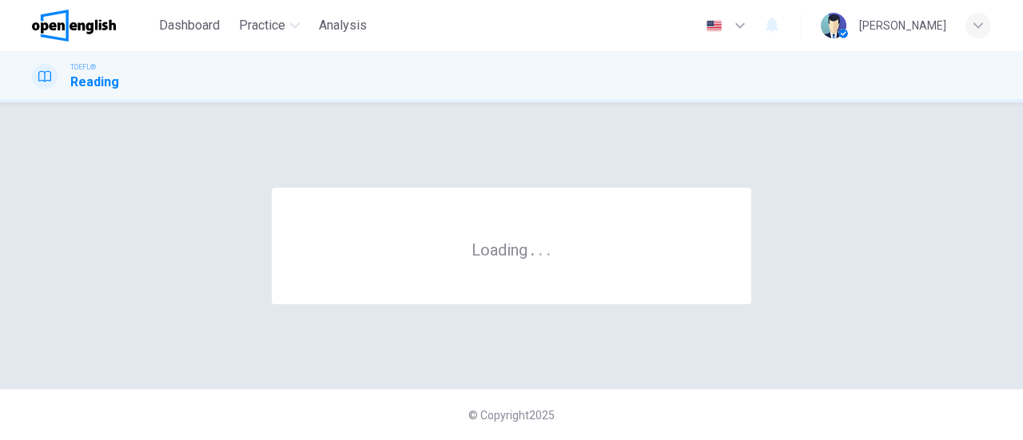
scroll to position [0, 0]
